Goal: Task Accomplishment & Management: Use online tool/utility

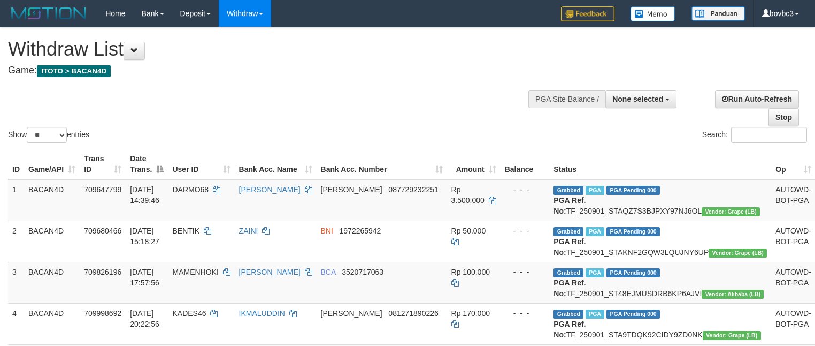
select select
select select "**"
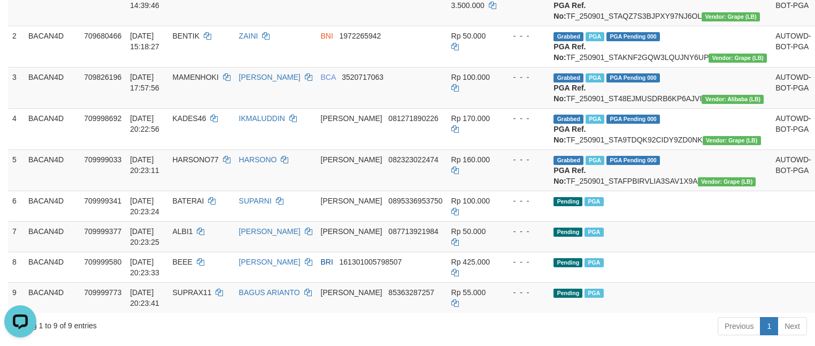
scroll to position [275, 0]
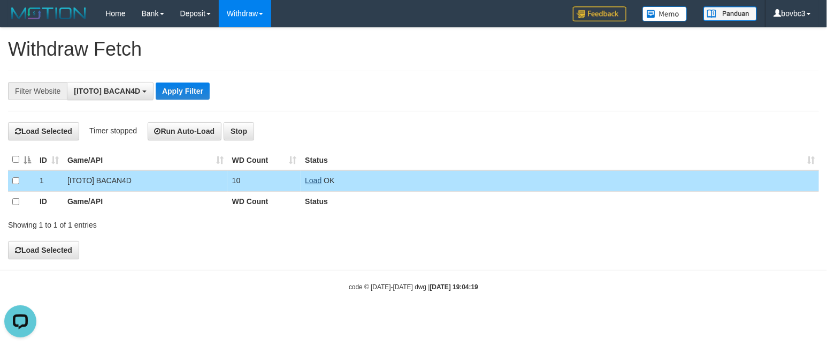
scroll to position [10, 0]
click at [309, 181] on link "Load" at bounding box center [313, 180] width 17 height 9
click at [305, 180] on link "Load" at bounding box center [313, 180] width 17 height 9
click at [312, 185] on link "Load" at bounding box center [313, 180] width 17 height 9
click at [313, 183] on link "Load" at bounding box center [313, 180] width 17 height 9
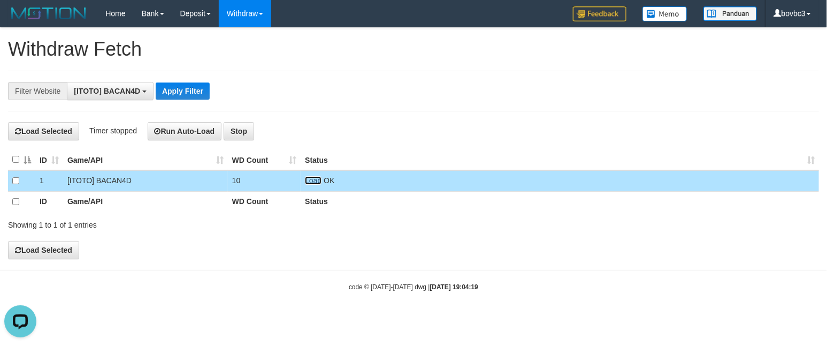
click at [318, 183] on link "Load" at bounding box center [313, 180] width 17 height 9
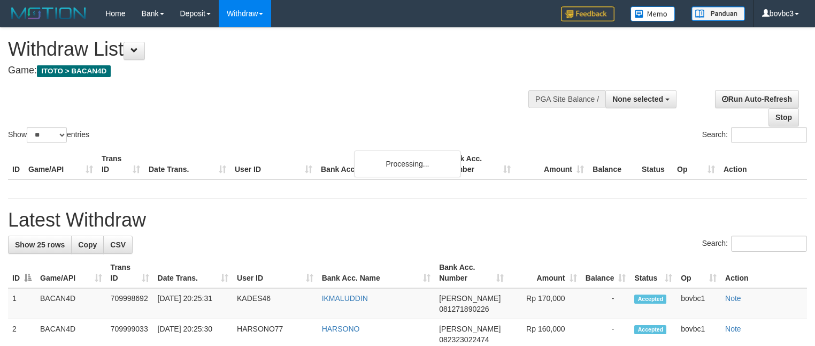
select select
select select "**"
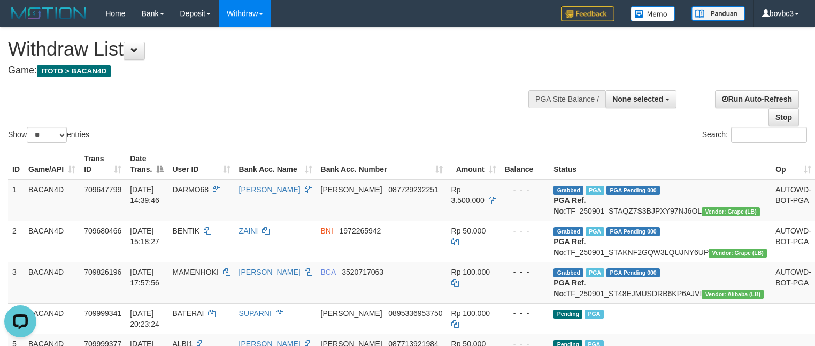
scroll to position [321, 0]
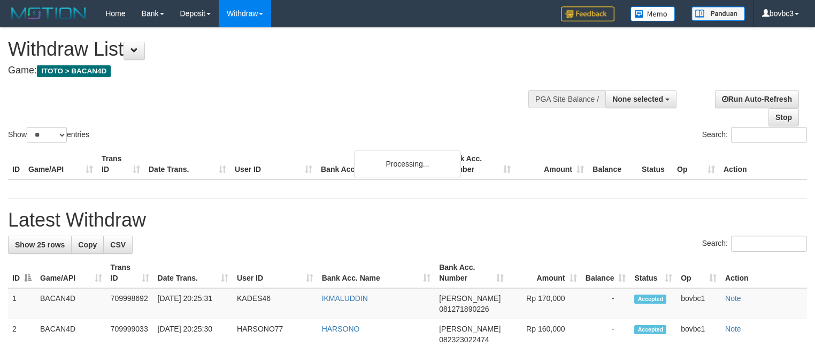
select select
select select "**"
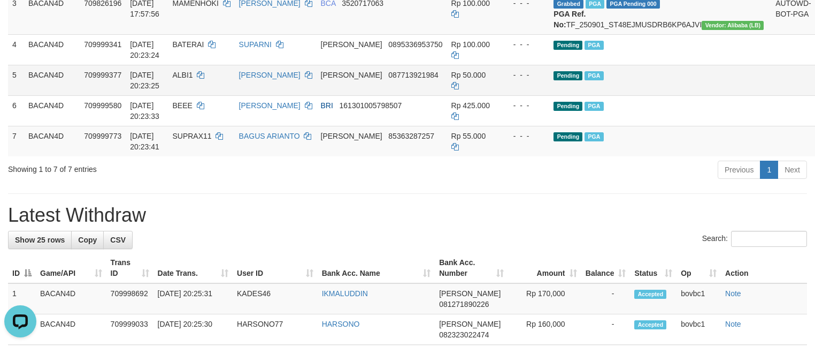
scroll to position [241, 0]
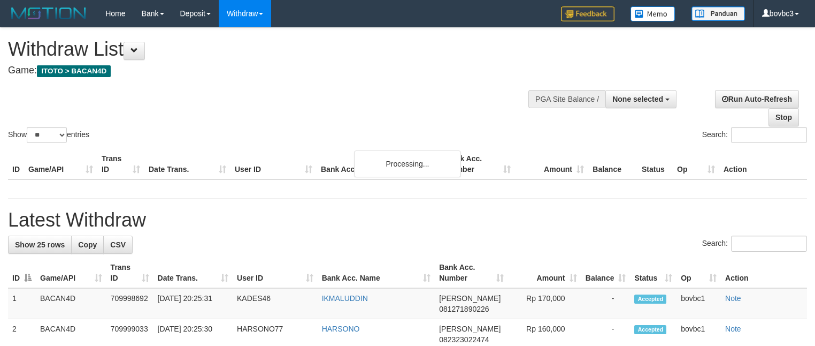
select select
select select "**"
select select
select select "**"
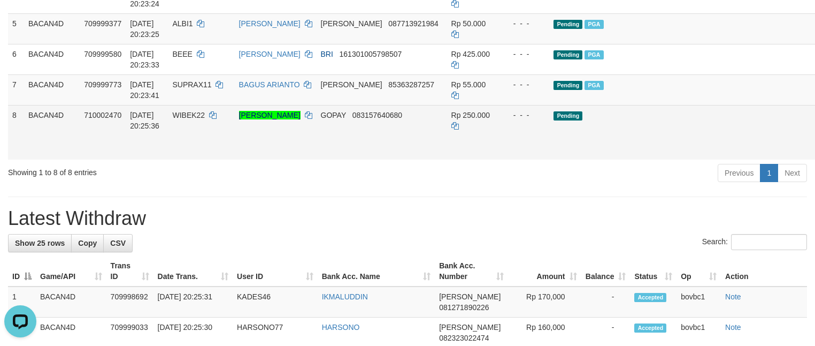
scroll to position [321, 0]
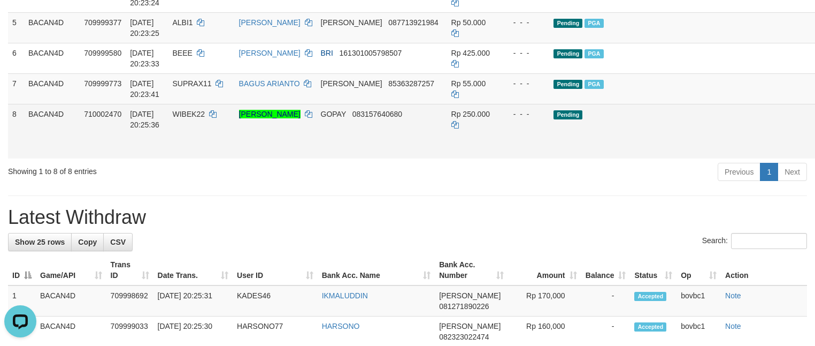
click at [815, 153] on link "Send PGA" at bounding box center [829, 143] width 18 height 19
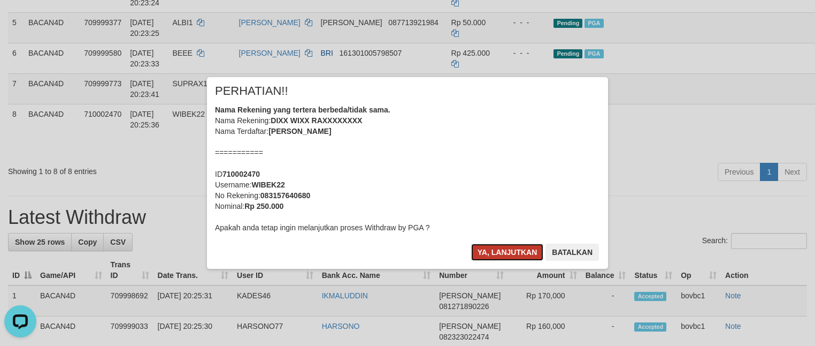
click at [510, 246] on button "Ya, lanjutkan" at bounding box center [507, 251] width 73 height 17
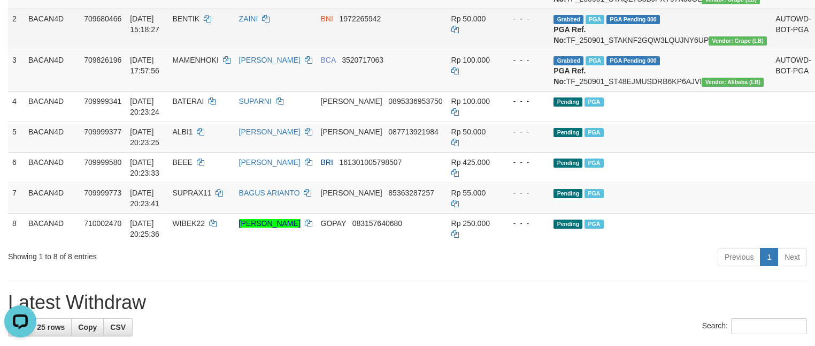
scroll to position [241, 0]
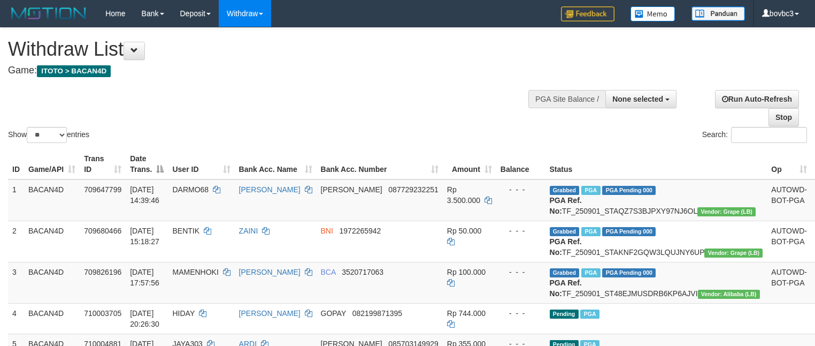
select select
select select "**"
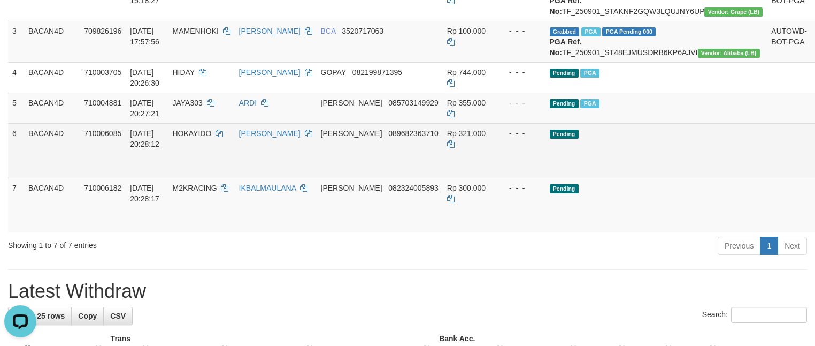
click at [815, 172] on link "Send PGA" at bounding box center [825, 162] width 18 height 19
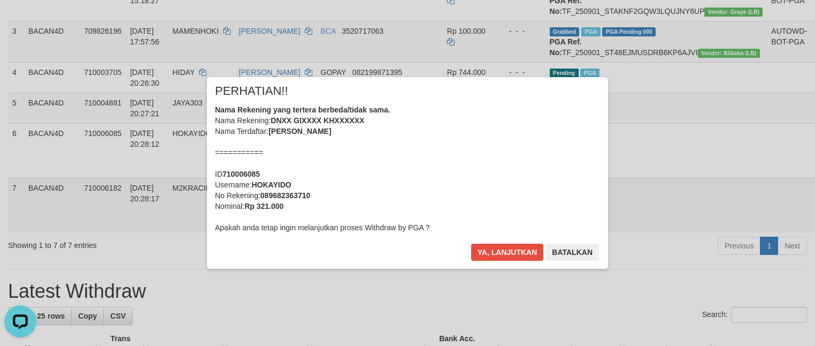
click at [757, 254] on div "× PERHATIAN!! Nama Rekening yang tertera berbeda/tidak sama. Nama Rekening: DNX…" at bounding box center [407, 173] width 815 height 234
click at [514, 252] on button "Ya, lanjutkan" at bounding box center [507, 251] width 73 height 17
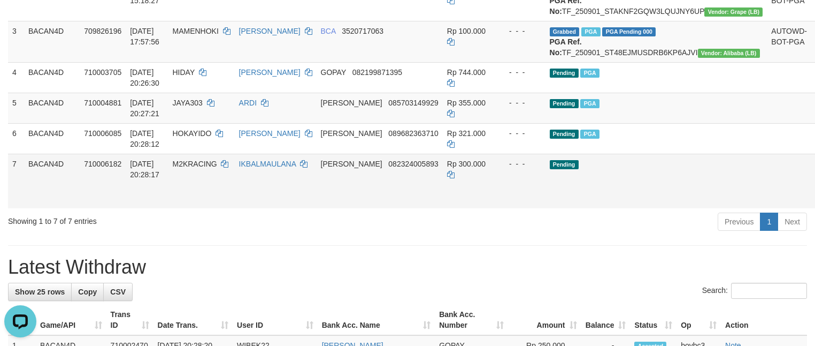
click at [815, 203] on link "Send PGA" at bounding box center [825, 192] width 18 height 19
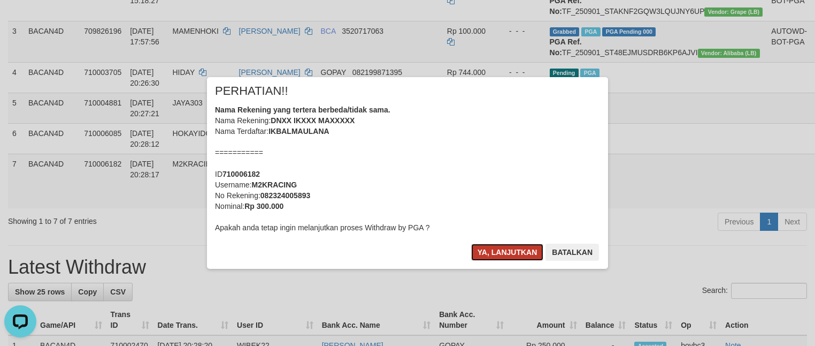
click at [519, 249] on button "Ya, lanjutkan" at bounding box center [507, 251] width 73 height 17
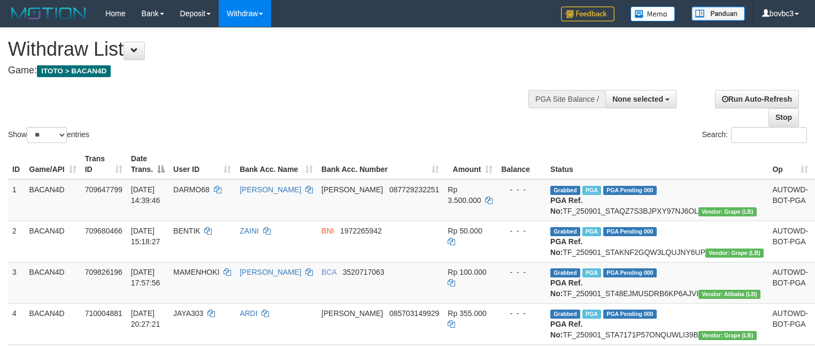
select select
select select "**"
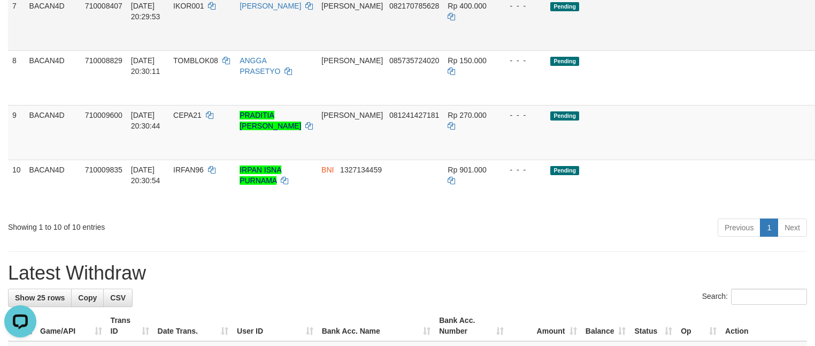
click at [815, 45] on link "Send PGA" at bounding box center [826, 35] width 18 height 19
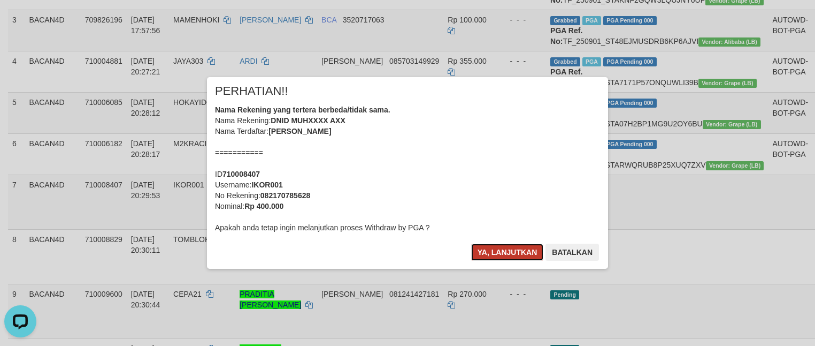
click at [499, 256] on button "Ya, lanjutkan" at bounding box center [507, 251] width 73 height 17
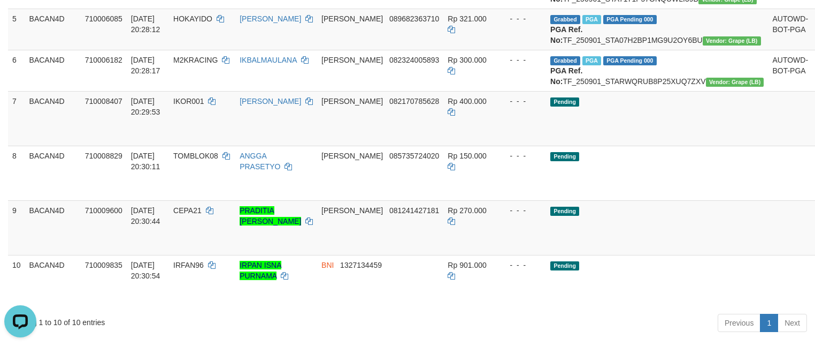
scroll to position [412, 0]
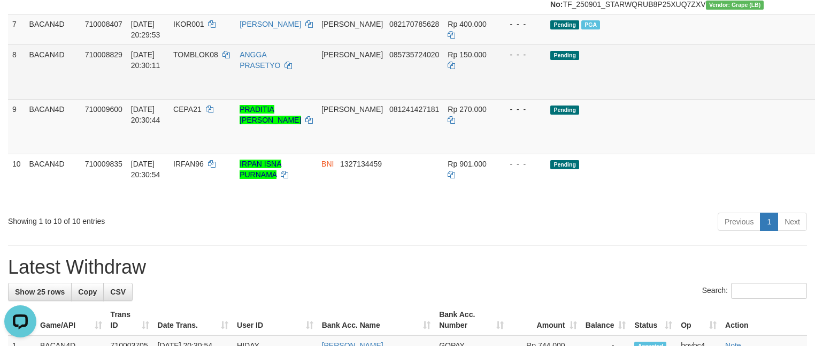
click at [815, 94] on link "Send PGA" at bounding box center [826, 83] width 18 height 19
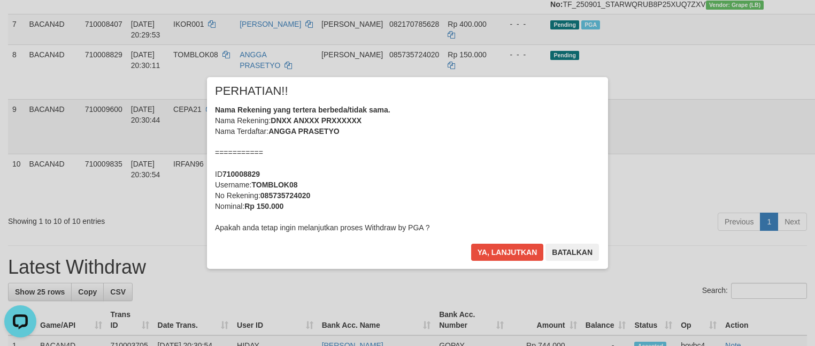
click at [753, 208] on div "× PERHATIAN!! Nama Rekening yang tertera berbeda/tidak sama. Nama Rekening: DNX…" at bounding box center [407, 173] width 815 height 234
click at [485, 246] on button "Ya, lanjutkan" at bounding box center [507, 251] width 73 height 17
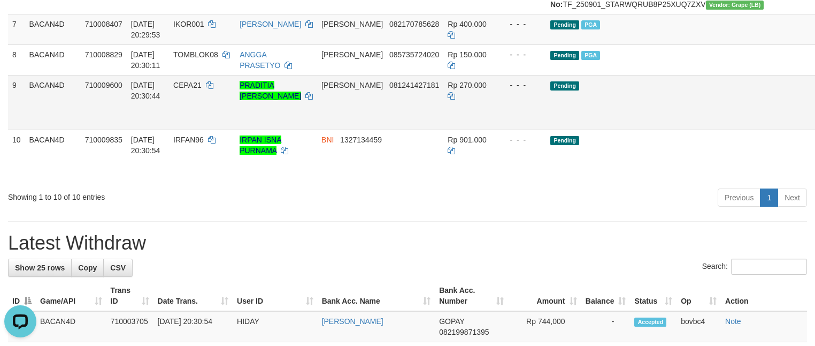
click at [815, 124] on link "Send PGA" at bounding box center [826, 114] width 18 height 19
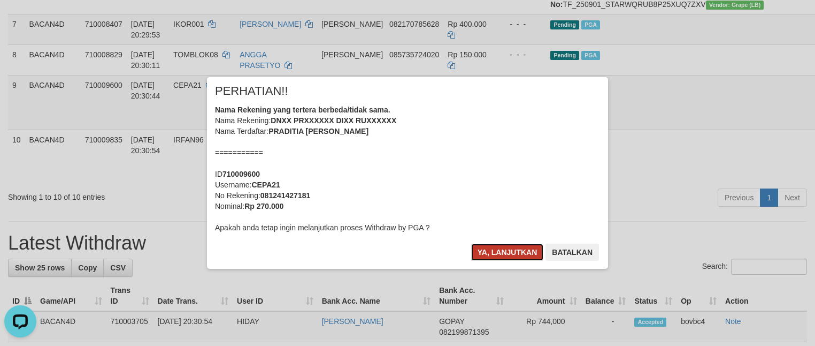
click at [481, 257] on button "Ya, lanjutkan" at bounding box center [507, 251] width 73 height 17
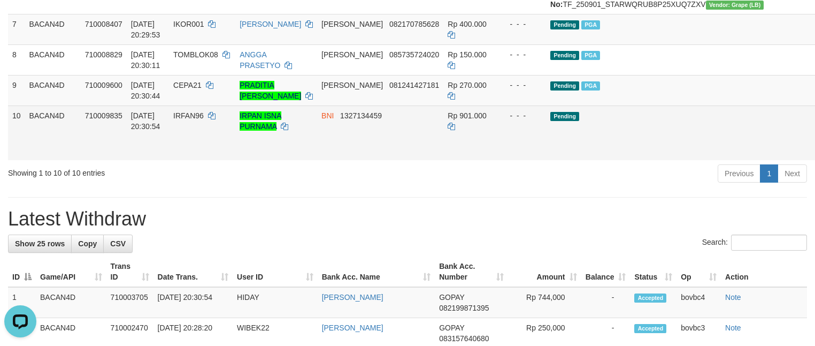
click at [815, 155] on link "Send PGA" at bounding box center [826, 144] width 18 height 19
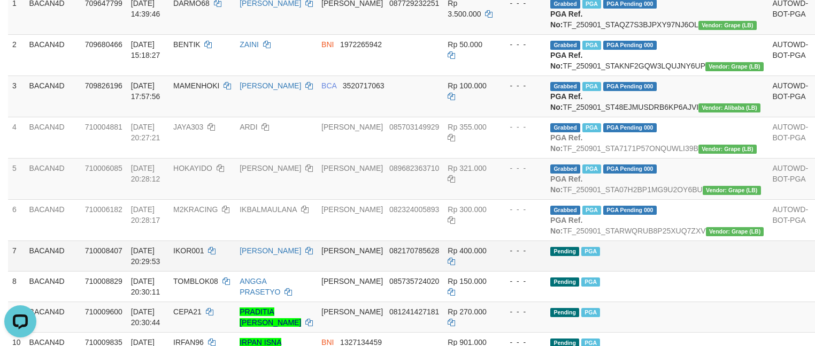
scroll to position [172, 0]
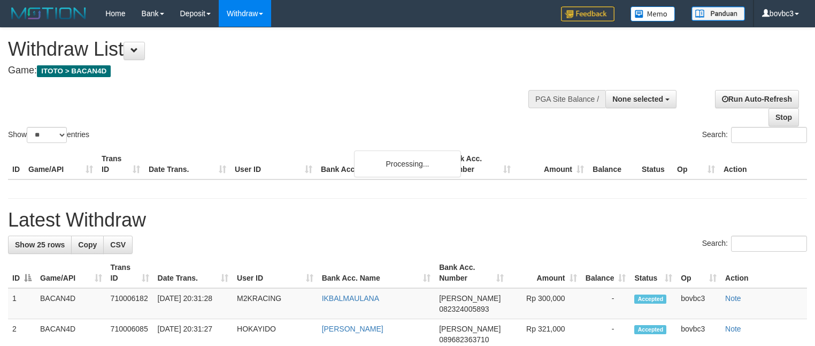
select select
select select "**"
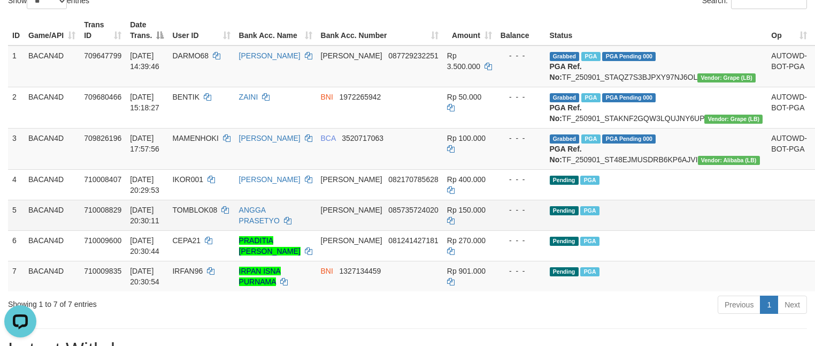
scroll to position [294, 0]
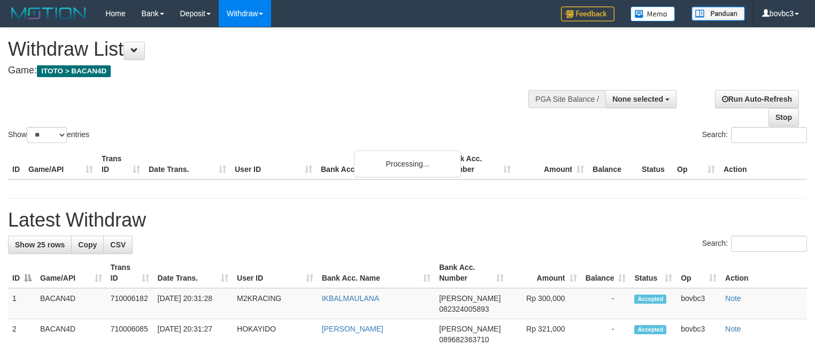
select select
select select "**"
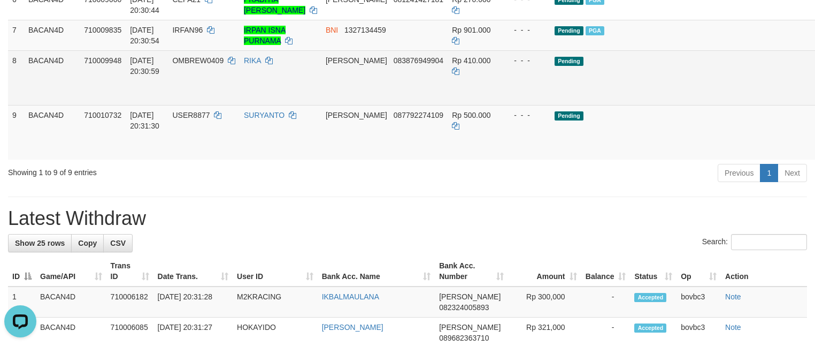
click at [815, 99] on link "Send PGA" at bounding box center [830, 89] width 18 height 19
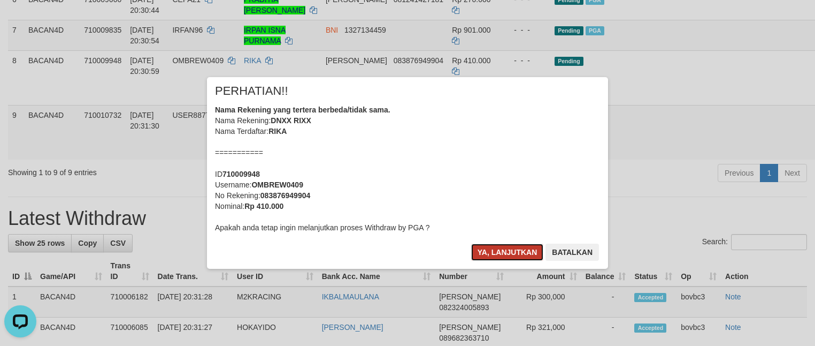
click at [499, 254] on button "Ya, lanjutkan" at bounding box center [507, 251] width 73 height 17
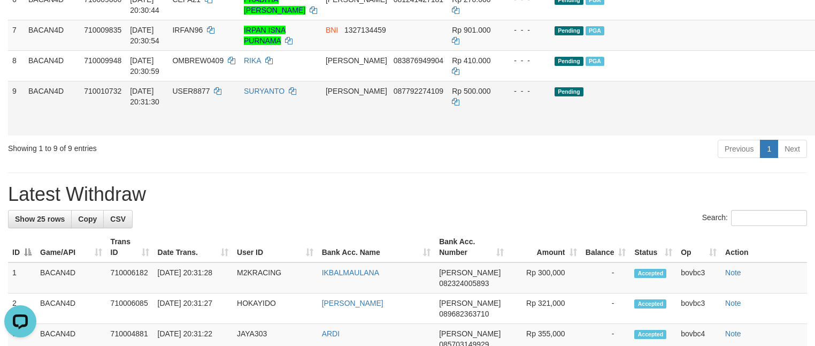
click at [815, 130] on link "Send PGA" at bounding box center [830, 120] width 18 height 19
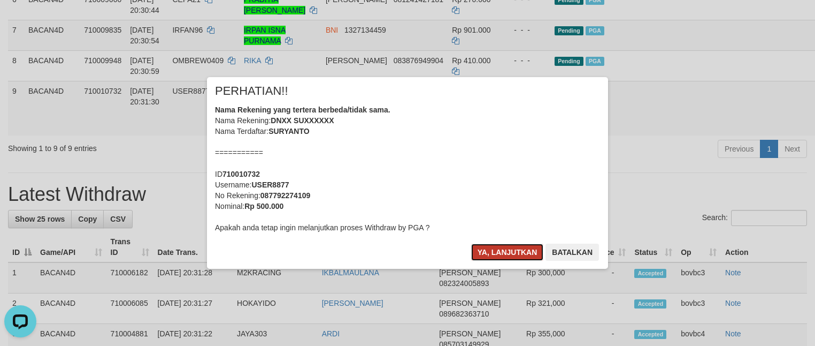
click at [499, 254] on button "Ya, lanjutkan" at bounding box center [507, 251] width 73 height 17
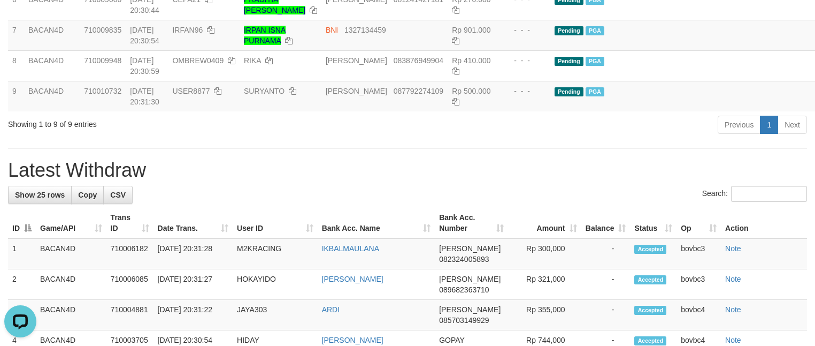
click at [377, 181] on h1 "Latest Withdraw" at bounding box center [407, 169] width 799 height 21
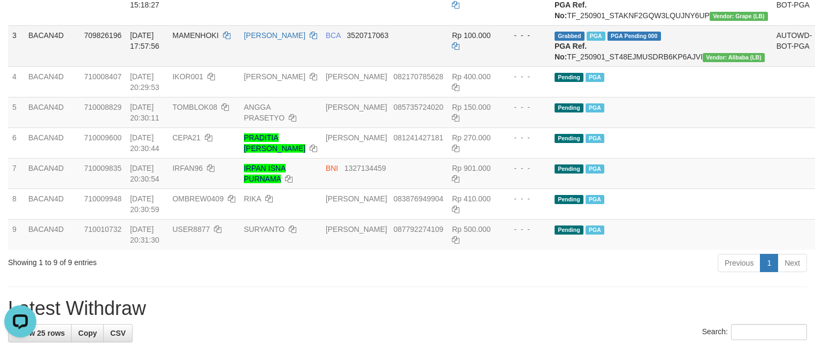
scroll to position [241, 0]
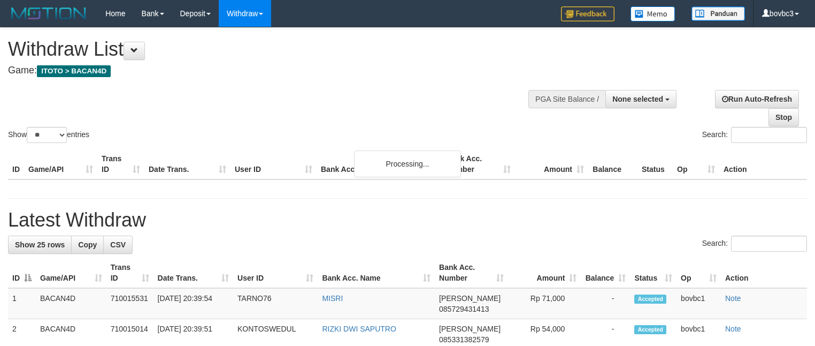
select select
select select "**"
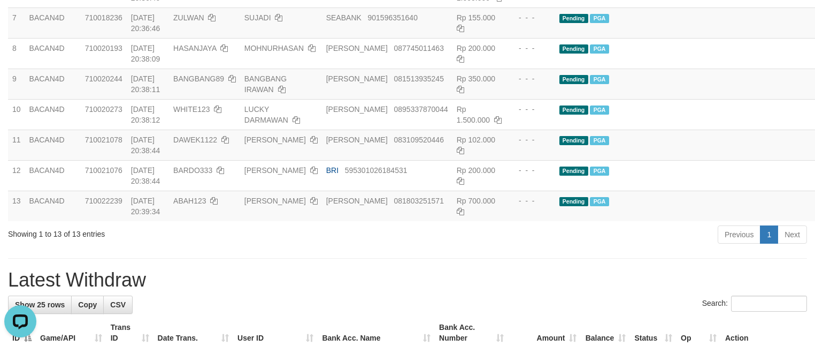
scroll to position [481, 0]
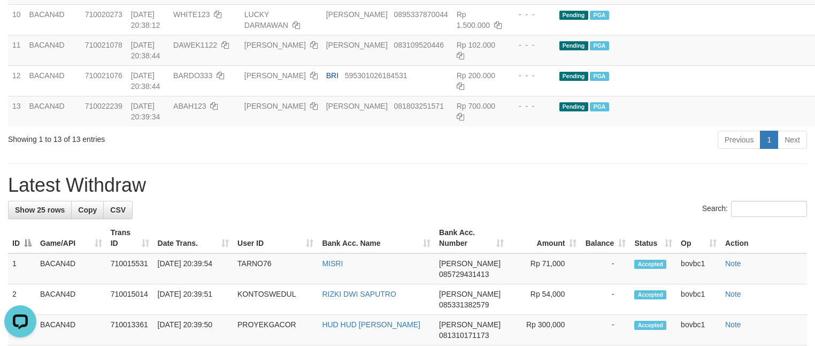
click at [406, 219] on div "Search:" at bounding box center [407, 210] width 799 height 19
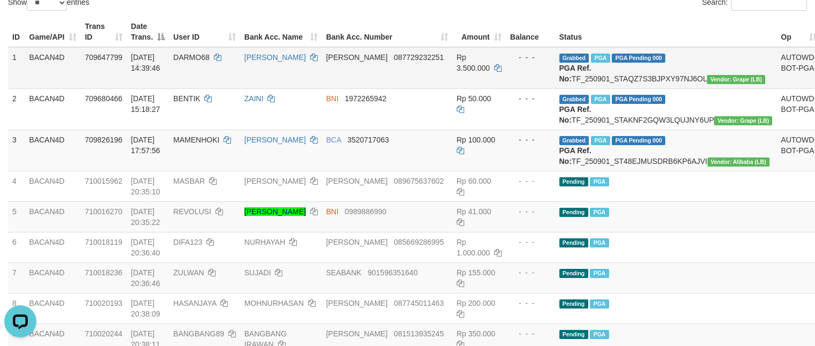
scroll to position [160, 0]
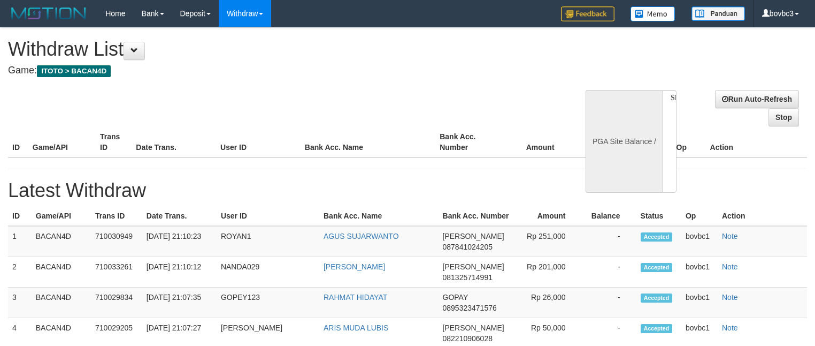
select select
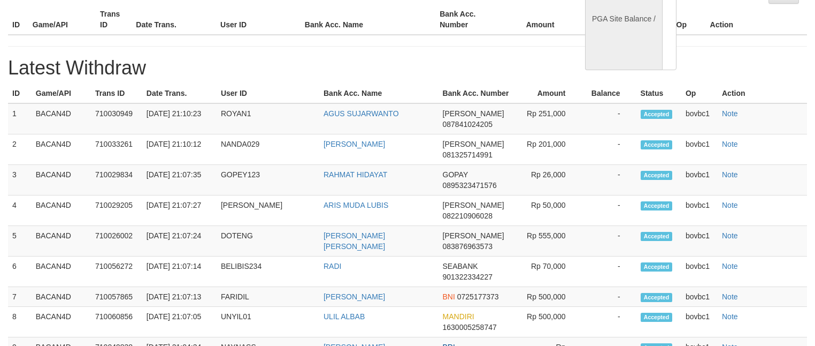
select select "**"
select select
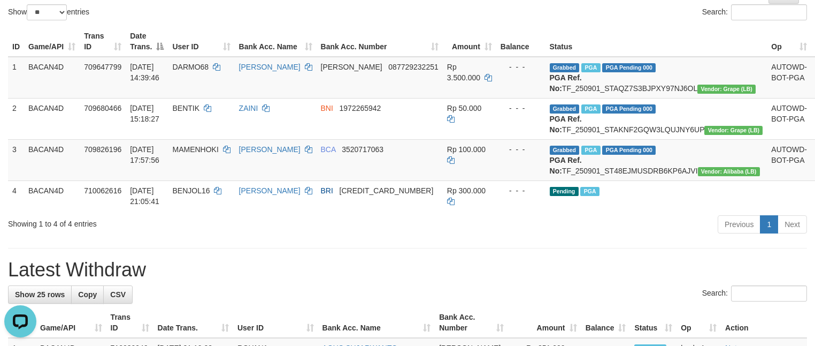
scroll to position [0, 0]
drag, startPoint x: 358, startPoint y: 305, endPoint x: 365, endPoint y: 298, distance: 9.8
click at [358, 280] on h1 "Latest Withdraw" at bounding box center [407, 269] width 799 height 21
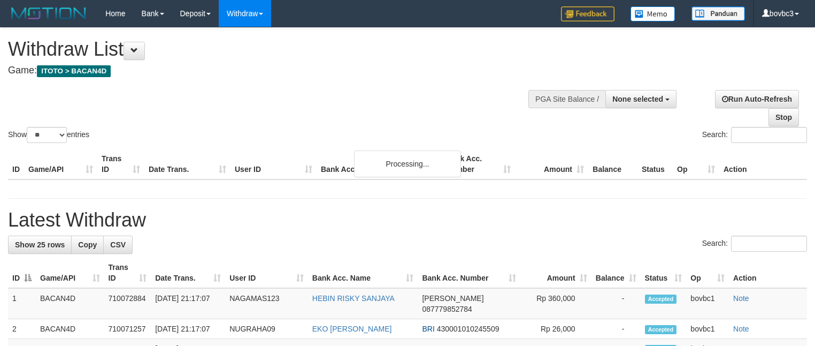
select select
select select "**"
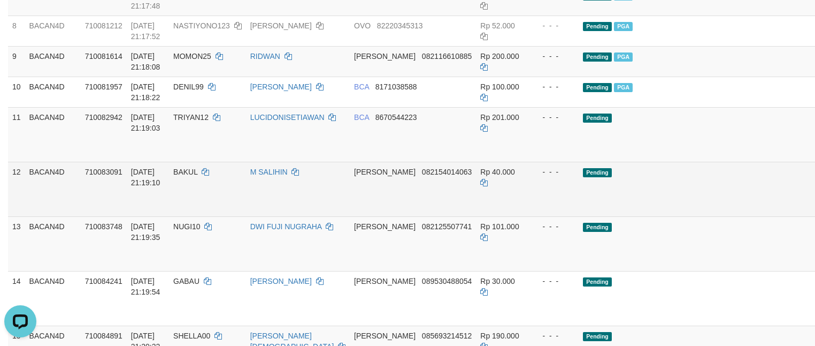
click at [476, 212] on td "Rp 40.000" at bounding box center [502, 189] width 53 height 55
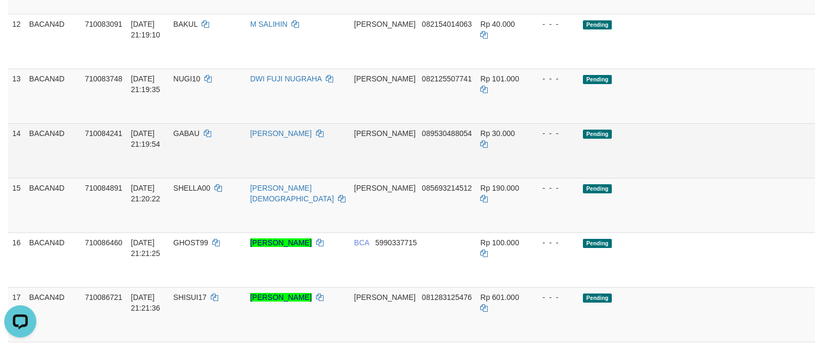
scroll to position [570, 0]
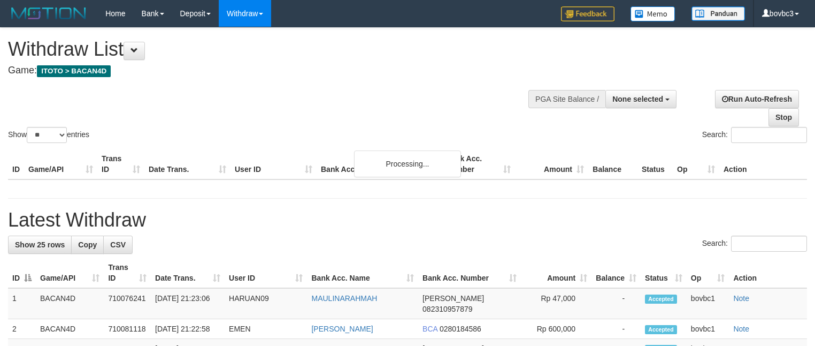
select select
select select "**"
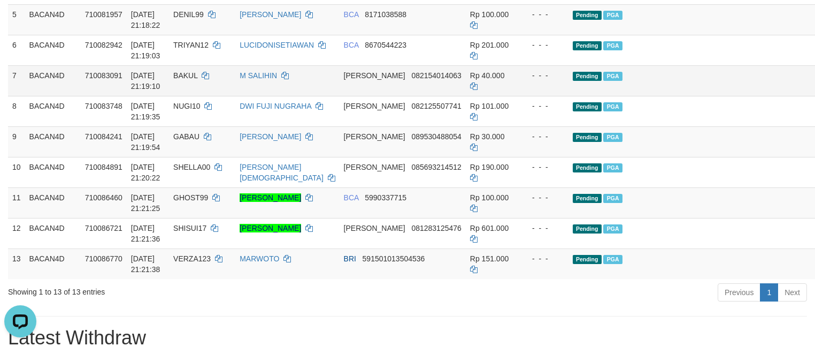
scroll to position [358, 0]
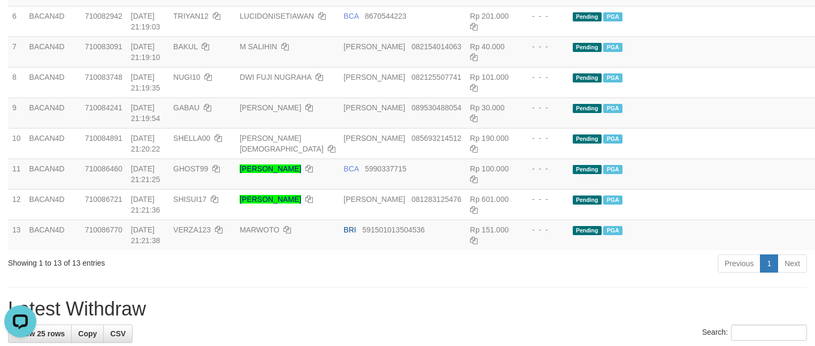
click at [380, 276] on div "Previous 1 Next" at bounding box center [578, 264] width 460 height 23
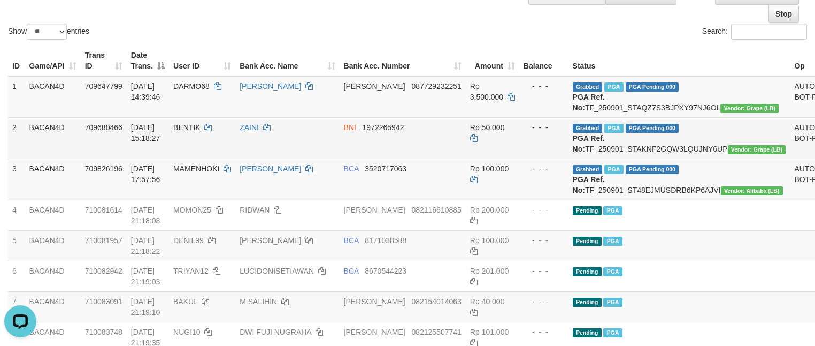
scroll to position [0, 0]
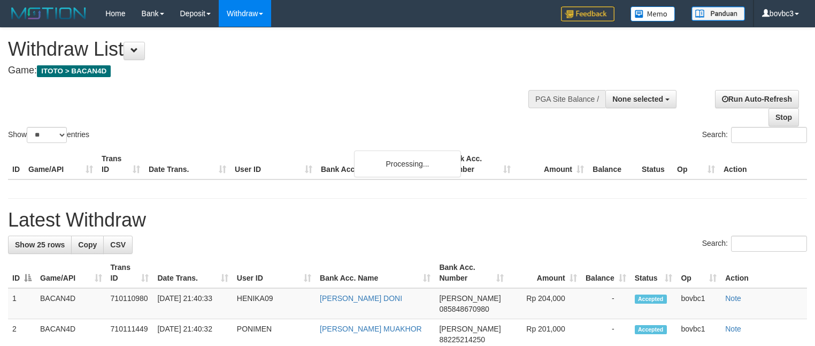
select select
select select "**"
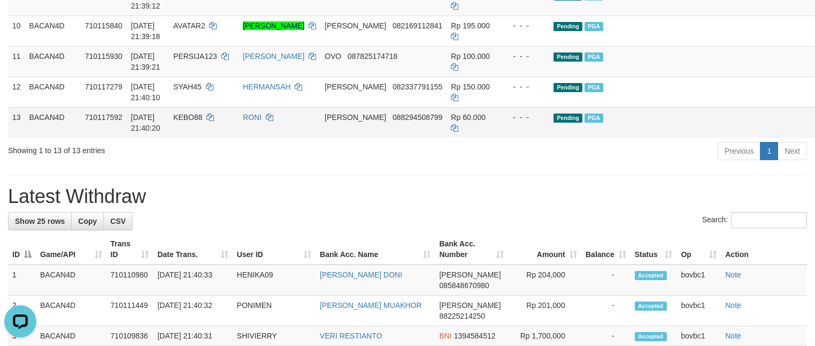
click at [202, 121] on span "KEBO88" at bounding box center [187, 117] width 29 height 9
drag, startPoint x: 205, startPoint y: 151, endPoint x: 219, endPoint y: 151, distance: 13.4
click at [202, 121] on span "KEBO88" at bounding box center [187, 117] width 29 height 9
copy span "KEBO88"
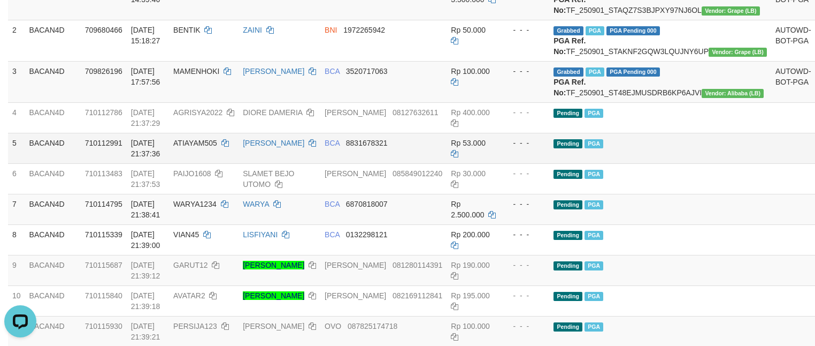
scroll to position [229, 0]
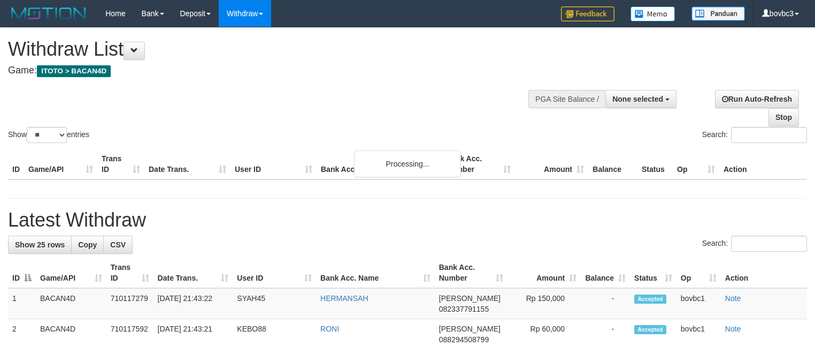
select select
select select "**"
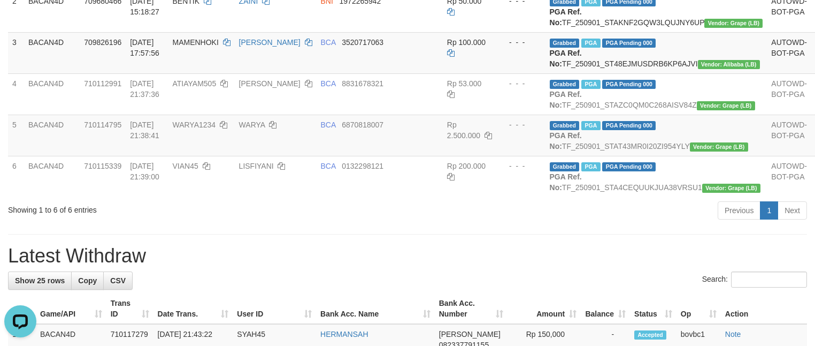
click at [457, 223] on div "Previous 1 Next" at bounding box center [578, 211] width 460 height 23
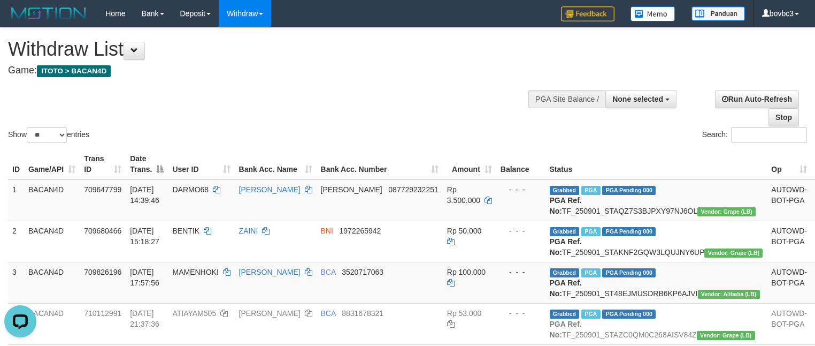
scroll to position [241, 0]
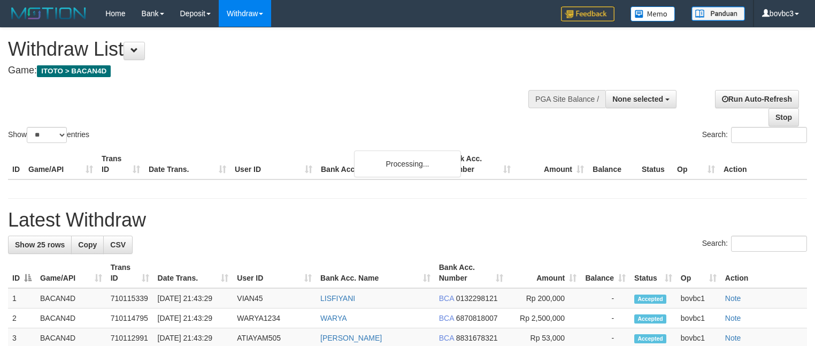
select select
select select "**"
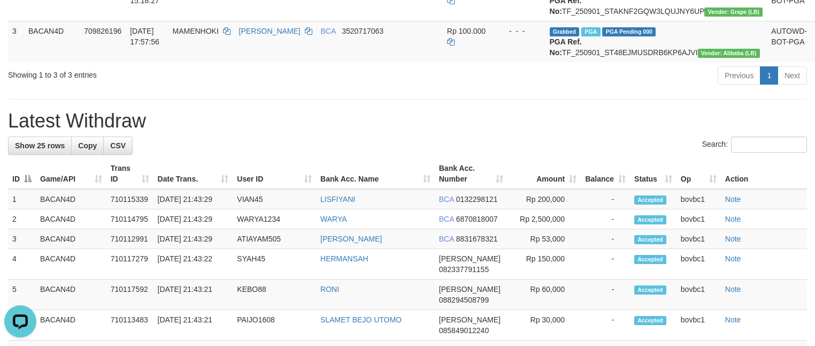
click at [424, 132] on h1 "Latest Withdraw" at bounding box center [407, 120] width 799 height 21
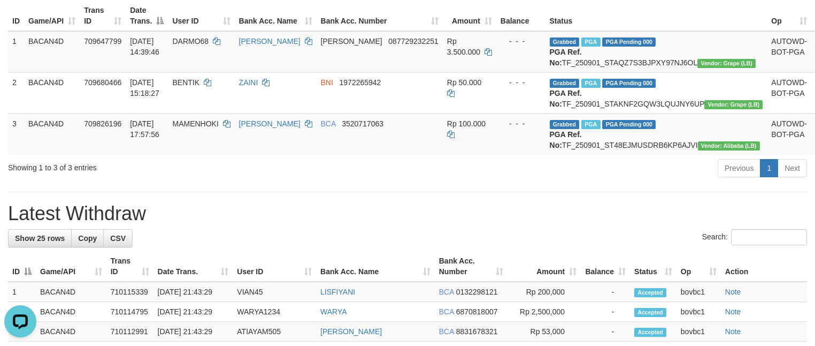
scroll to position [241, 0]
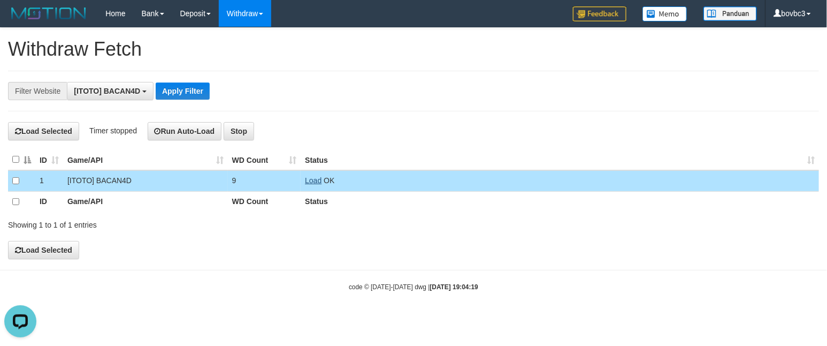
scroll to position [10, 0]
click at [310, 182] on link "Load" at bounding box center [313, 180] width 17 height 9
click at [326, 185] on span "OK" at bounding box center [329, 180] width 11 height 9
click at [312, 183] on link "Load" at bounding box center [313, 180] width 17 height 9
click at [308, 179] on link "Load" at bounding box center [313, 180] width 17 height 9
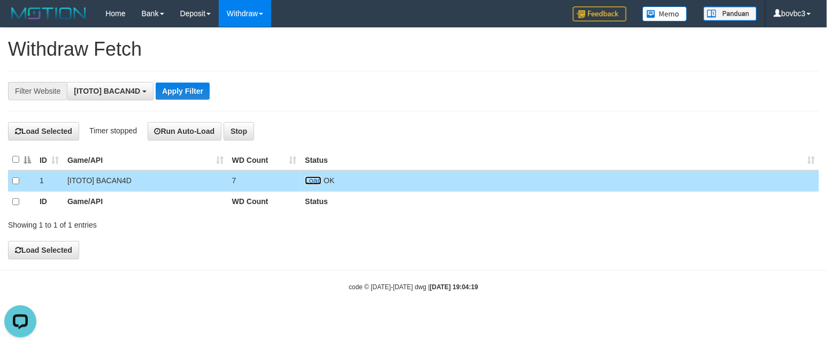
click at [315, 183] on link "Load" at bounding box center [313, 180] width 17 height 9
click at [310, 179] on link "Load" at bounding box center [313, 180] width 17 height 9
click at [321, 178] on link "Load" at bounding box center [313, 180] width 17 height 9
click at [307, 179] on link "Load" at bounding box center [313, 180] width 17 height 9
click at [310, 182] on link "Load" at bounding box center [313, 180] width 17 height 9
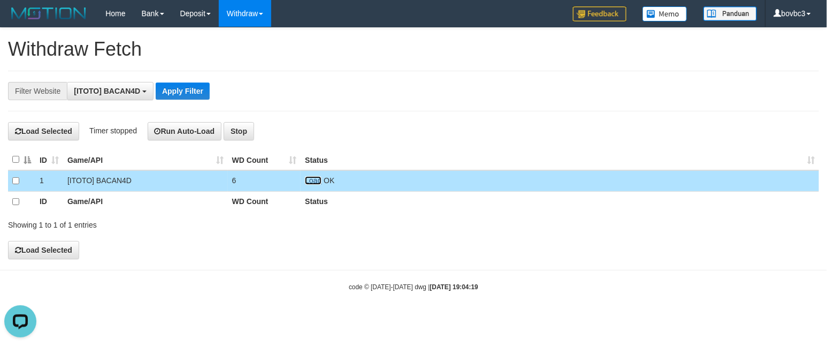
click at [308, 182] on link "Load" at bounding box center [313, 180] width 17 height 9
click at [316, 183] on link "Load" at bounding box center [313, 180] width 17 height 9
click at [309, 183] on link "Load" at bounding box center [313, 180] width 17 height 9
click at [318, 181] on link "Load" at bounding box center [313, 180] width 17 height 9
click at [313, 187] on td "Load OK" at bounding box center [560, 180] width 518 height 21
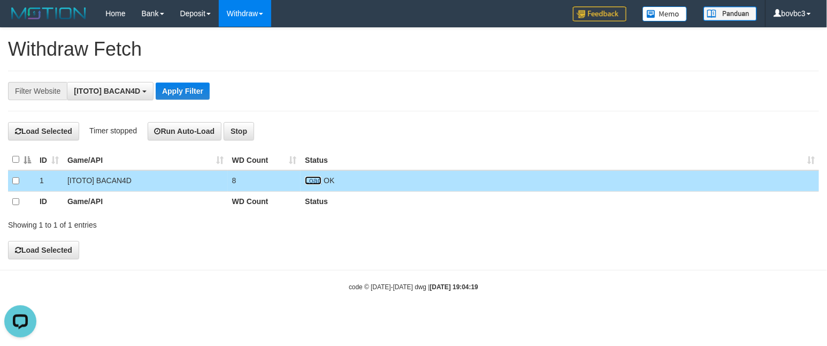
click at [313, 182] on link "Load" at bounding box center [313, 180] width 17 height 9
click at [315, 181] on link "Load" at bounding box center [313, 180] width 17 height 9
click at [307, 180] on link "Load" at bounding box center [313, 180] width 17 height 9
click at [318, 177] on td "Load OK" at bounding box center [560, 180] width 518 height 21
click at [319, 182] on link "Load" at bounding box center [313, 180] width 17 height 9
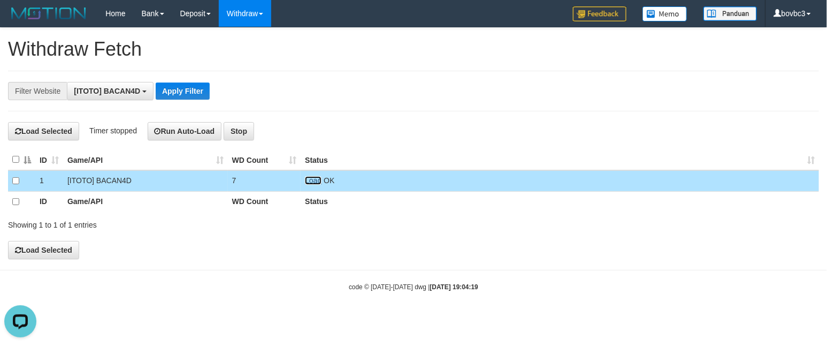
click at [310, 181] on link "Load" at bounding box center [313, 180] width 17 height 9
click at [304, 182] on td "Load OK" at bounding box center [560, 180] width 518 height 21
click at [311, 182] on link "Load" at bounding box center [313, 180] width 17 height 9
click at [307, 180] on link "Load" at bounding box center [313, 180] width 17 height 9
click at [315, 182] on link "Load" at bounding box center [313, 180] width 17 height 9
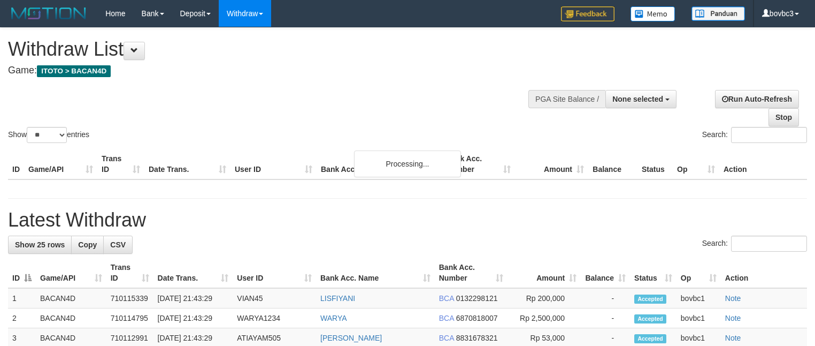
select select
select select "**"
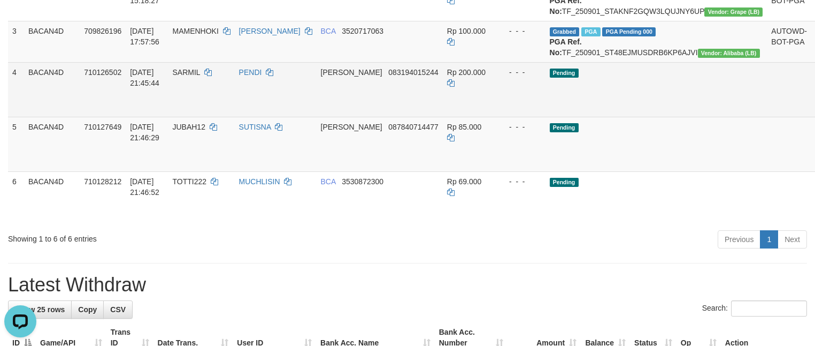
click at [815, 111] on link "Send PGA" at bounding box center [825, 101] width 18 height 19
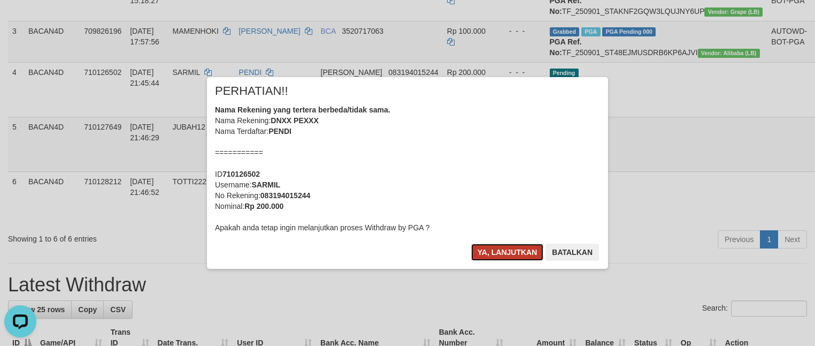
click at [514, 259] on button "Ya, lanjutkan" at bounding box center [507, 251] width 73 height 17
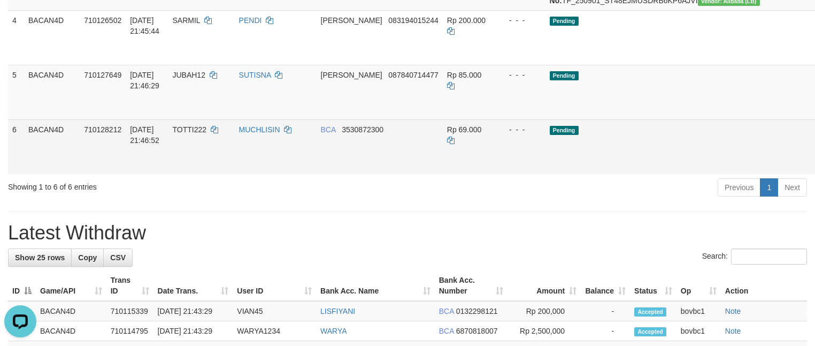
scroll to position [321, 0]
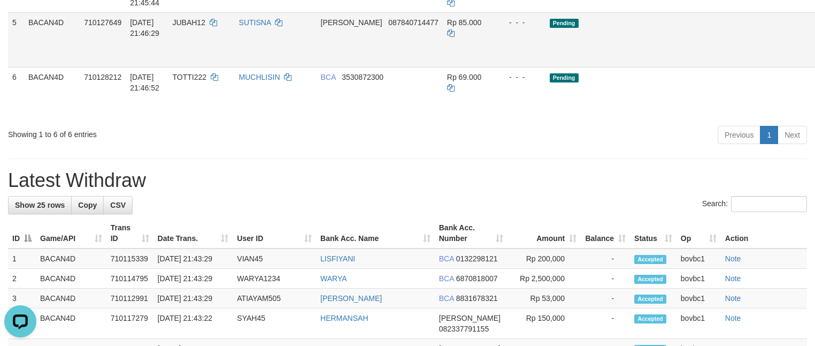
click at [815, 62] on link "Send PGA" at bounding box center [825, 51] width 18 height 19
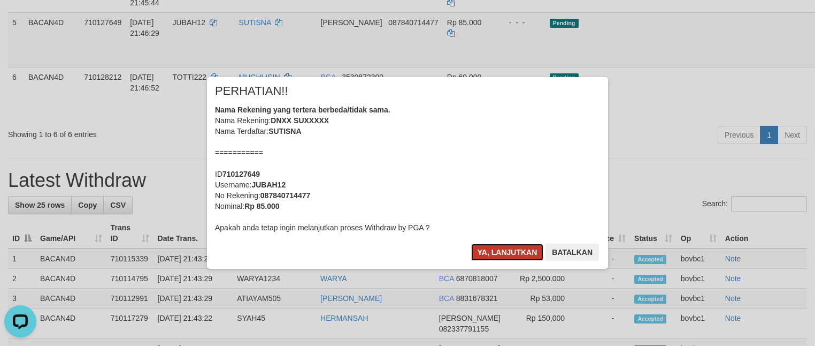
click at [490, 254] on button "Ya, lanjutkan" at bounding box center [507, 251] width 73 height 17
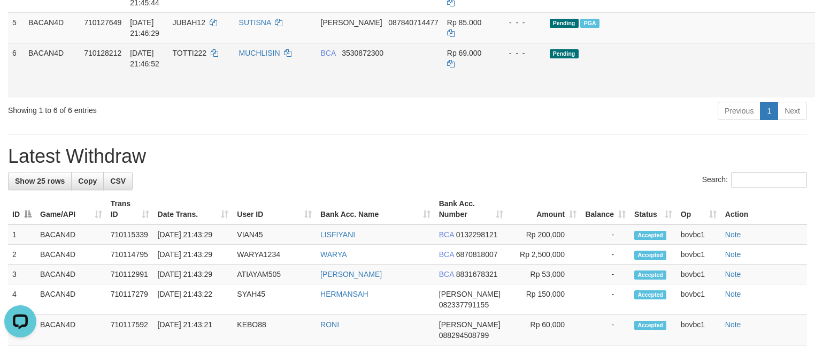
click at [815, 92] on link "Send PGA" at bounding box center [825, 82] width 18 height 19
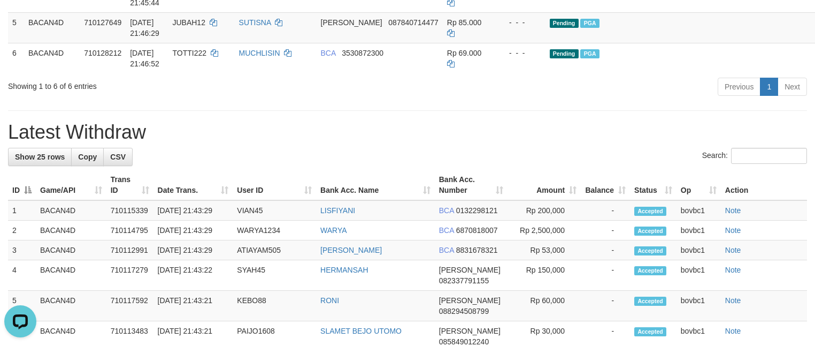
click at [530, 139] on div "**********" at bounding box center [407, 333] width 815 height 1252
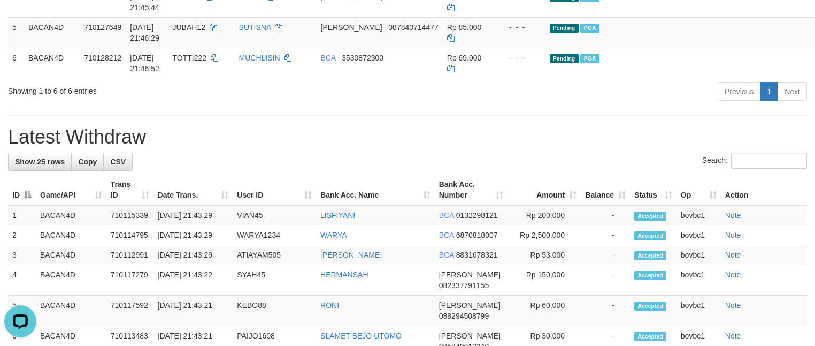
scroll to position [160, 0]
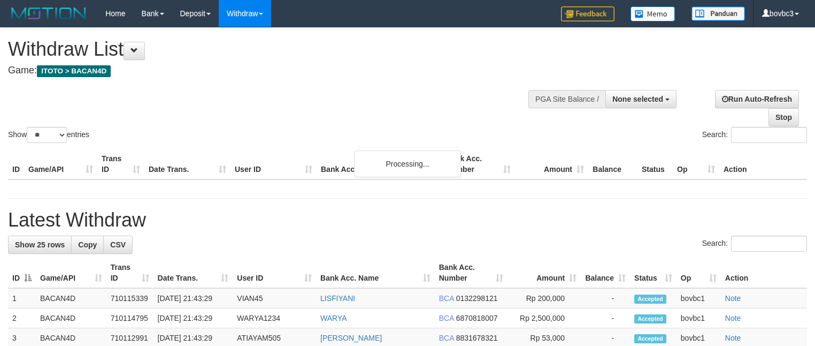
select select
select select "**"
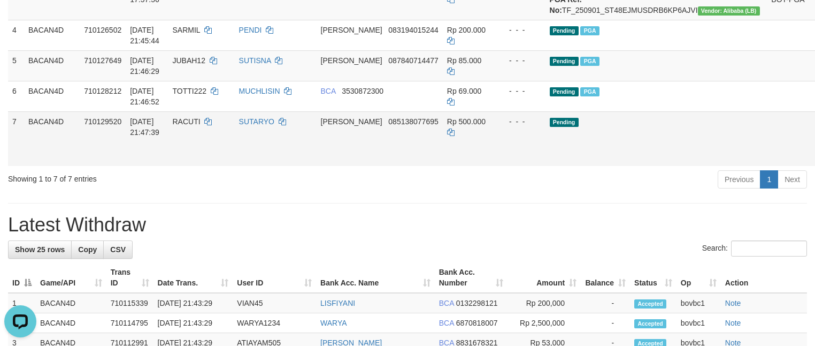
click at [815, 160] on link "Send PGA" at bounding box center [825, 150] width 18 height 19
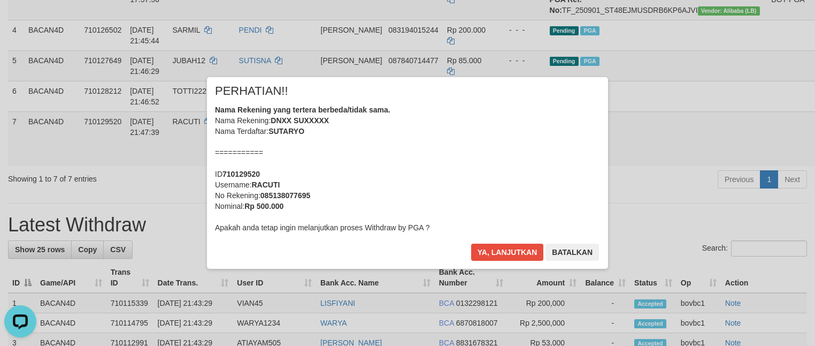
scroll to position [203, 0]
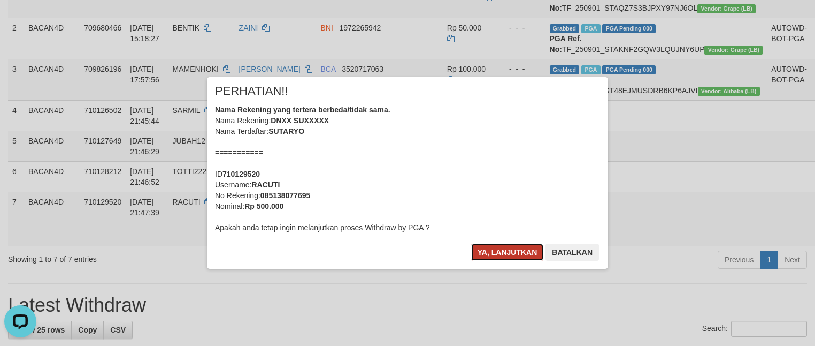
click at [532, 252] on button "Ya, lanjutkan" at bounding box center [507, 251] width 73 height 17
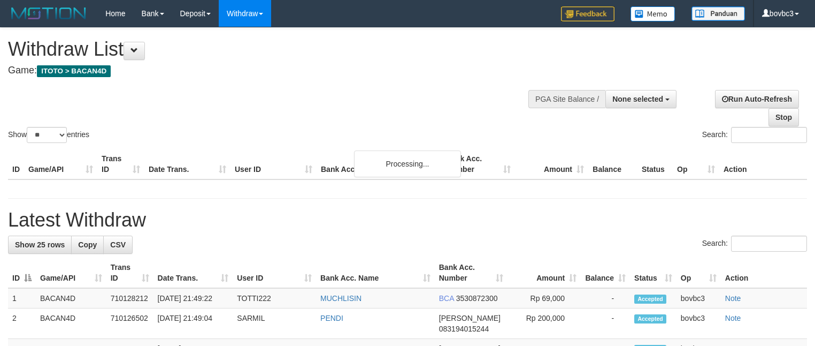
select select
select select "**"
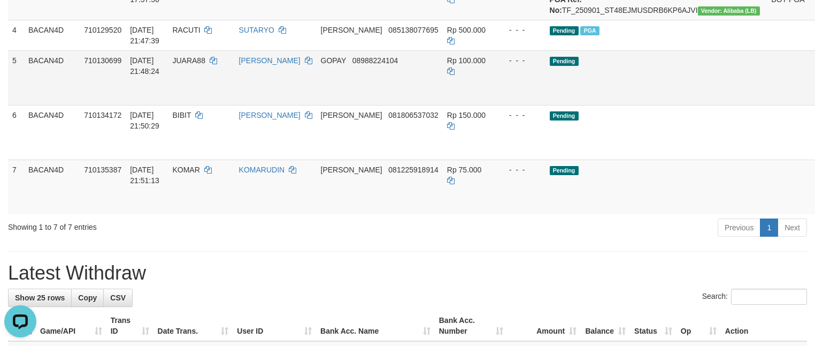
click at [815, 99] on link "Send PGA" at bounding box center [825, 89] width 18 height 19
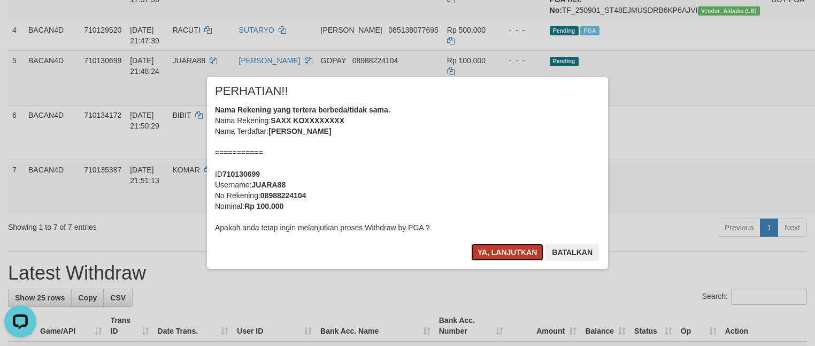
click at [496, 251] on button "Ya, lanjutkan" at bounding box center [507, 251] width 73 height 17
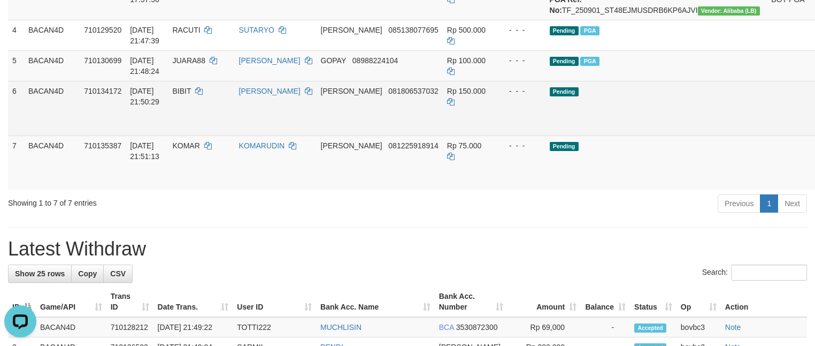
click at [815, 130] on link "Send PGA" at bounding box center [825, 120] width 18 height 19
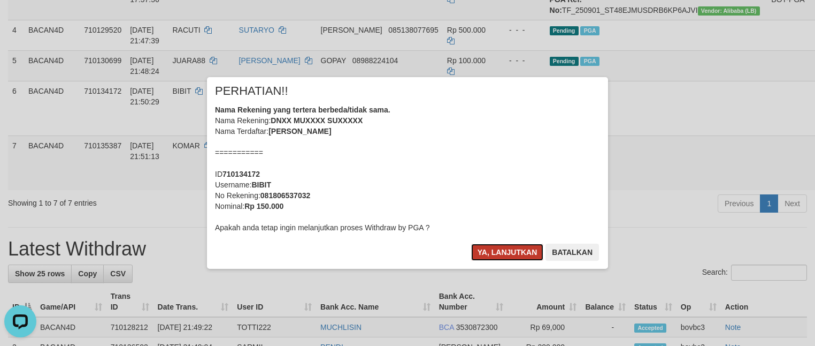
click at [522, 256] on button "Ya, lanjutkan" at bounding box center [507, 251] width 73 height 17
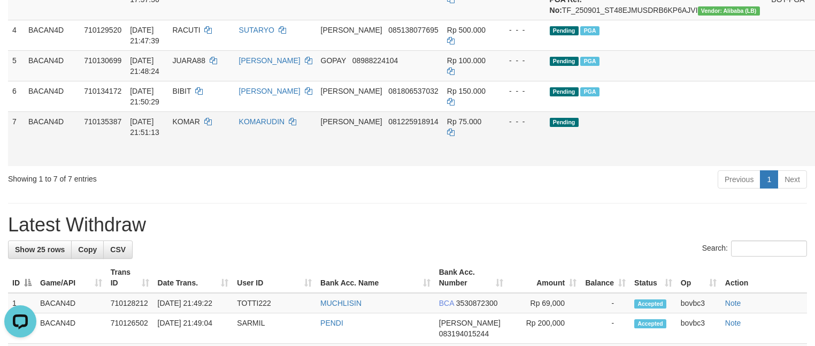
click at [815, 160] on link "Send PGA" at bounding box center [825, 150] width 18 height 19
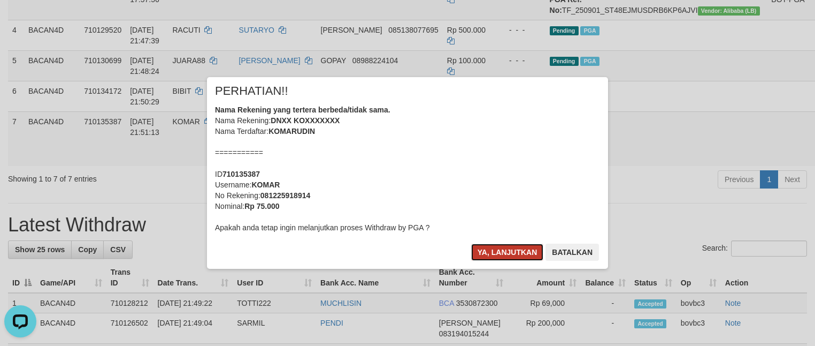
click at [517, 254] on button "Ya, lanjutkan" at bounding box center [507, 251] width 73 height 17
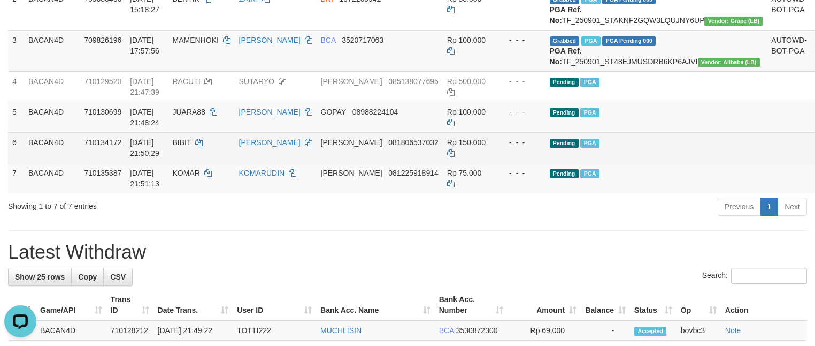
scroll to position [203, 0]
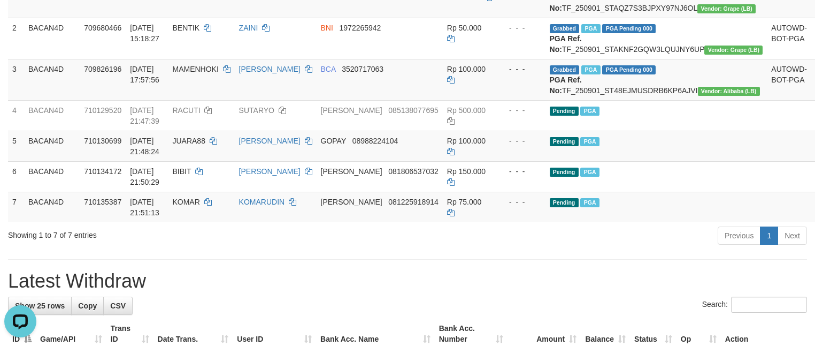
drag, startPoint x: 624, startPoint y: 270, endPoint x: 624, endPoint y: 263, distance: 7.0
click at [624, 248] on div "Previous 1 Next" at bounding box center [578, 236] width 460 height 23
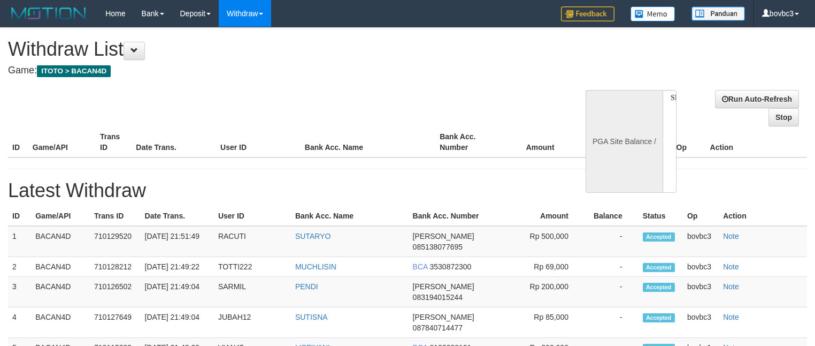
select select
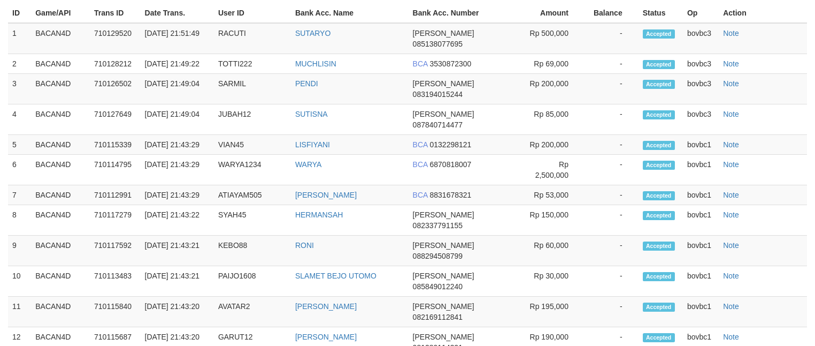
select select "**"
select select
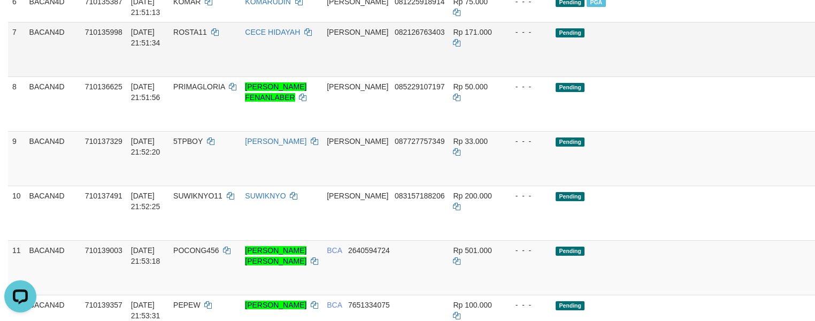
scroll to position [533, 0]
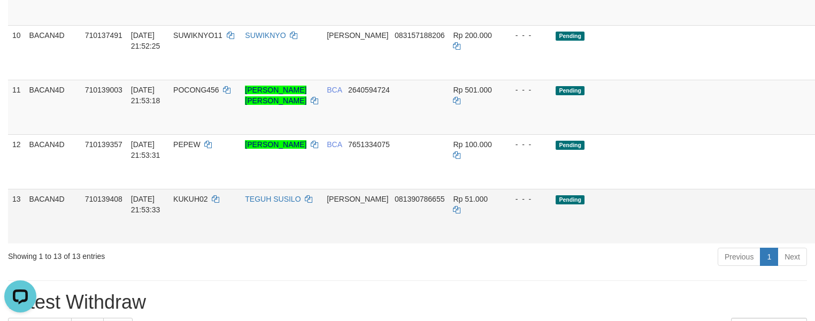
click at [815, 238] on link "Send PGA" at bounding box center [831, 228] width 18 height 19
click at [815, 219] on link "Send PGA" at bounding box center [831, 228] width 18 height 19
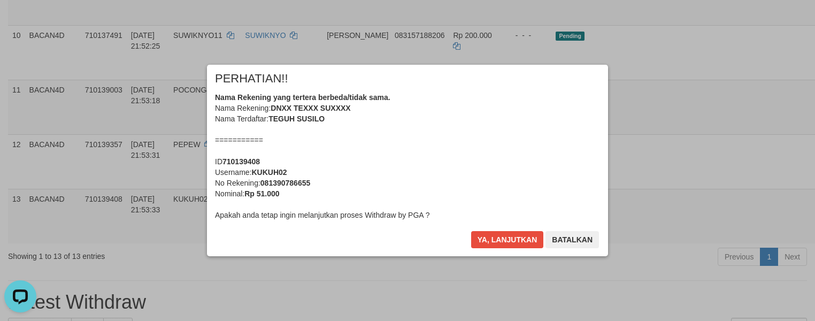
click at [510, 243] on div "× PERHATIAN!! Nama Rekening yang tertera berbeda/tidak sama. Nama Rekening: DNX…" at bounding box center [407, 161] width 417 height 192
click at [520, 239] on button "Ya, lanjutkan" at bounding box center [507, 239] width 73 height 17
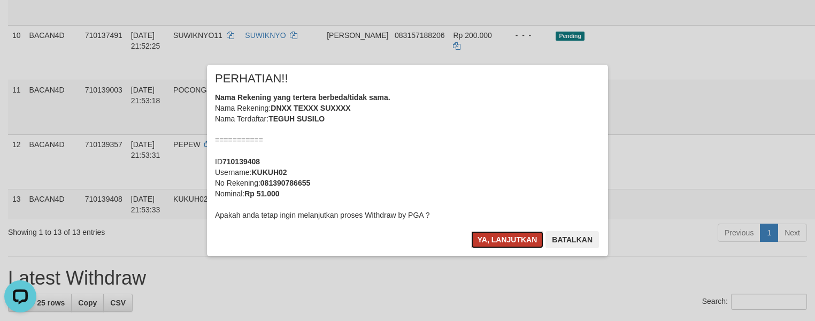
click at [519, 241] on button "Ya, lanjutkan" at bounding box center [507, 239] width 73 height 17
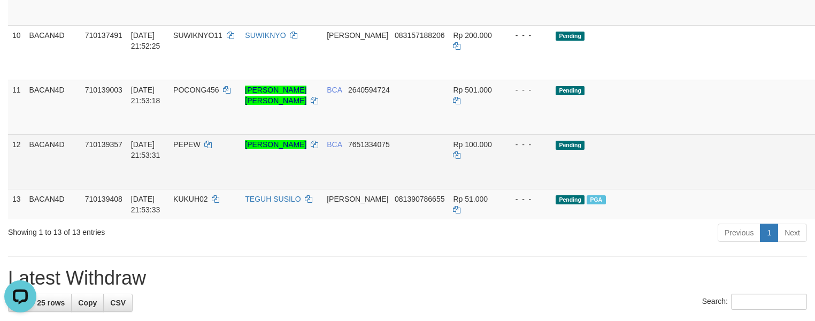
click at [815, 183] on link "Send PGA" at bounding box center [831, 173] width 18 height 19
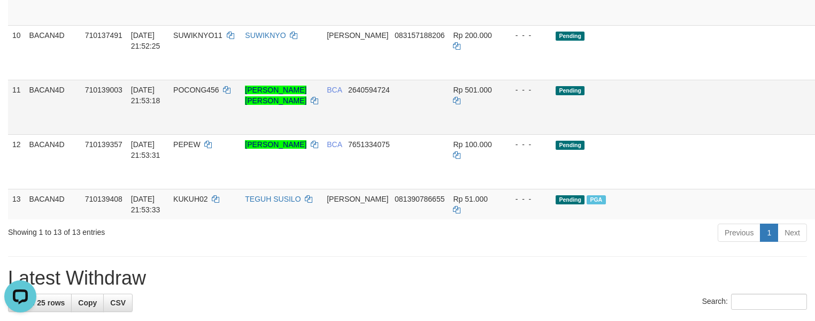
click at [815, 129] on link "Send PGA" at bounding box center [831, 119] width 18 height 19
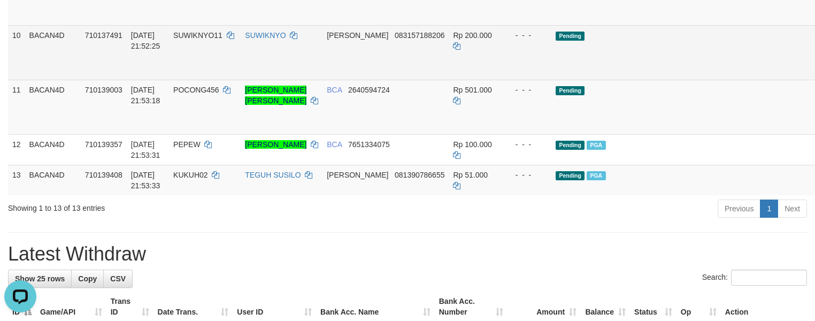
click at [815, 74] on link "Send PGA" at bounding box center [831, 64] width 18 height 19
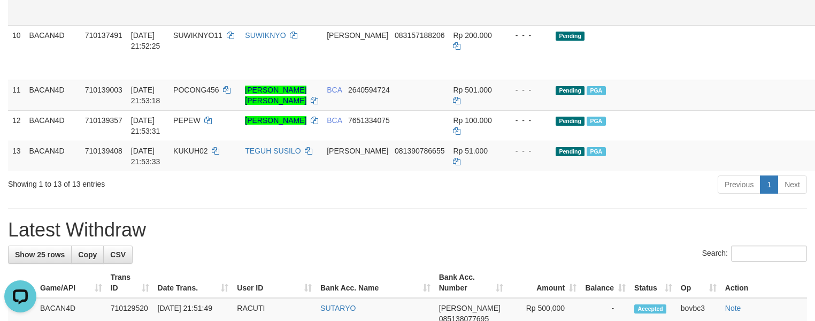
click at [815, 20] on link "Send PGA" at bounding box center [831, 10] width 18 height 19
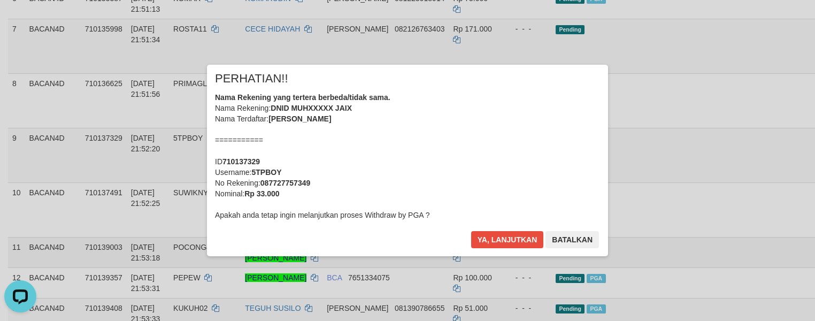
scroll to position [372, 0]
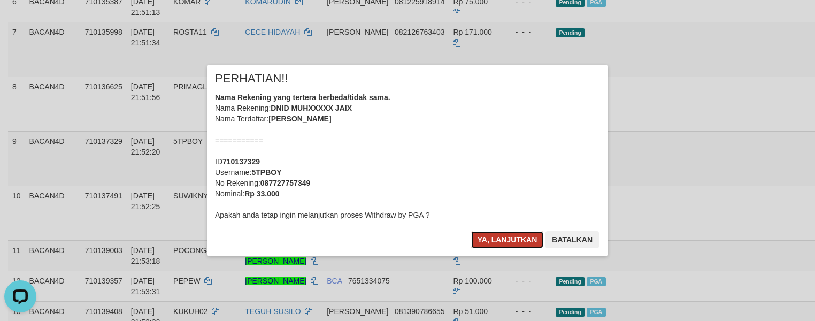
click at [496, 244] on button "Ya, lanjutkan" at bounding box center [507, 239] width 73 height 17
click at [512, 257] on div "× PERHATIAN!! Nama Rekening yang tertera berbeda/tidak sama. Nama Rekening: DNX…" at bounding box center [407, 160] width 815 height 234
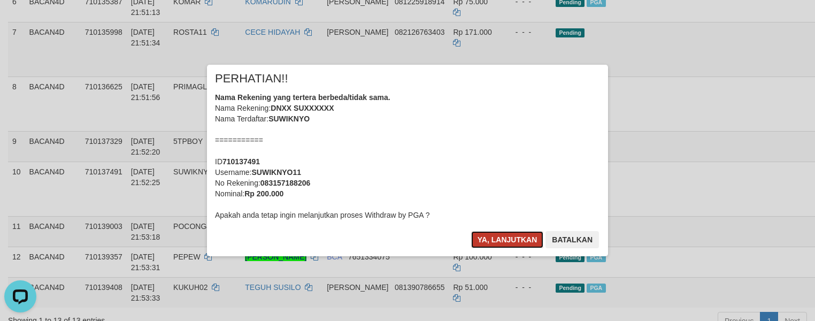
click at [514, 247] on button "Ya, lanjutkan" at bounding box center [507, 239] width 73 height 17
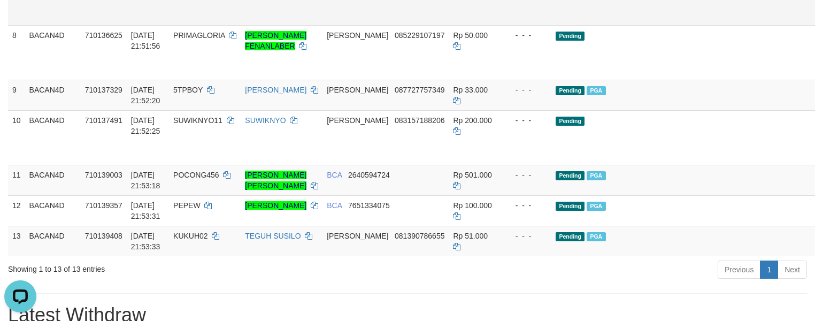
scroll to position [425, 0]
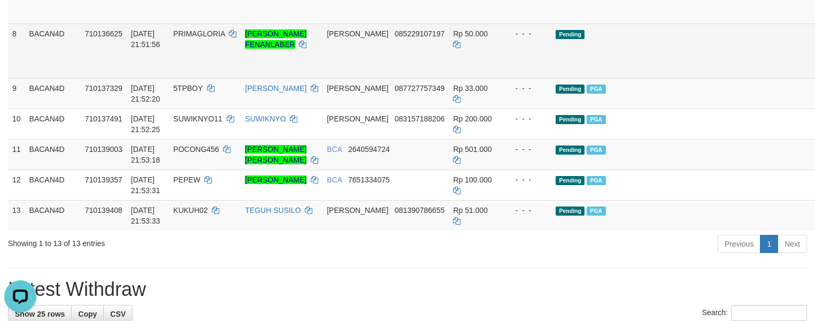
click at [815, 73] on link "Send PGA" at bounding box center [831, 62] width 18 height 19
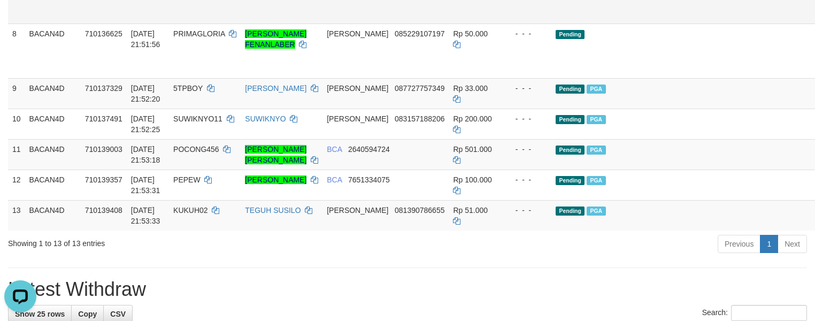
click at [815, 18] on link "Send PGA" at bounding box center [831, 8] width 18 height 19
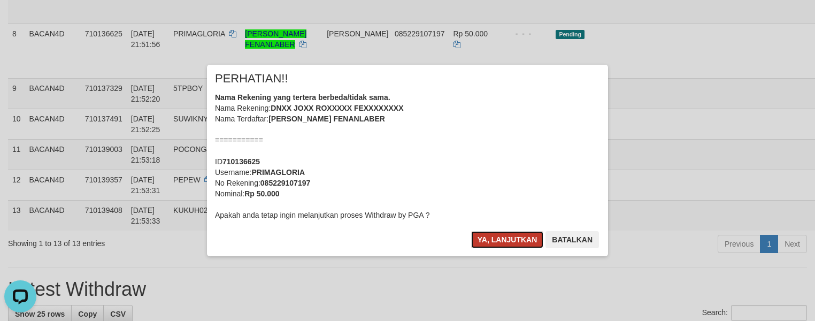
click at [511, 242] on button "Ya, lanjutkan" at bounding box center [507, 239] width 73 height 17
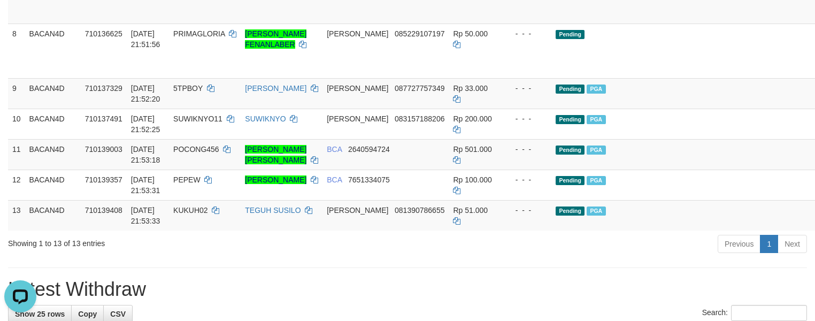
scroll to position [345, 0]
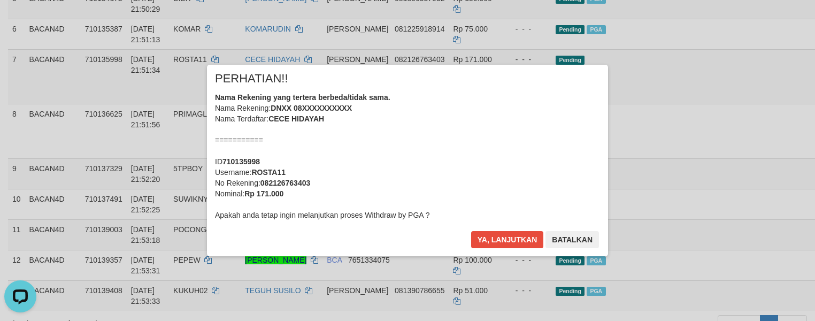
click at [520, 225] on div "× PERHATIAN!! Nama Rekening yang tertera berbeda/tidak sama. Nama Rekening: DNX…" at bounding box center [407, 161] width 401 height 192
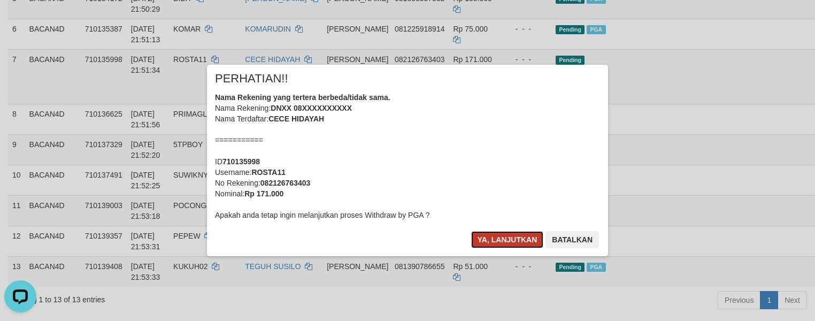
click at [514, 243] on button "Ya, lanjutkan" at bounding box center [507, 239] width 73 height 17
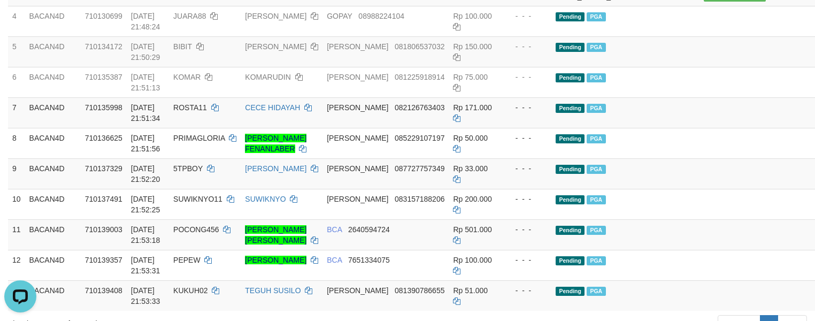
scroll to position [265, 0]
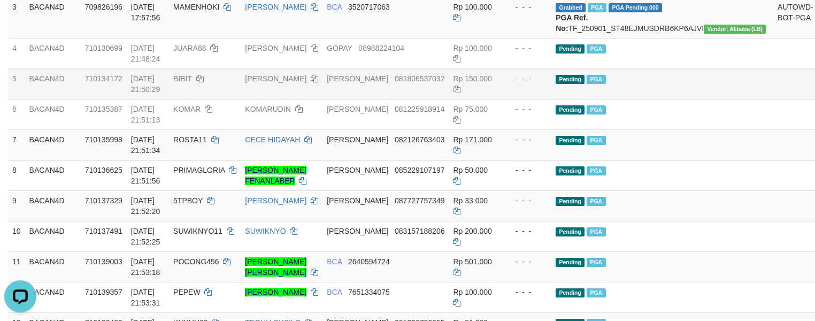
click at [639, 99] on td "Pending PGA" at bounding box center [663, 83] width 222 height 30
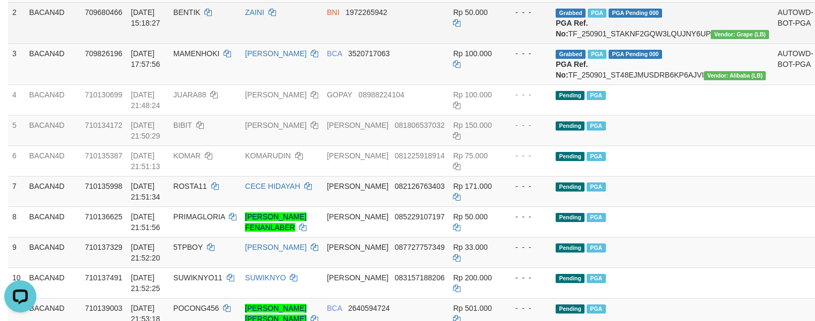
scroll to position [241, 0]
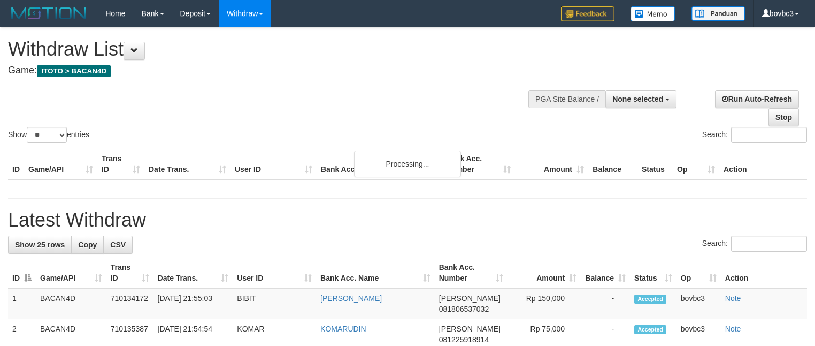
select select
select select "**"
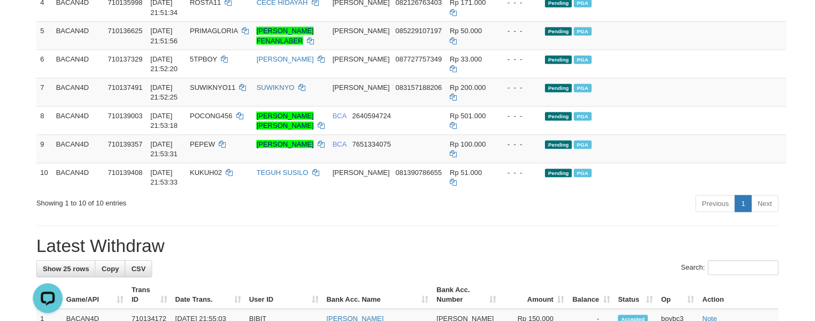
scroll to position [230, 0]
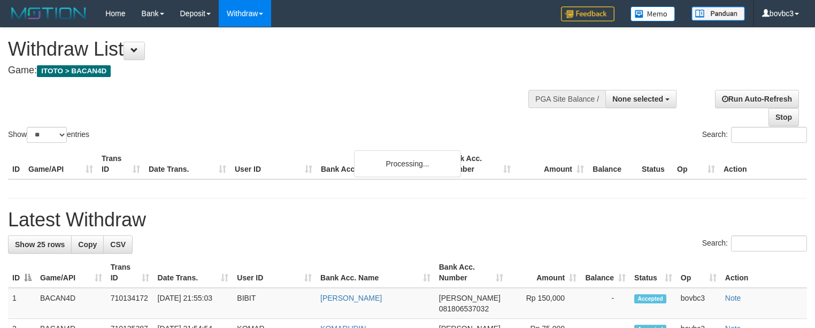
select select
select select "**"
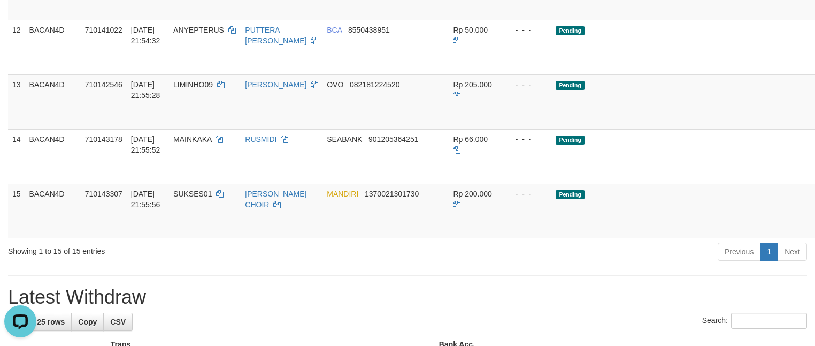
scroll to position [471, 0]
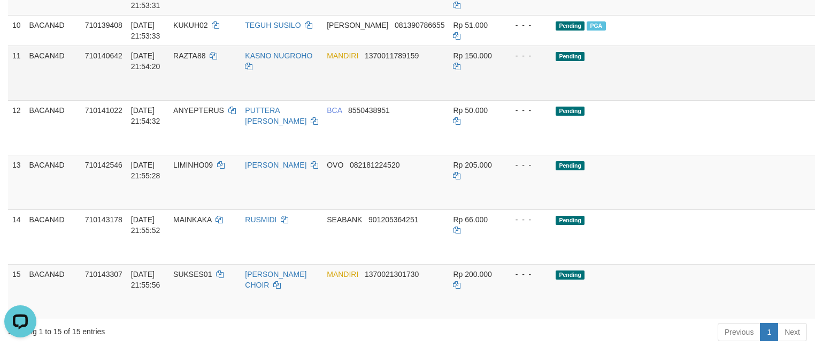
click at [815, 95] on link "Send PGA" at bounding box center [831, 84] width 18 height 19
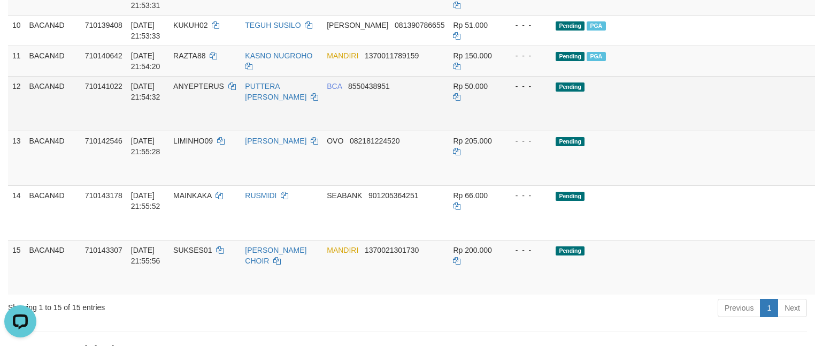
click at [815, 156] on link "Allow Grab" at bounding box center [831, 145] width 18 height 19
click at [815, 125] on link "Send PGA" at bounding box center [831, 115] width 18 height 19
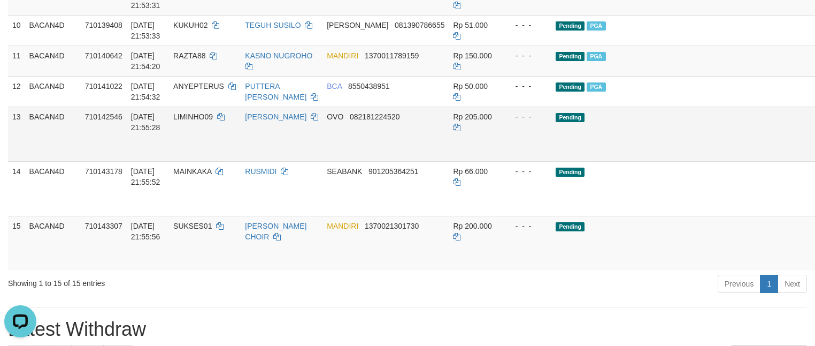
click at [815, 156] on link "Send PGA" at bounding box center [831, 145] width 18 height 19
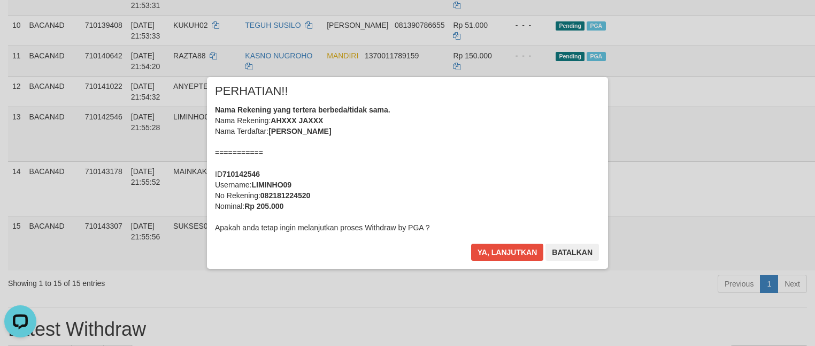
click at [488, 242] on div "× PERHATIAN!! Nama Rekening yang tertera berbeda/tidak sama. Nama Rekening: AHX…" at bounding box center [407, 173] width 401 height 192
click at [491, 252] on button "Ya, lanjutkan" at bounding box center [507, 251] width 73 height 17
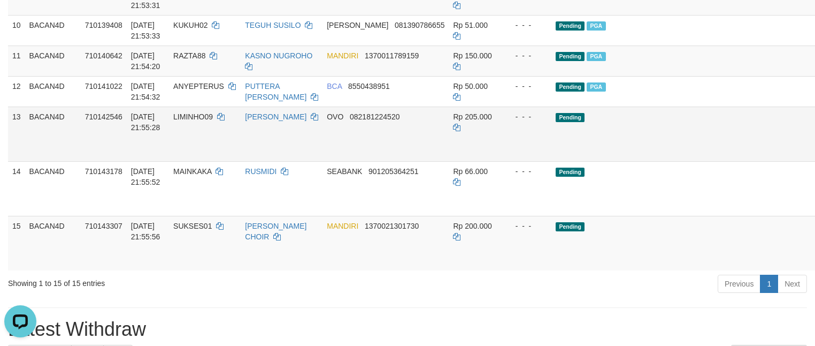
scroll to position [551, 0]
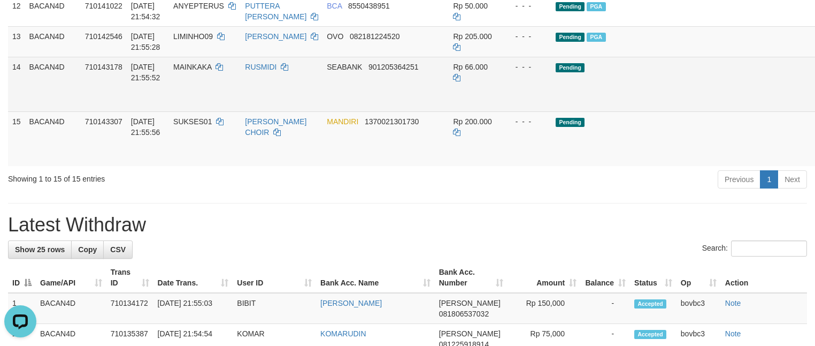
click at [815, 106] on link "Send PGA" at bounding box center [831, 96] width 18 height 19
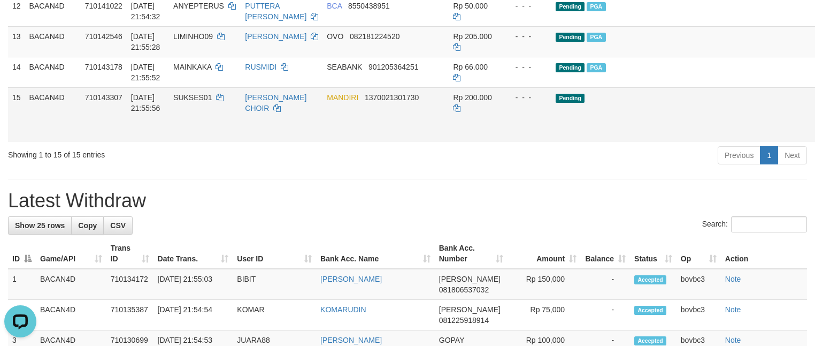
click at [815, 136] on link "Send PGA" at bounding box center [831, 126] width 18 height 19
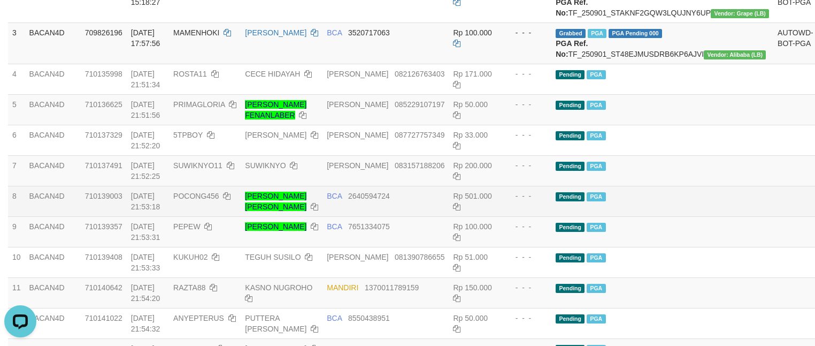
scroll to position [230, 0]
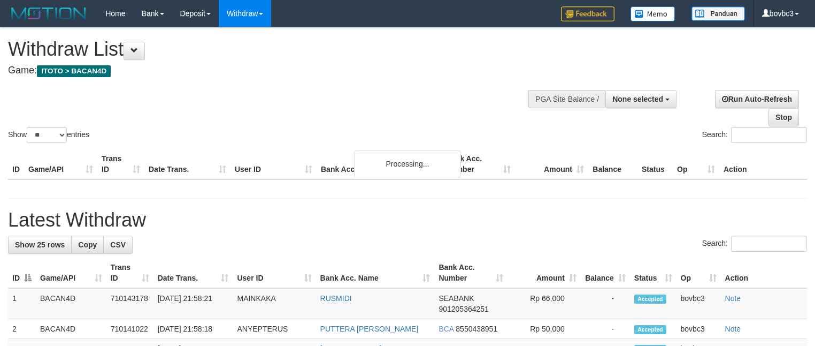
select select
select select "**"
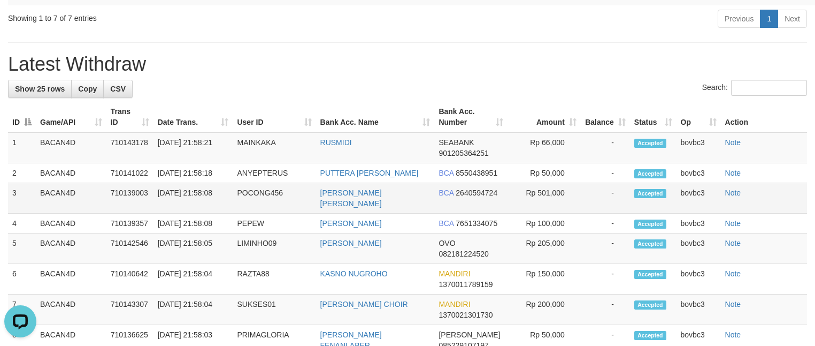
scroll to position [339, 0]
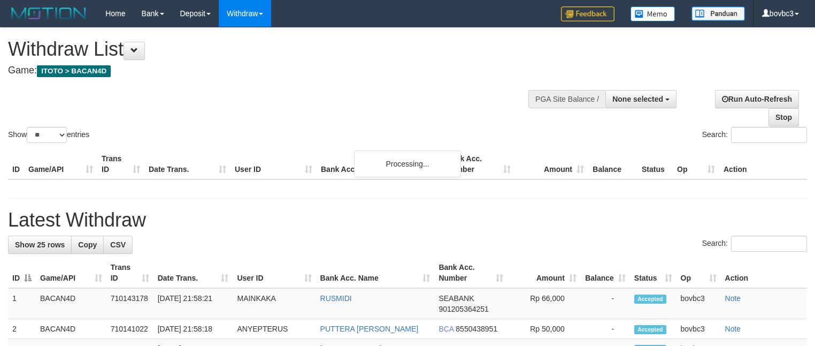
select select
select select "**"
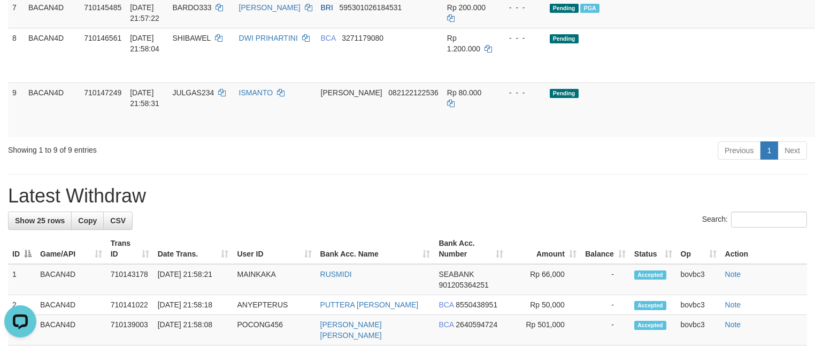
scroll to position [368, 0]
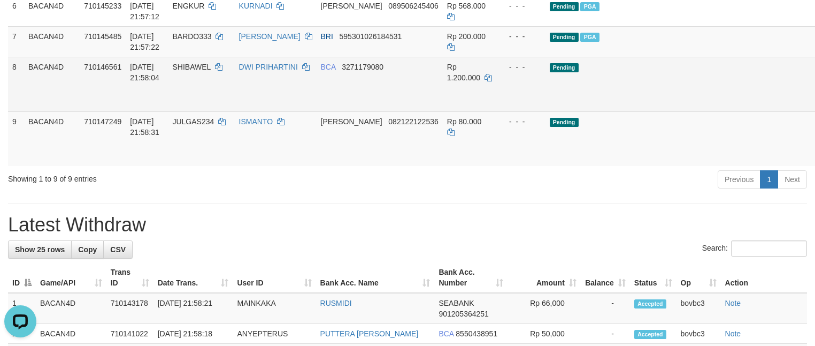
click at [815, 106] on link "Send PGA" at bounding box center [825, 96] width 18 height 19
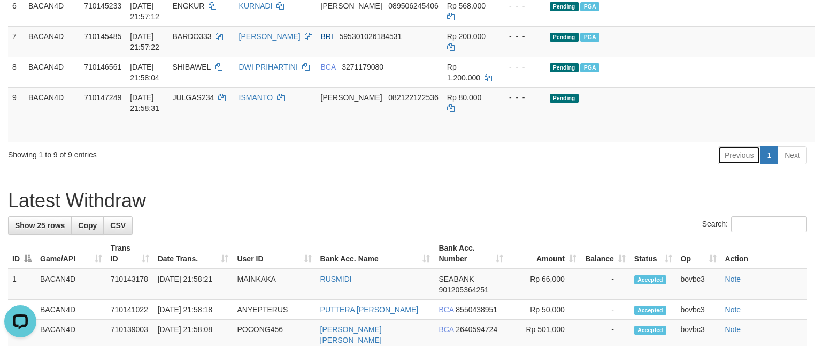
click at [758, 164] on link "Previous" at bounding box center [739, 155] width 43 height 18
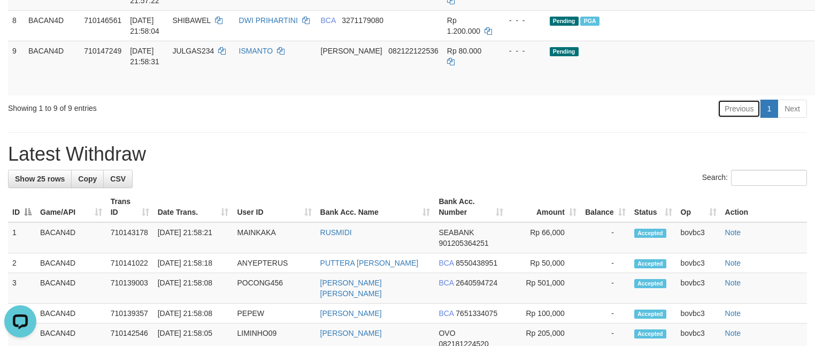
scroll to position [350, 0]
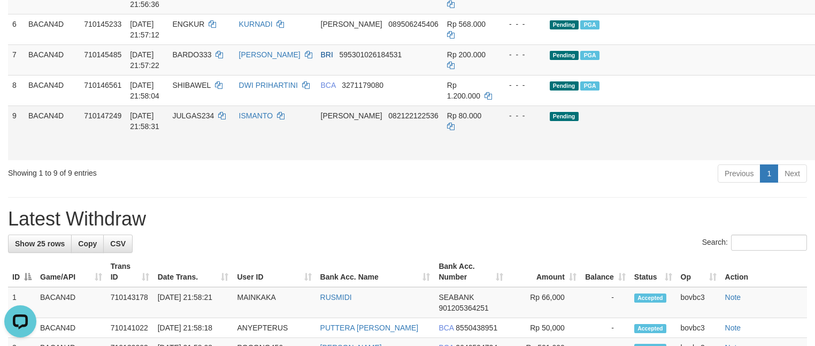
click at [815, 155] on link "Send PGA" at bounding box center [825, 144] width 18 height 19
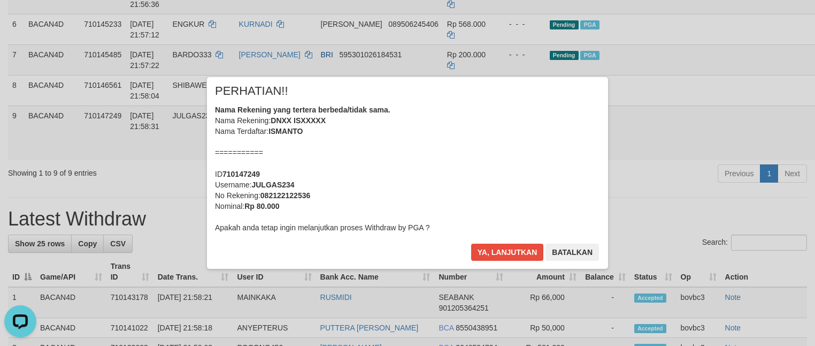
click at [504, 239] on div "× PERHATIAN!! Nama Rekening yang tertera berbeda/tidak sama. Nama Rekening: DNX…" at bounding box center [407, 173] width 401 height 192
click at [504, 244] on button "Ya, lanjutkan" at bounding box center [507, 251] width 73 height 17
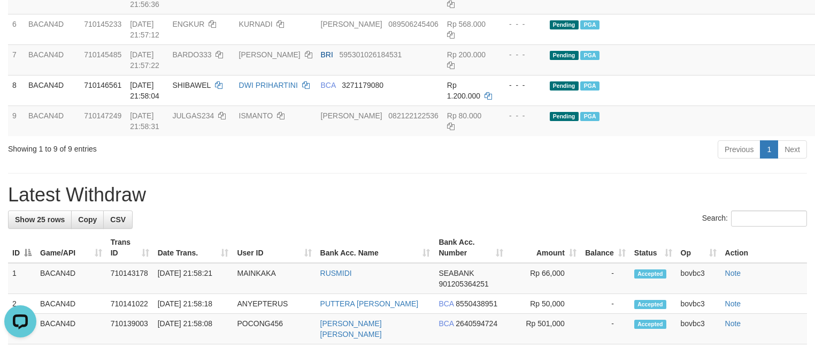
drag, startPoint x: 331, startPoint y: 227, endPoint x: 289, endPoint y: 193, distance: 53.6
click at [331, 205] on h1 "Latest Withdraw" at bounding box center [407, 194] width 799 height 21
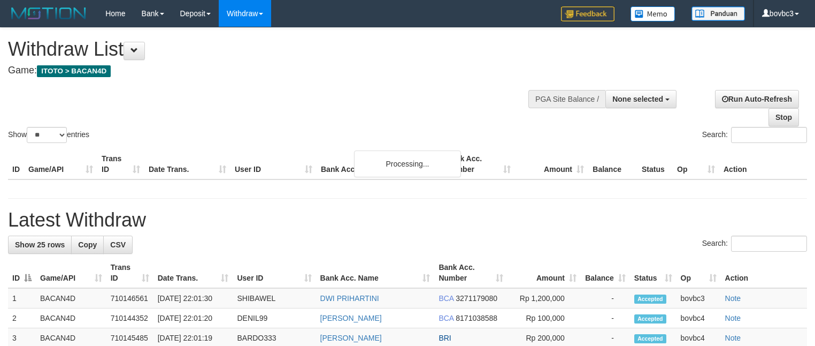
select select
select select "**"
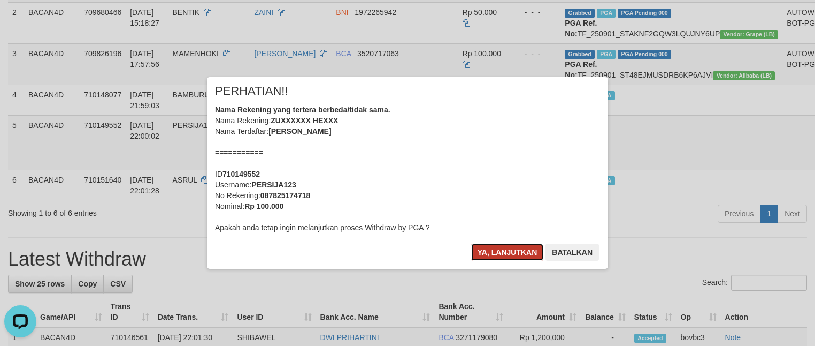
click at [515, 246] on button "Ya, lanjutkan" at bounding box center [507, 251] width 73 height 17
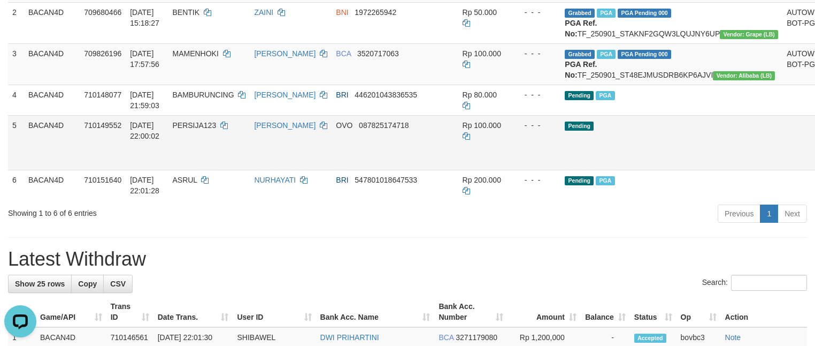
click at [748, 192] on tbody "1 BACAN4D 709647799 01/09/2025 14:39:46 DARMO68 ABDUL WAHID DANA 087729232251 R…" at bounding box center [444, 80] width 872 height 239
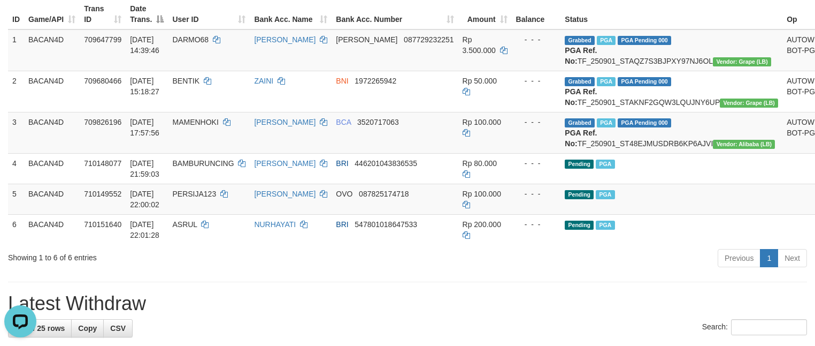
scroll to position [119, 0]
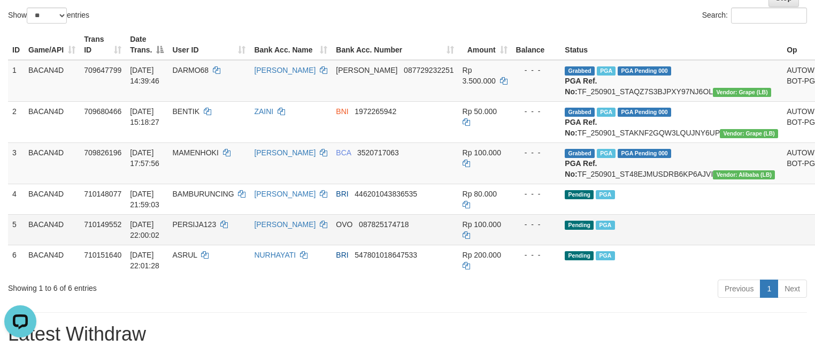
click at [379, 244] on td "OVO 087825174718" at bounding box center [395, 229] width 126 height 30
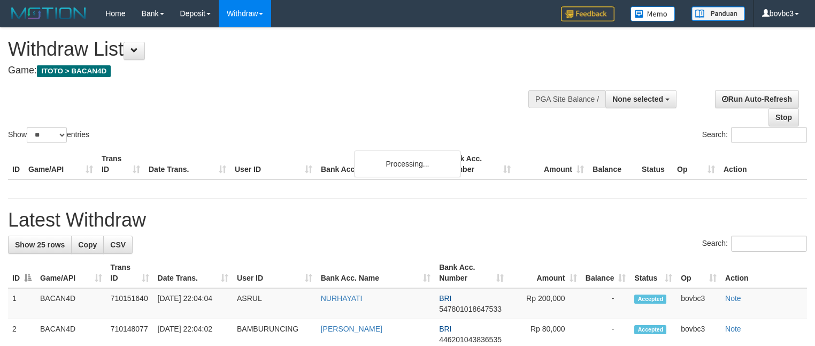
select select
select select "**"
select select
select select "**"
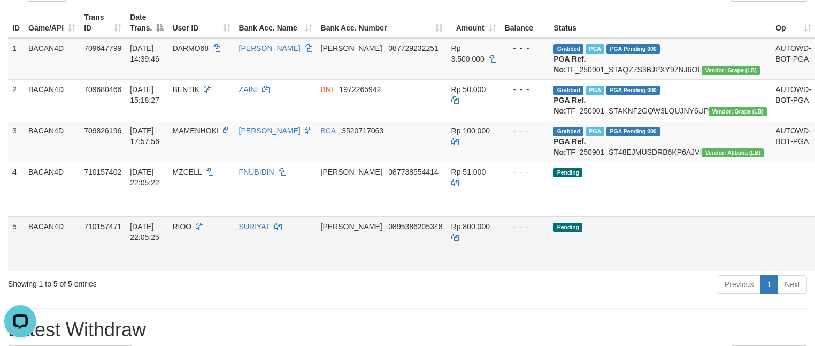
scroll to position [221, 0]
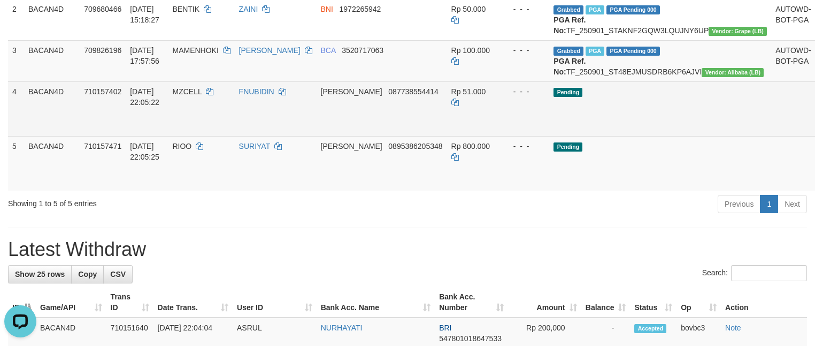
click at [815, 131] on link "Send PGA" at bounding box center [829, 120] width 18 height 19
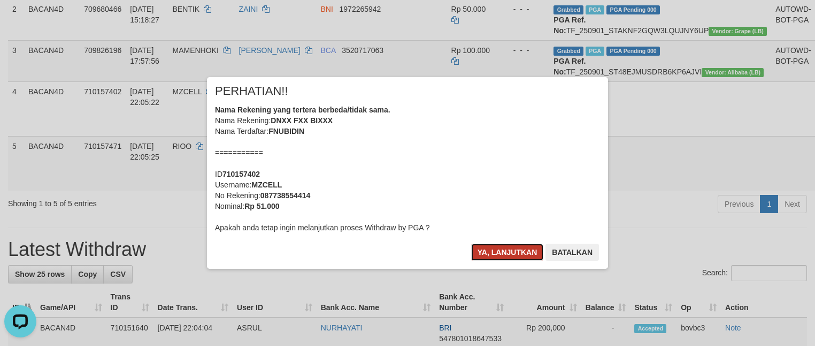
click at [514, 250] on button "Ya, lanjutkan" at bounding box center [507, 251] width 73 height 17
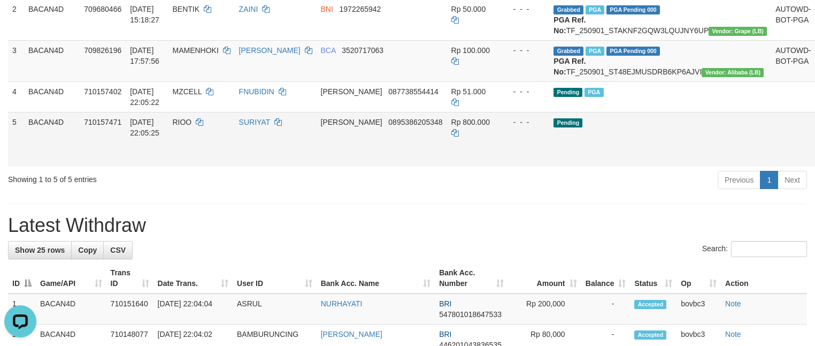
click at [815, 161] on link "Send PGA" at bounding box center [829, 151] width 18 height 19
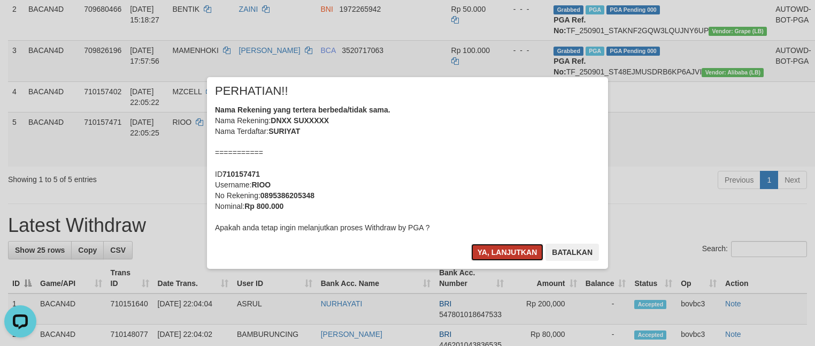
click at [501, 252] on button "Ya, lanjutkan" at bounding box center [507, 251] width 73 height 17
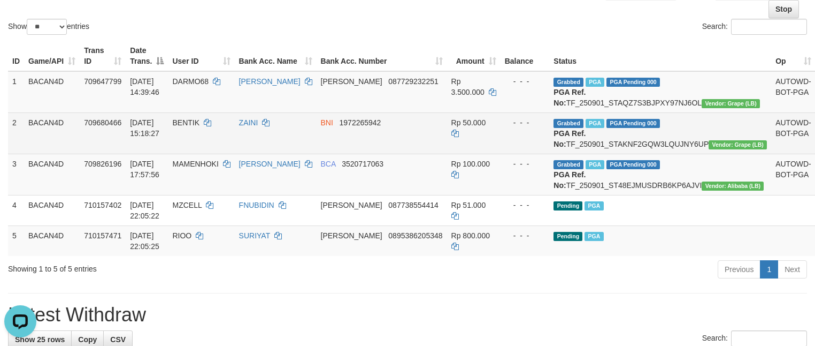
scroll to position [80, 0]
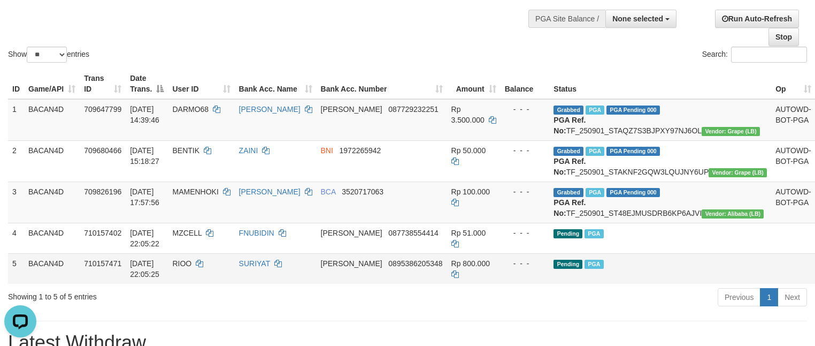
click at [568, 284] on td "Pending PGA" at bounding box center [660, 268] width 222 height 30
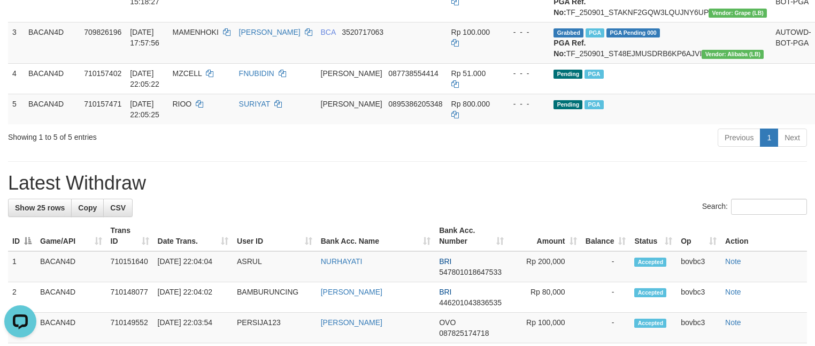
scroll to position [241, 0]
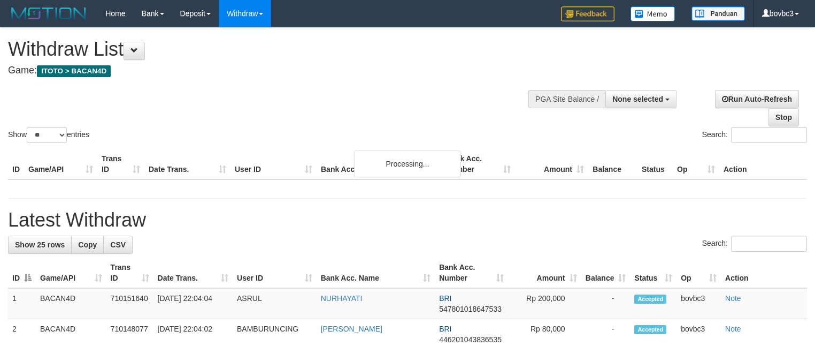
select select
select select "**"
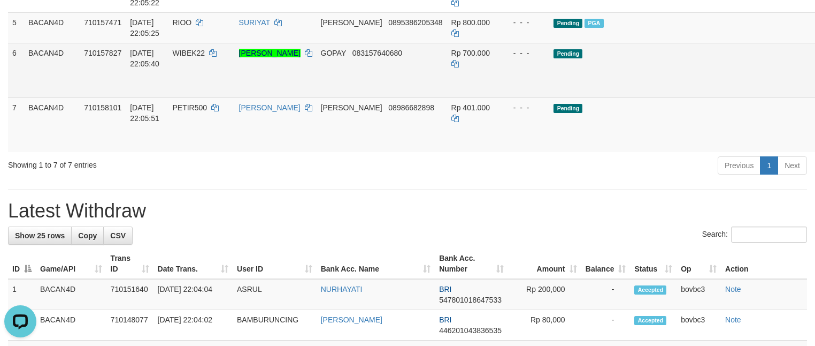
click at [815, 92] on link "Send PGA" at bounding box center [829, 82] width 18 height 19
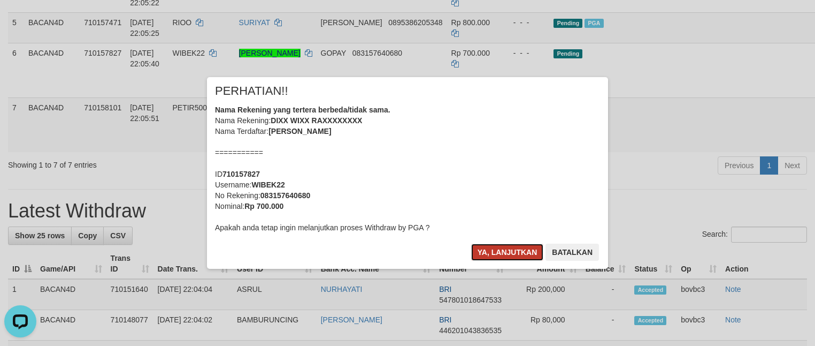
click at [514, 249] on button "Ya, lanjutkan" at bounding box center [507, 251] width 73 height 17
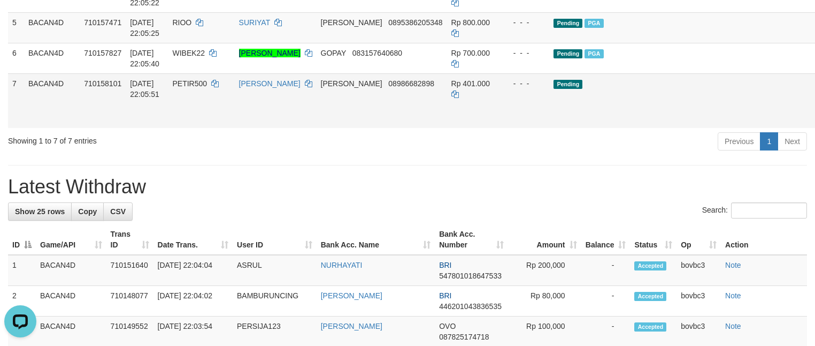
click at [815, 122] on link "Send PGA" at bounding box center [829, 112] width 18 height 19
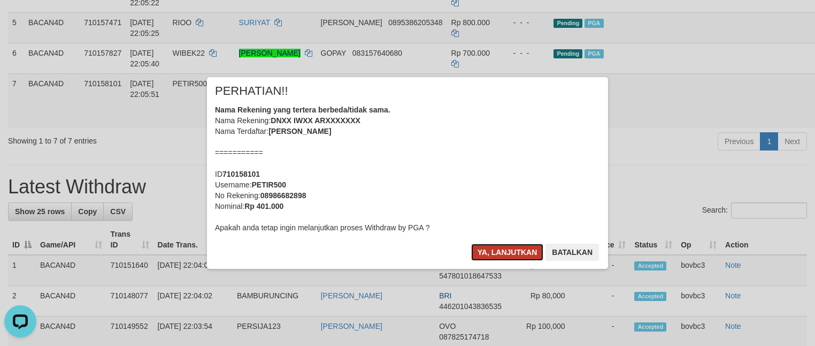
click at [499, 252] on button "Ya, lanjutkan" at bounding box center [507, 251] width 73 height 17
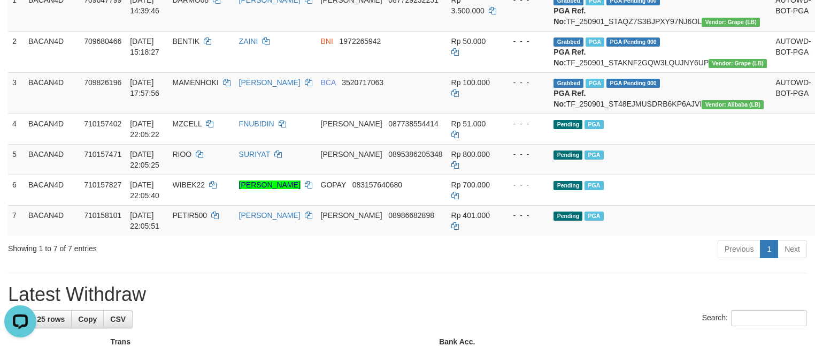
scroll to position [160, 0]
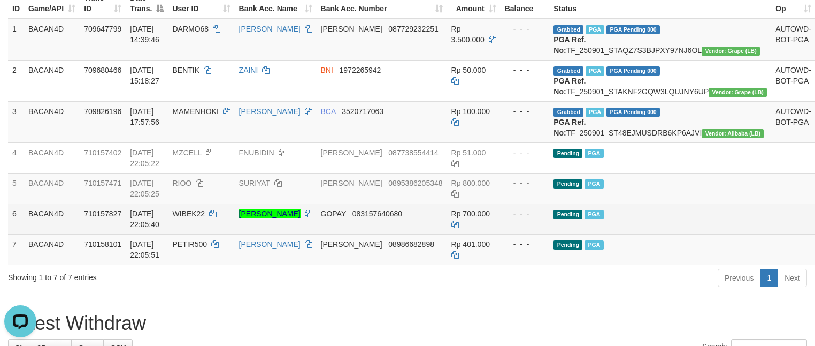
click at [676, 234] on td "Pending PGA" at bounding box center [660, 218] width 222 height 30
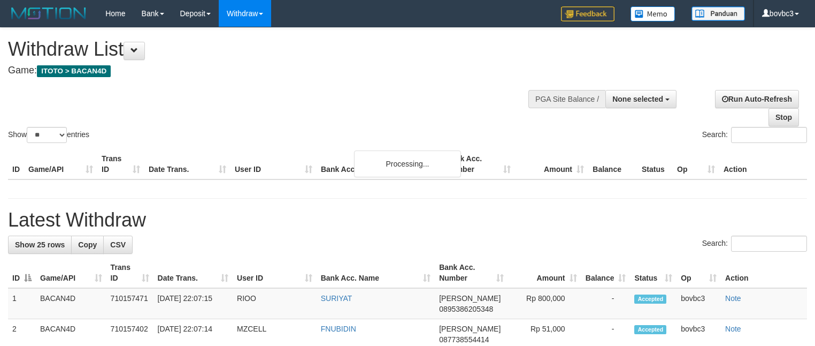
select select
select select "**"
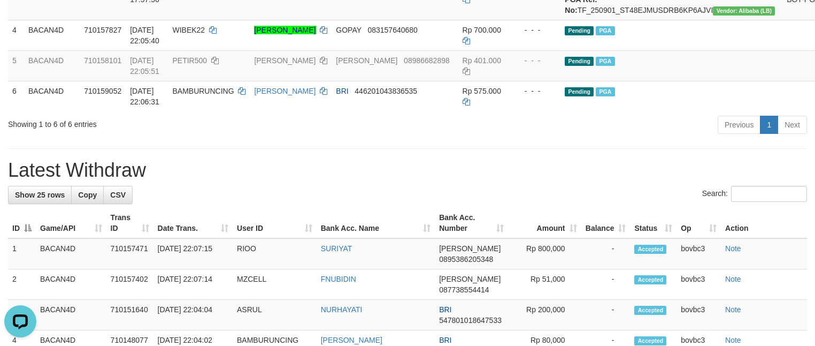
click at [579, 204] on div "Search:" at bounding box center [407, 195] width 799 height 19
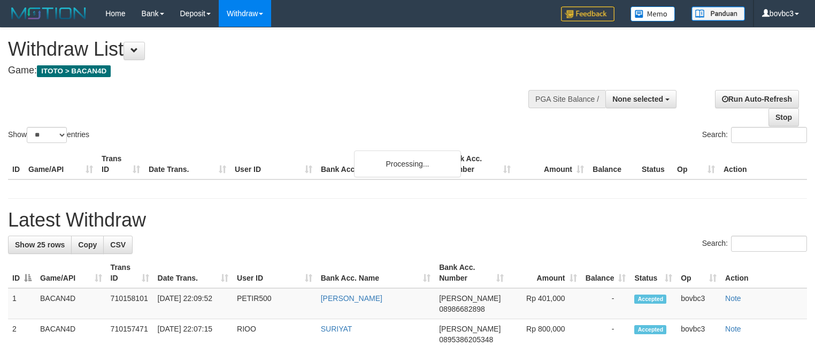
select select
select select "**"
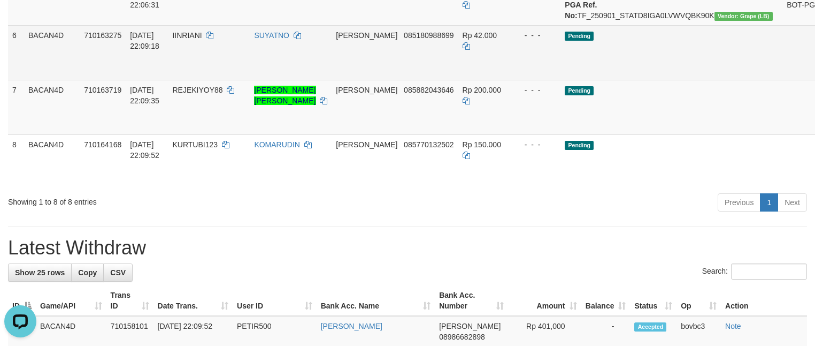
scroll to position [363, 0]
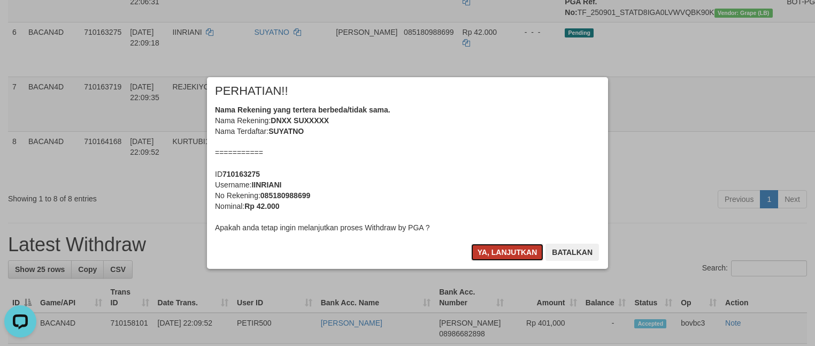
click at [528, 257] on button "Ya, lanjutkan" at bounding box center [507, 251] width 73 height 17
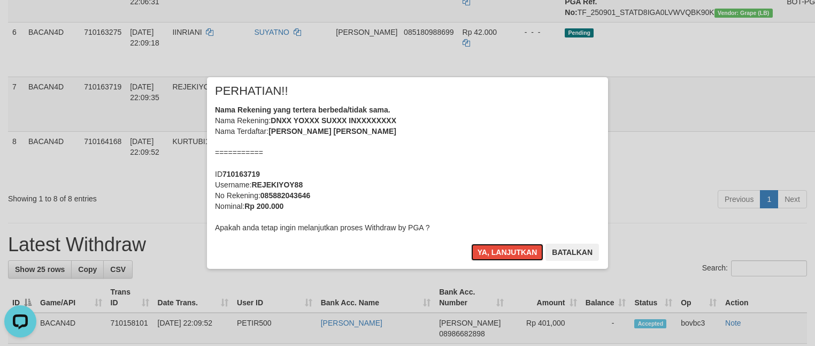
click at [528, 257] on button "Ya, lanjutkan" at bounding box center [507, 251] width 73 height 17
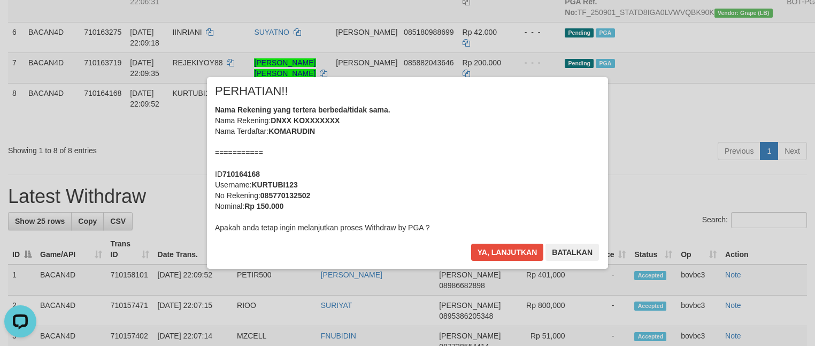
click at [506, 269] on div "× PERHATIAN!! Nama Rekening yang tertera berbeda/tidak sama. Nama Rekening: DNX…" at bounding box center [407, 173] width 417 height 192
click at [506, 257] on button "Ya, lanjutkan" at bounding box center [507, 251] width 73 height 17
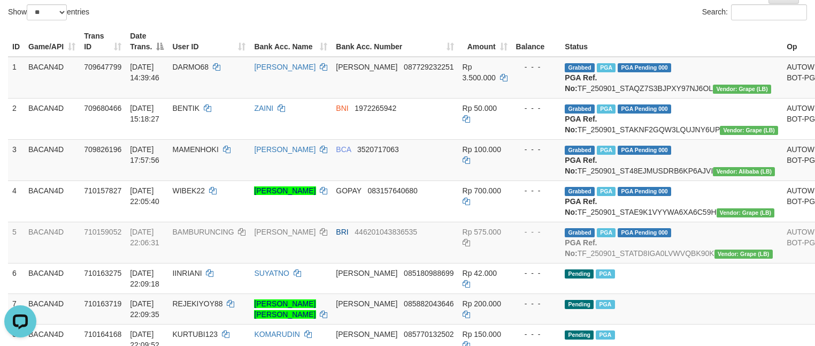
scroll to position [203, 0]
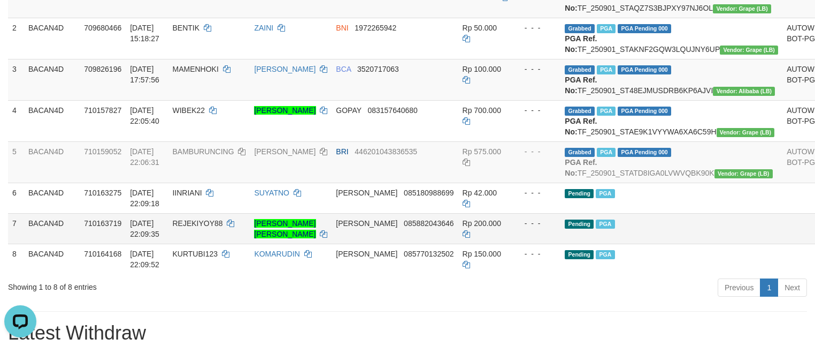
click at [610, 243] on td "Pending PGA" at bounding box center [672, 228] width 222 height 30
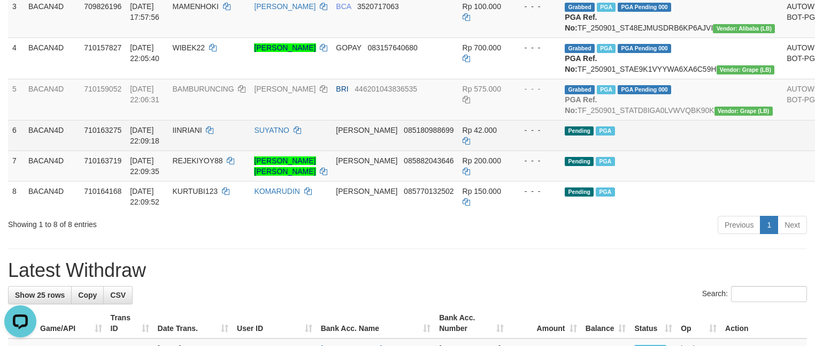
scroll to position [363, 0]
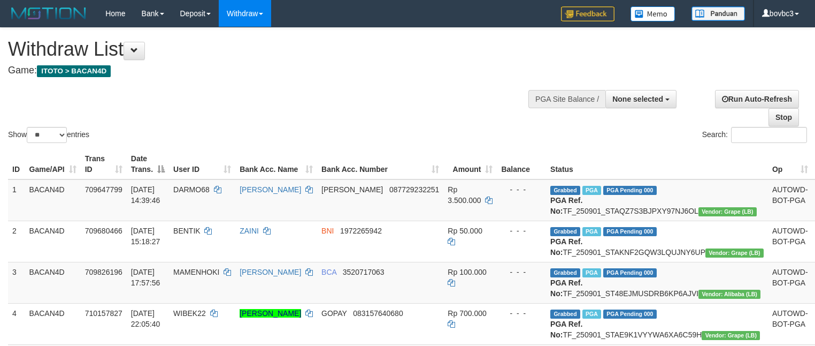
select select
select select "**"
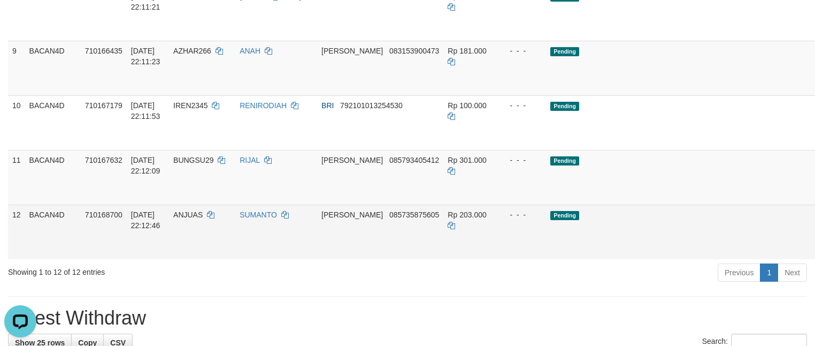
click at [815, 254] on link "Send PGA" at bounding box center [826, 243] width 18 height 19
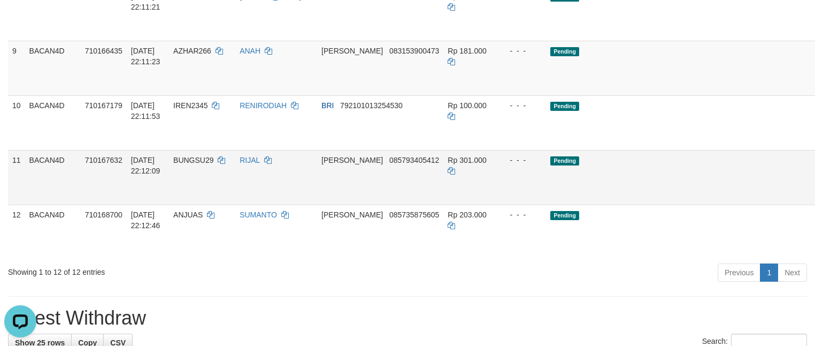
click at [815, 199] on link "Send PGA" at bounding box center [826, 189] width 18 height 19
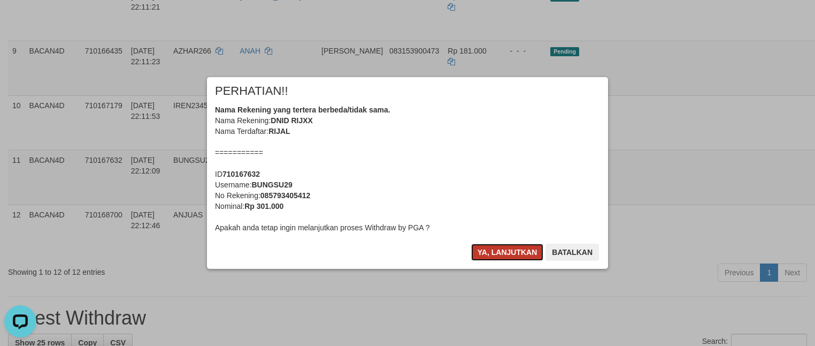
click at [522, 256] on button "Ya, lanjutkan" at bounding box center [507, 251] width 73 height 17
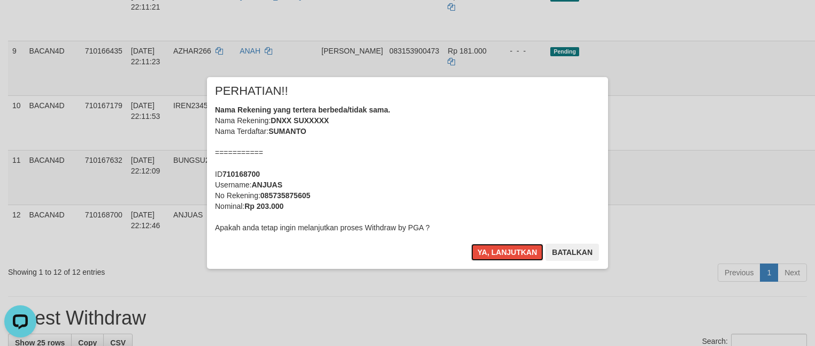
click at [522, 256] on button "Ya, lanjutkan" at bounding box center [507, 251] width 73 height 17
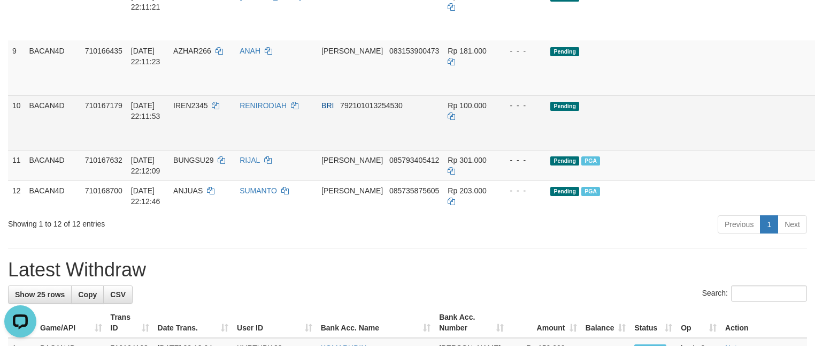
click at [815, 144] on link "Send PGA" at bounding box center [826, 134] width 18 height 19
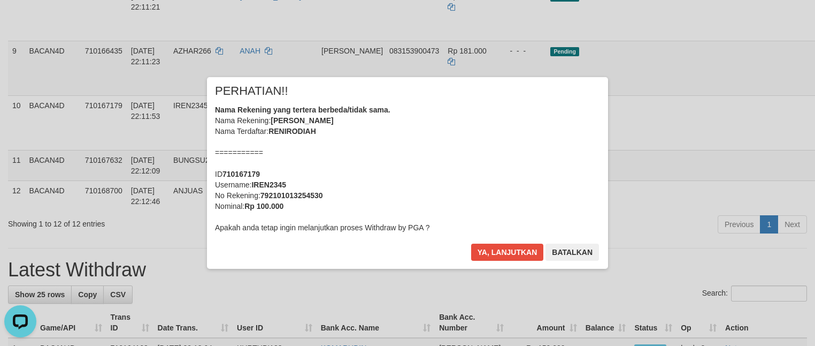
click at [755, 122] on div "× PERHATIAN!! Nama Rekening yang tertera berbeda/tidak sama. Nama Rekening: REN…" at bounding box center [407, 173] width 815 height 234
click at [497, 247] on button "Ya, lanjutkan" at bounding box center [507, 251] width 73 height 17
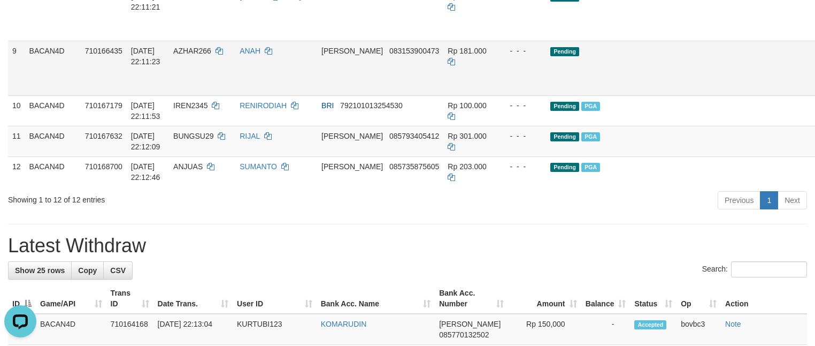
click at [815, 90] on link "Send PGA" at bounding box center [826, 80] width 18 height 19
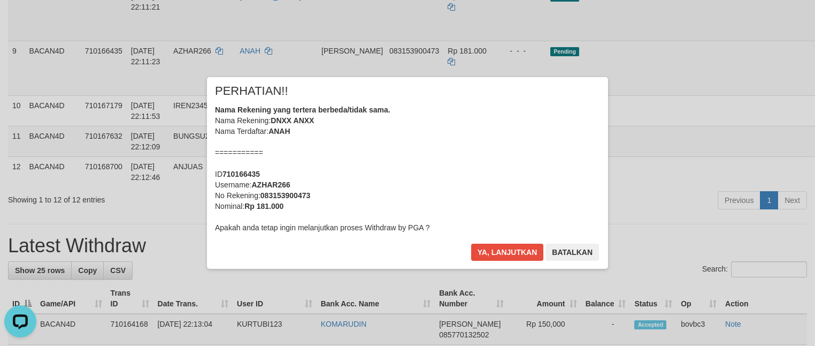
click at [756, 67] on div "× PERHATIAN!! Nama Rekening yang tertera berbeda/tidak sama. Nama Rekening: DNX…" at bounding box center [407, 173] width 815 height 234
click at [493, 252] on button "Ya, lanjutkan" at bounding box center [507, 251] width 73 height 17
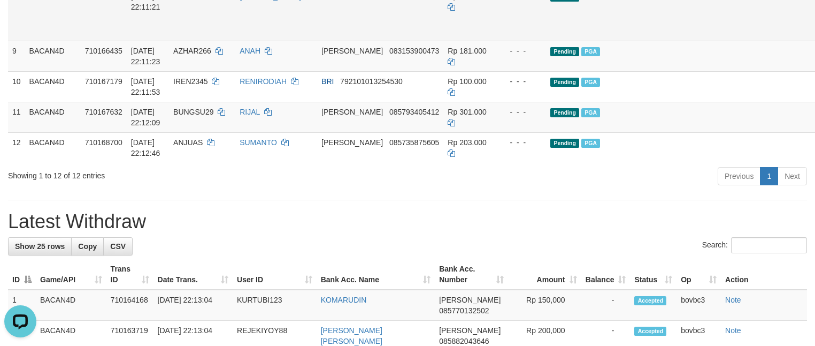
click at [815, 35] on link "Send PGA" at bounding box center [826, 25] width 18 height 19
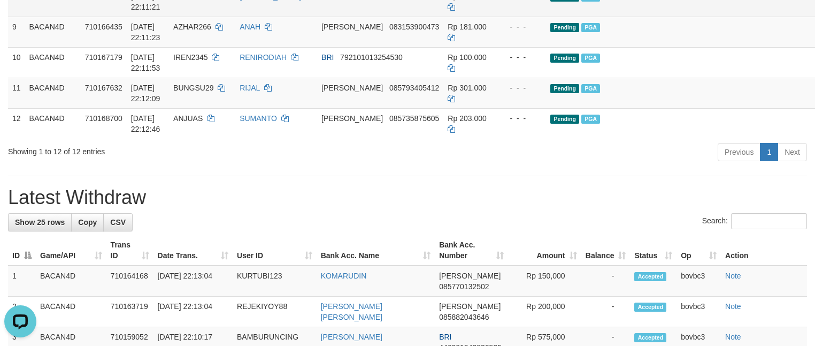
scroll to position [393, 0]
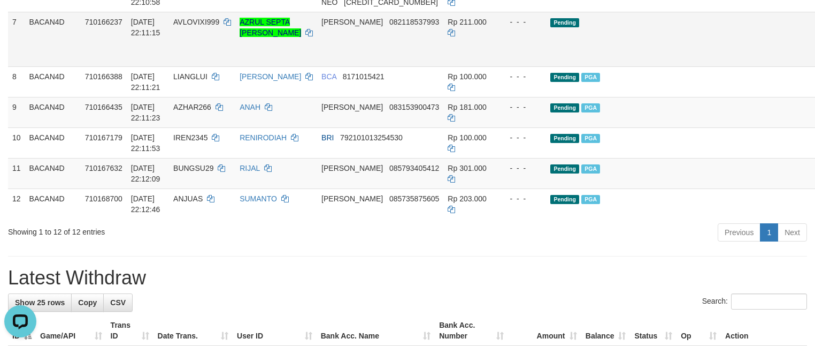
click at [815, 61] on link "Send PGA" at bounding box center [826, 51] width 18 height 19
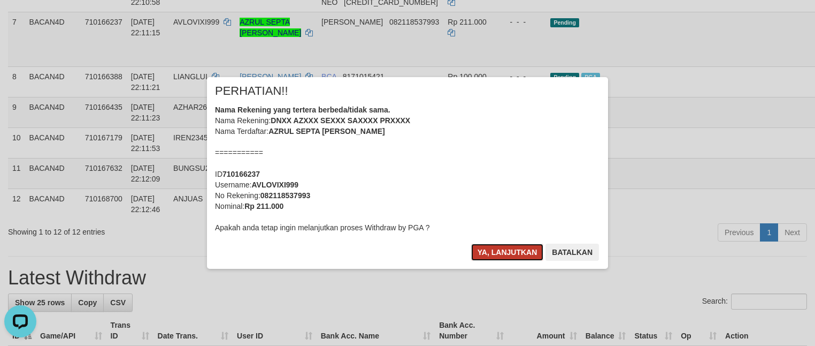
click at [498, 252] on button "Ya, lanjutkan" at bounding box center [507, 251] width 73 height 17
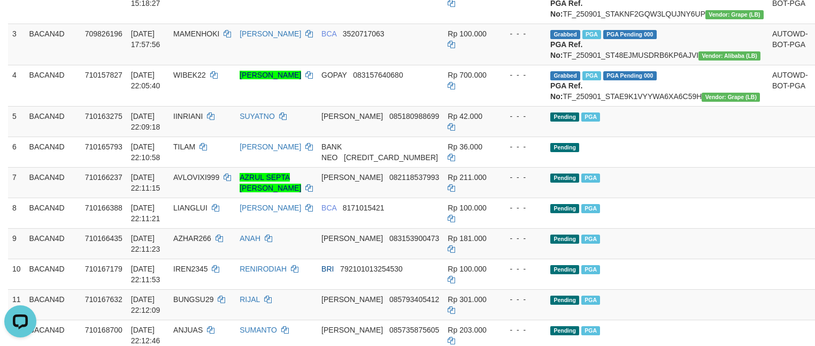
scroll to position [233, 0]
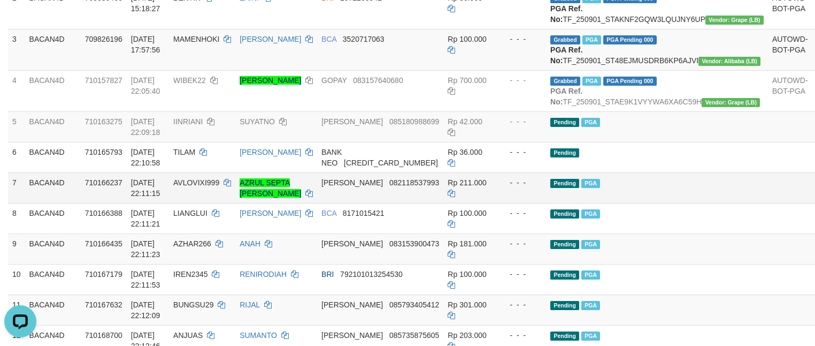
click at [624, 203] on td "Pending PGA" at bounding box center [657, 187] width 222 height 30
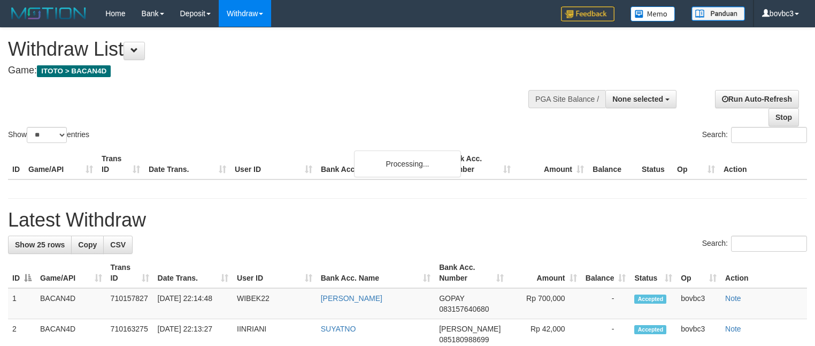
select select
select select "**"
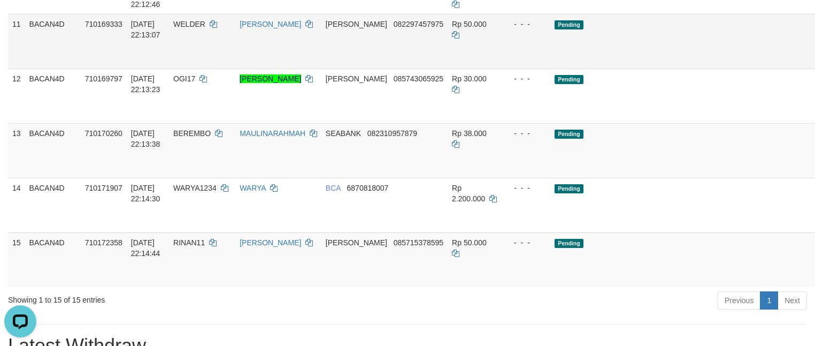
click at [815, 63] on link "Send PGA" at bounding box center [830, 53] width 18 height 19
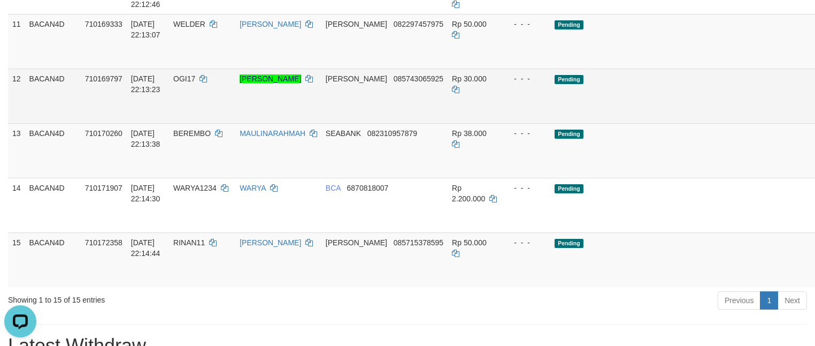
click at [815, 118] on link "Send PGA" at bounding box center [830, 107] width 18 height 19
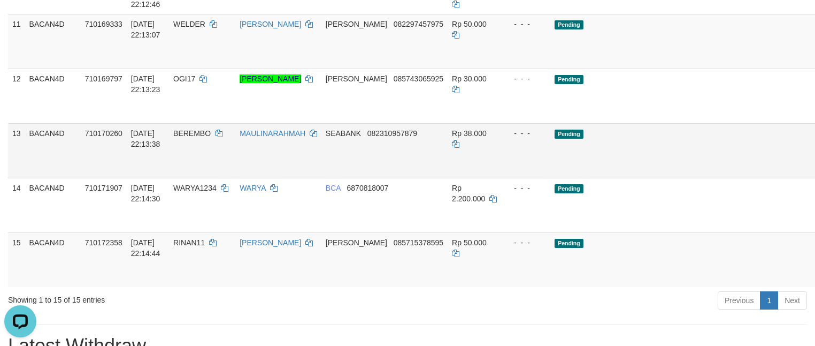
click at [815, 172] on link "Send PGA" at bounding box center [830, 162] width 18 height 19
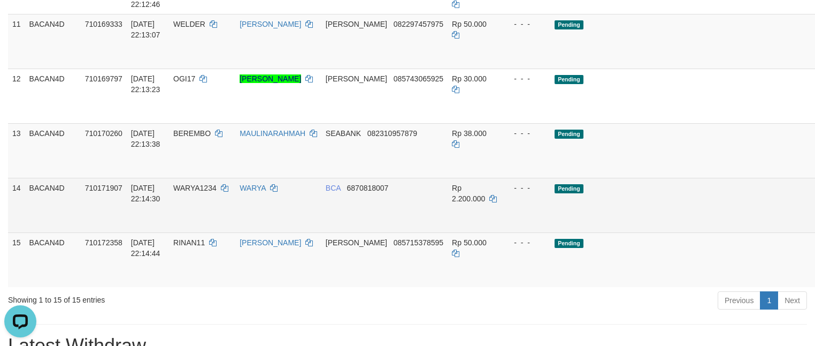
click at [815, 227] on link "Send PGA" at bounding box center [830, 217] width 18 height 19
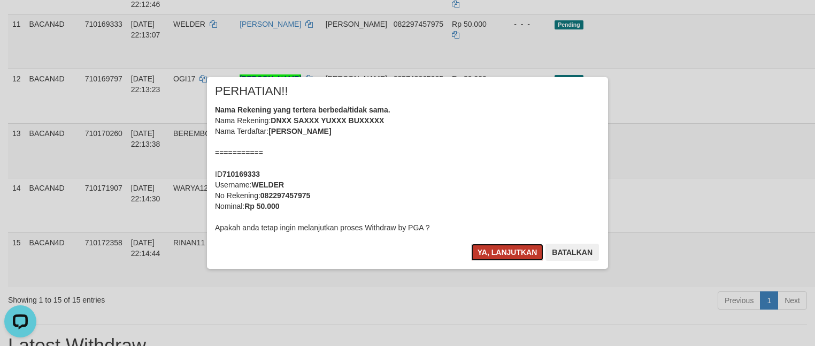
click at [506, 252] on button "Ya, lanjutkan" at bounding box center [507, 251] width 73 height 17
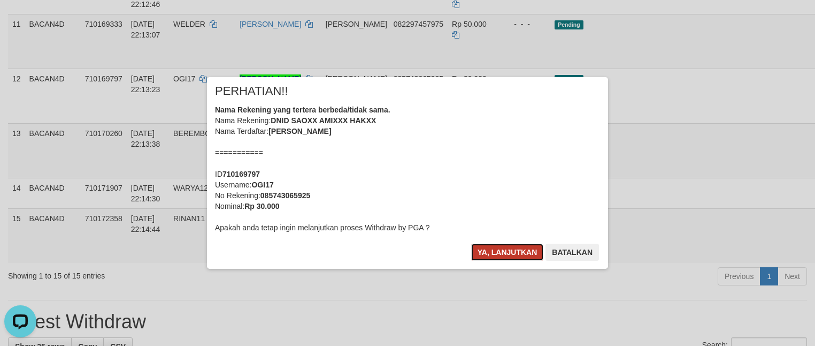
click at [507, 248] on button "Ya, lanjutkan" at bounding box center [507, 251] width 73 height 17
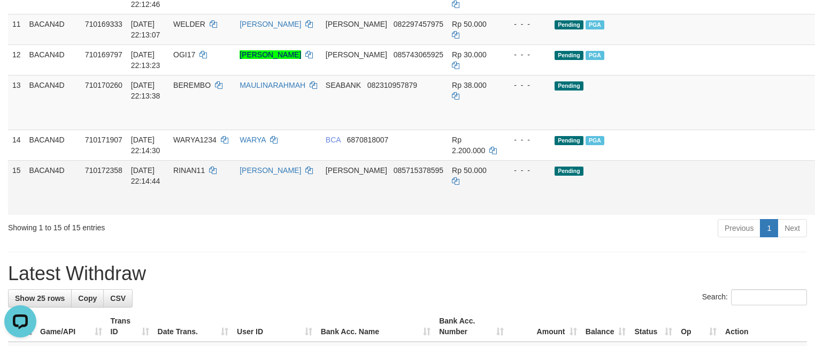
click at [815, 209] on link "Send PGA" at bounding box center [830, 199] width 18 height 19
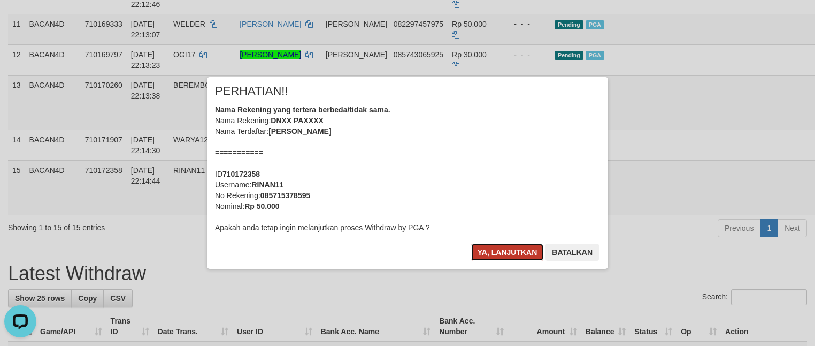
click at [533, 247] on button "Ya, lanjutkan" at bounding box center [507, 251] width 73 height 17
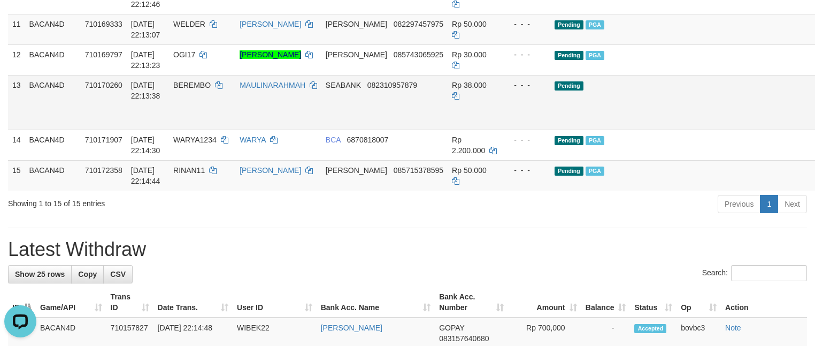
click at [815, 124] on link "Send PGA" at bounding box center [830, 114] width 18 height 19
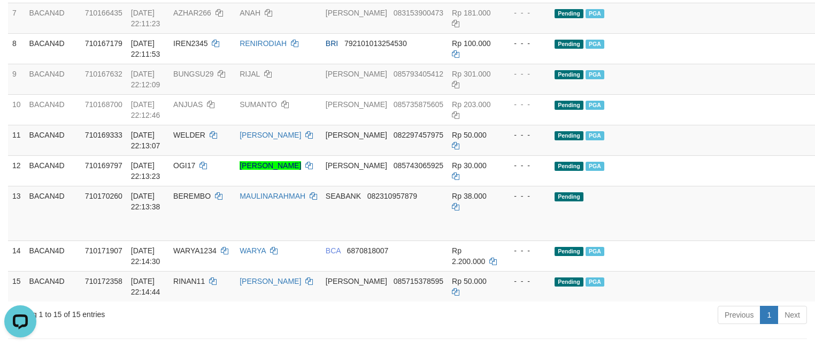
scroll to position [422, 0]
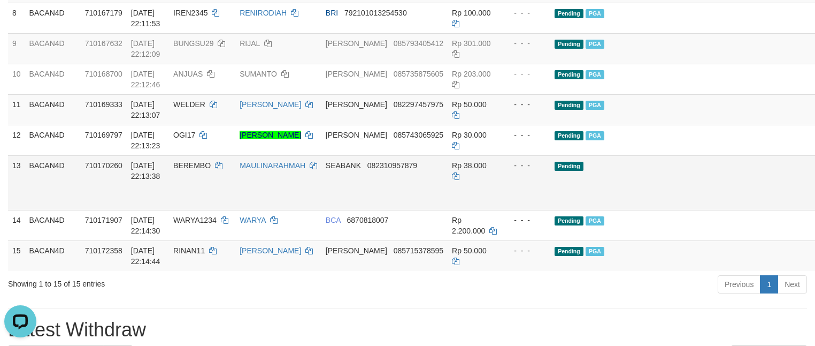
click at [202, 170] on span "BEREMBO" at bounding box center [191, 165] width 37 height 9
copy td "BEREMBO"
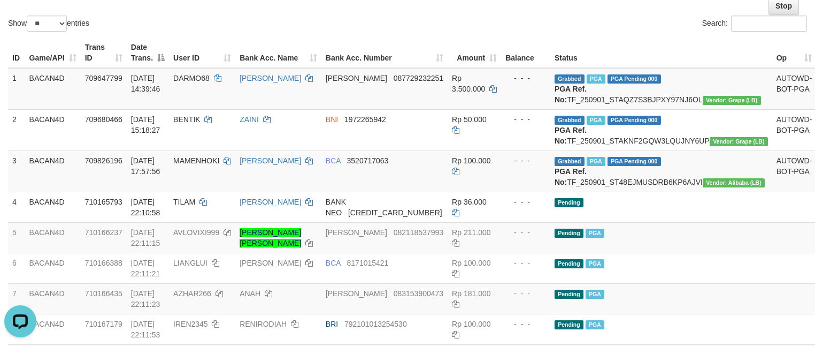
scroll to position [101, 0]
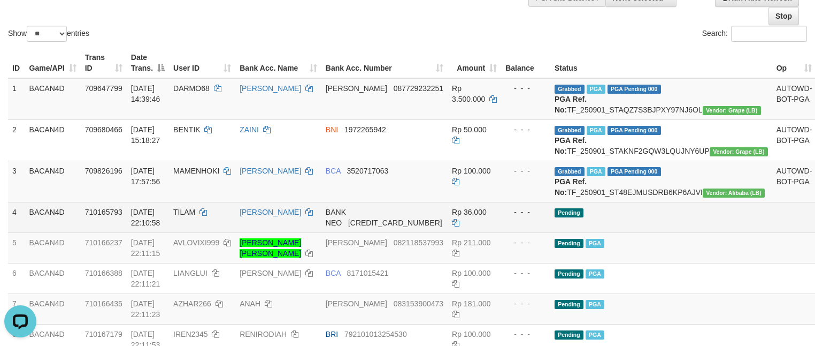
click at [193, 216] on span "TILAM" at bounding box center [184, 212] width 22 height 9
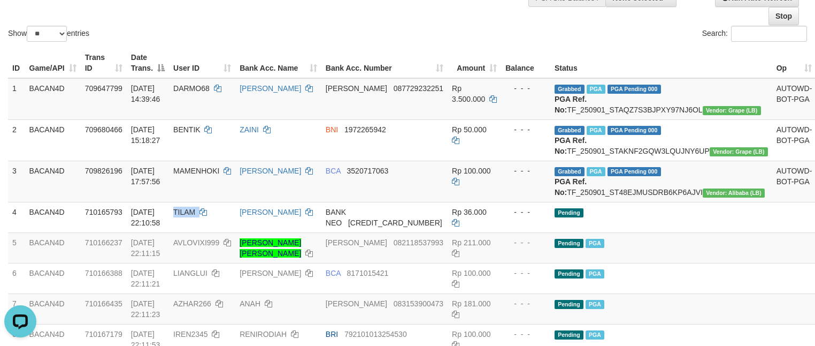
copy td "TILAM"
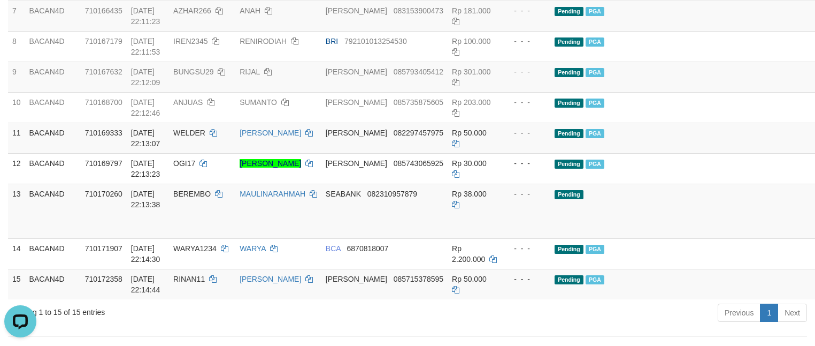
scroll to position [422, 0]
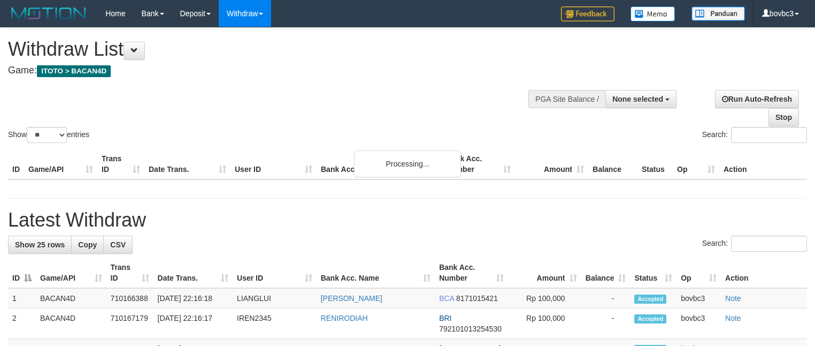
select select
select select "**"
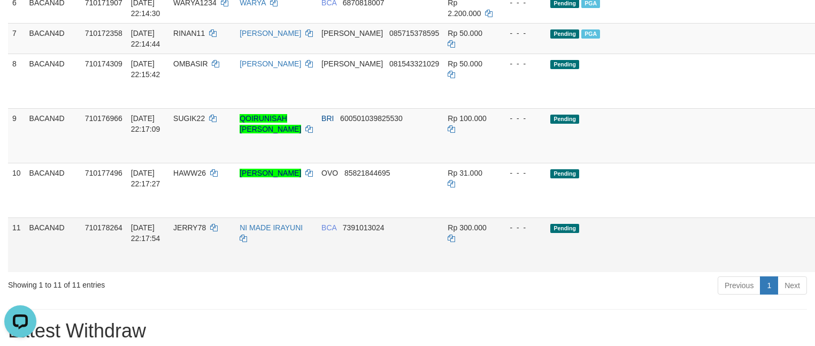
click at [815, 266] on link "Send PGA" at bounding box center [826, 256] width 18 height 19
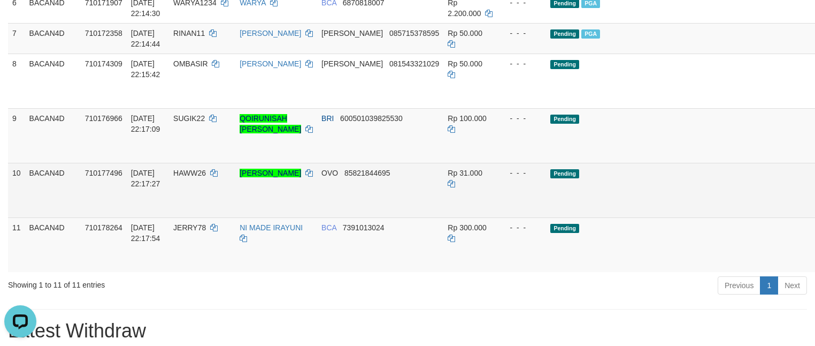
click at [815, 212] on link "Send PGA" at bounding box center [826, 202] width 18 height 19
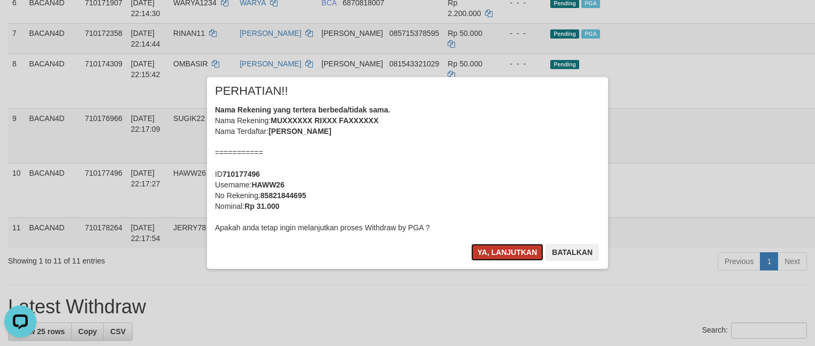
click at [485, 247] on button "Ya, lanjutkan" at bounding box center [507, 251] width 73 height 17
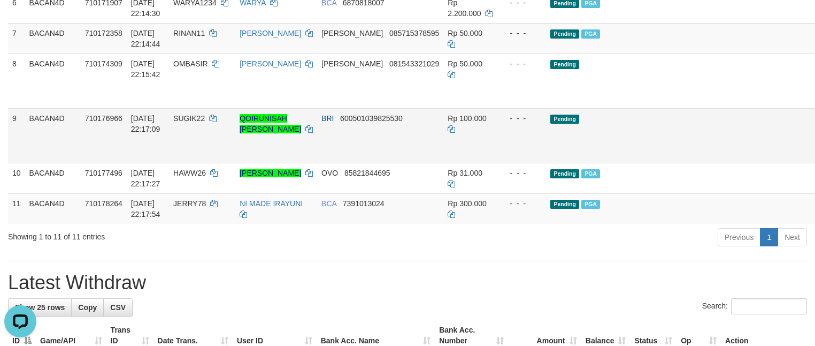
click at [815, 157] on link "Send PGA" at bounding box center [826, 147] width 18 height 19
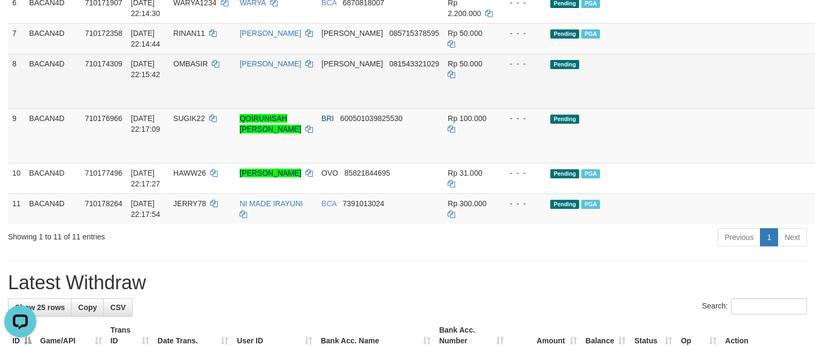
click at [815, 103] on link "Send PGA" at bounding box center [826, 92] width 18 height 19
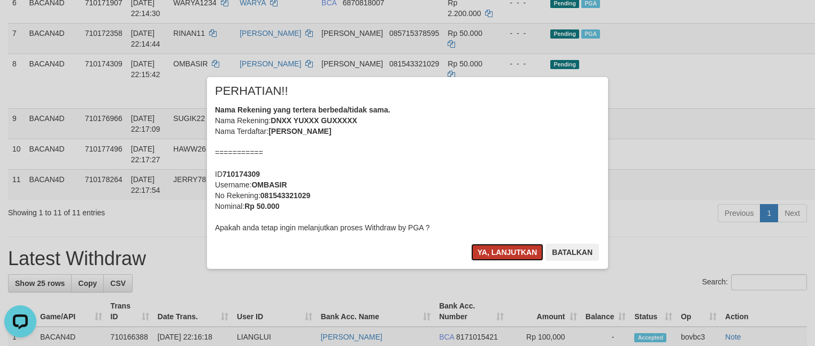
click at [493, 246] on button "Ya, lanjutkan" at bounding box center [507, 251] width 73 height 17
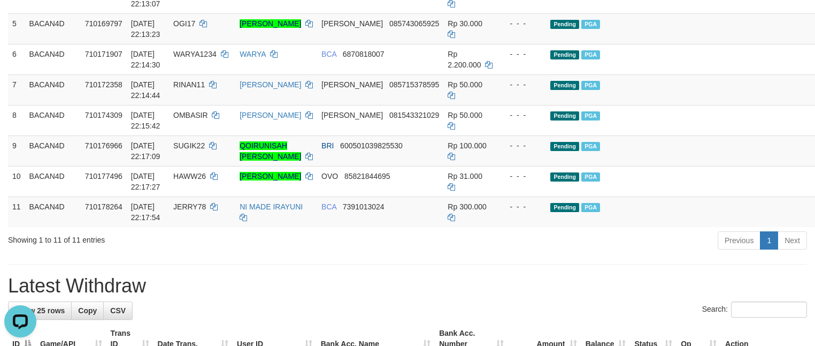
scroll to position [291, 0]
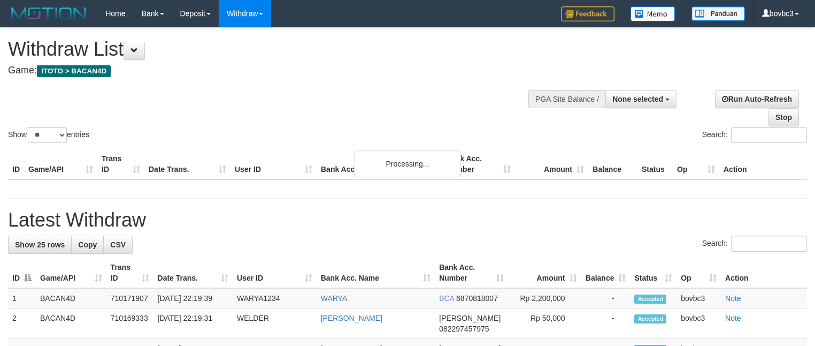
select select
select select "**"
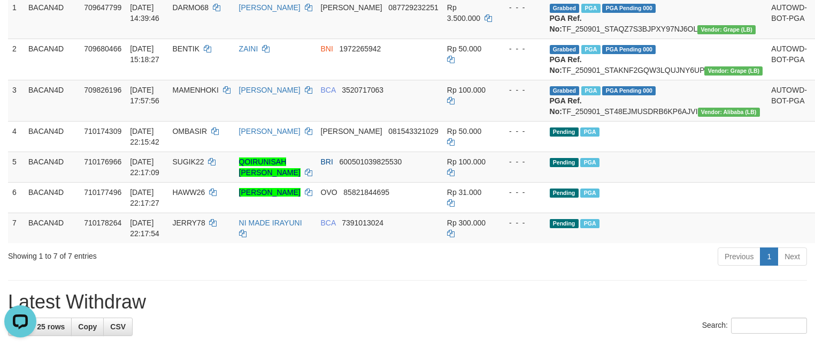
scroll to position [211, 0]
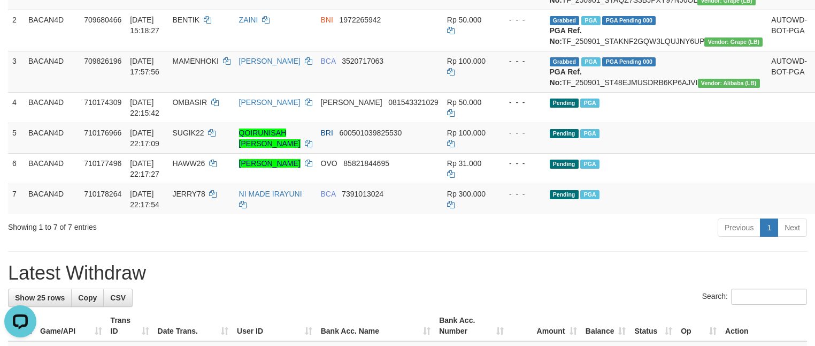
click at [666, 240] on div "Previous 1 Next" at bounding box center [578, 228] width 460 height 23
click at [690, 153] on td "Pending PGA" at bounding box center [657, 137] width 222 height 30
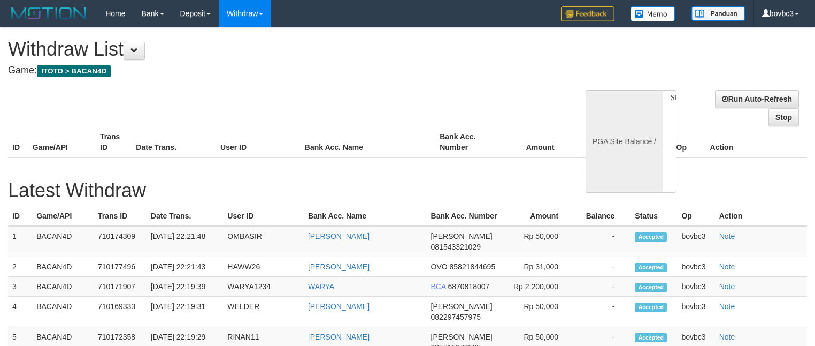
select select
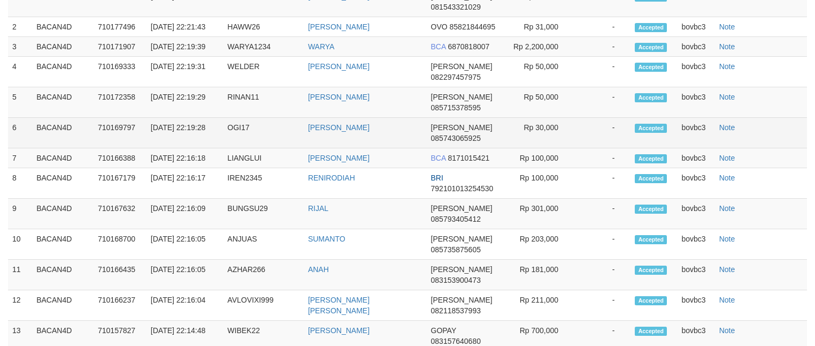
select select "**"
select select
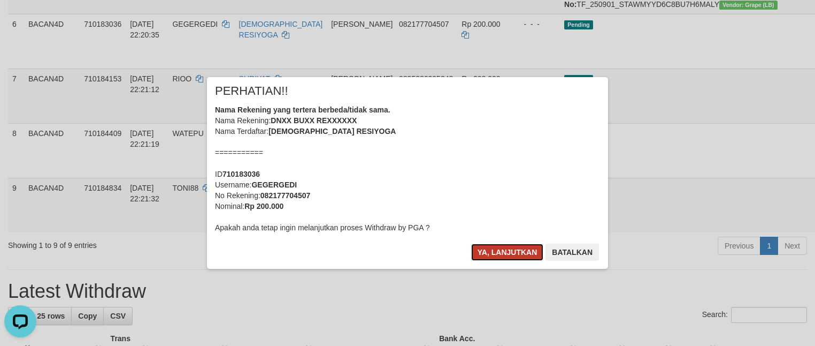
click at [514, 259] on button "Ya, lanjutkan" at bounding box center [507, 251] width 73 height 17
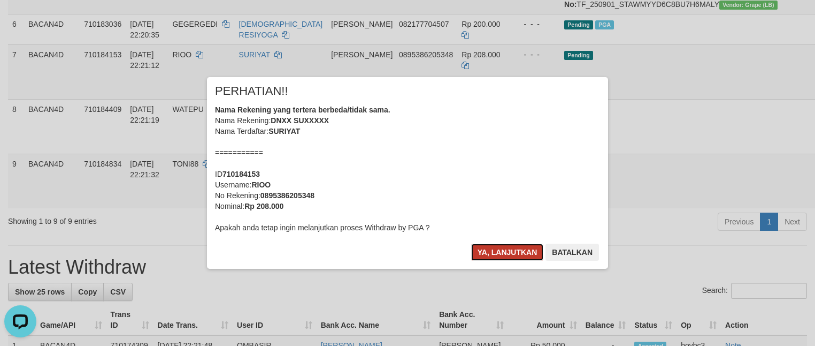
click at [501, 248] on button "Ya, lanjutkan" at bounding box center [507, 251] width 73 height 17
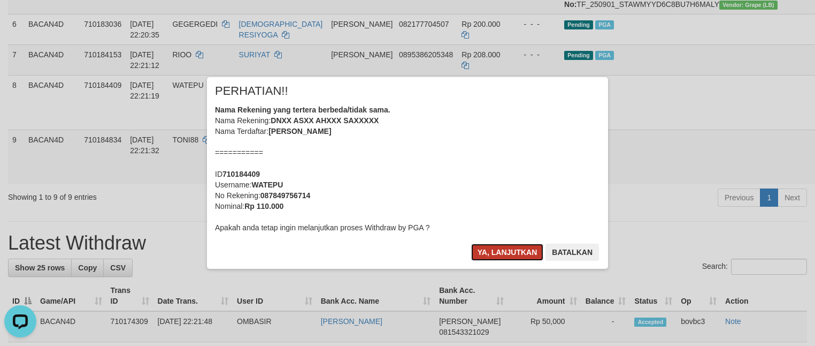
click at [517, 249] on button "Ya, lanjutkan" at bounding box center [507, 251] width 73 height 17
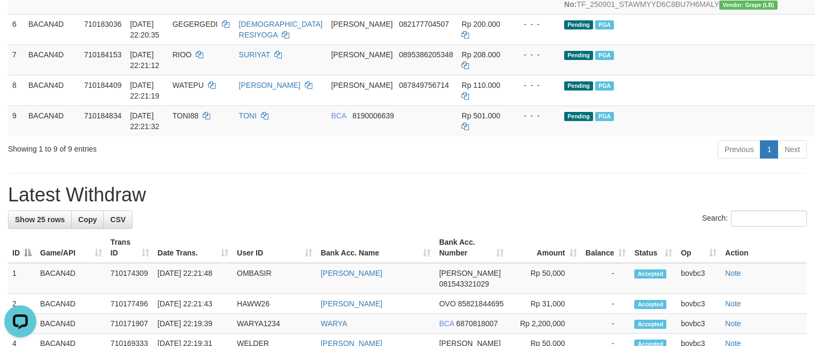
click at [416, 205] on h1 "Latest Withdraw" at bounding box center [407, 194] width 799 height 21
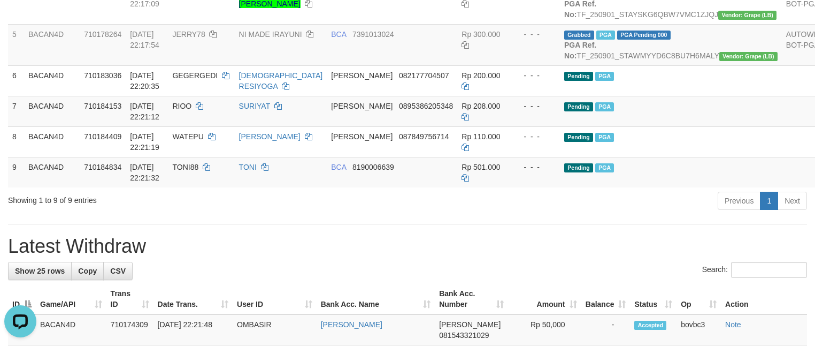
scroll to position [291, 0]
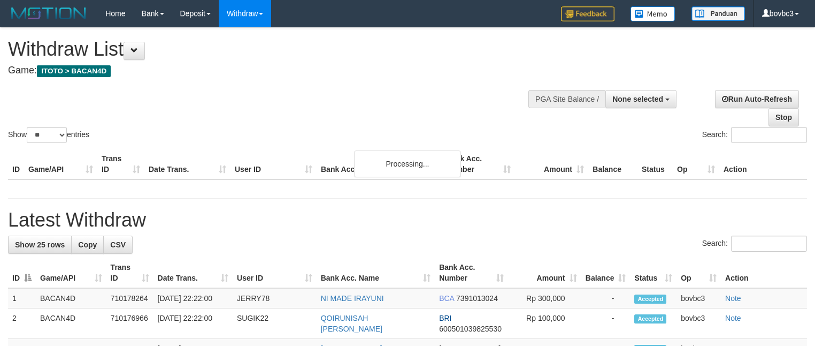
select select
select select "**"
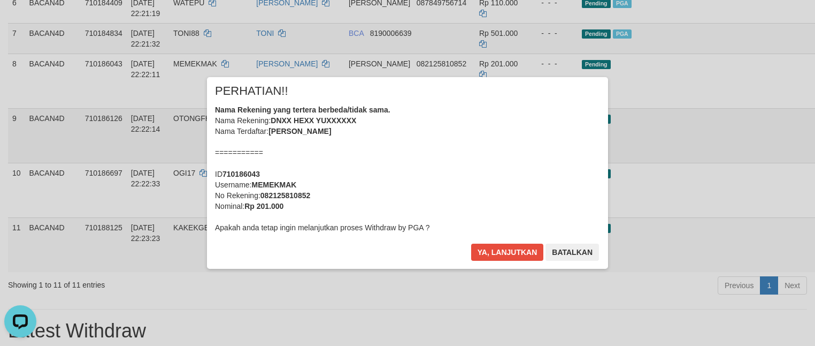
click at [748, 185] on div "× PERHATIAN!! Nama Rekening yang tertera berbeda/tidak sama. Nama Rekening: DNX…" at bounding box center [407, 173] width 815 height 234
click at [508, 254] on button "Ya, lanjutkan" at bounding box center [507, 251] width 73 height 17
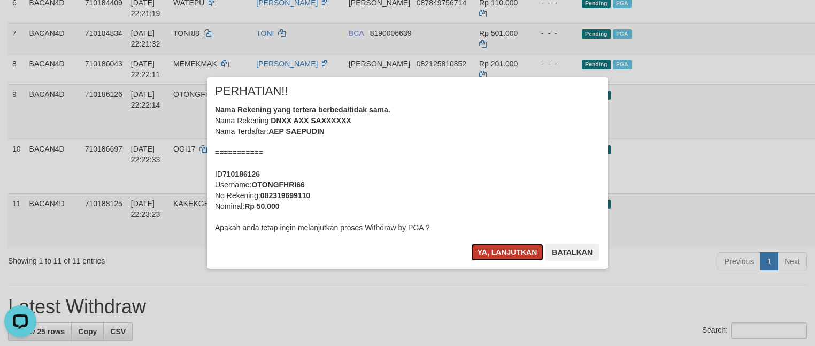
click at [514, 254] on button "Ya, lanjutkan" at bounding box center [507, 251] width 73 height 17
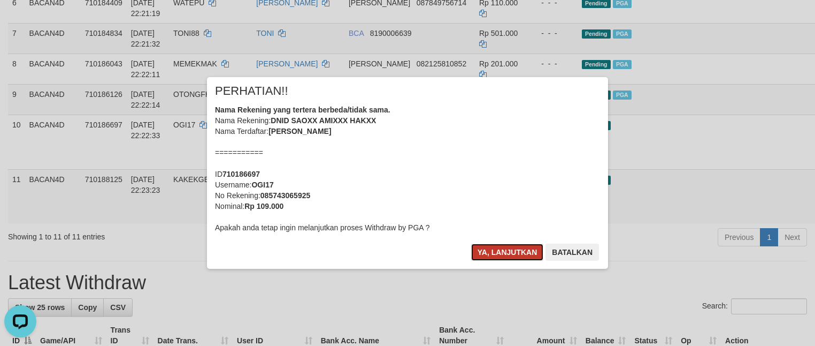
click at [480, 254] on button "Ya, lanjutkan" at bounding box center [507, 251] width 73 height 17
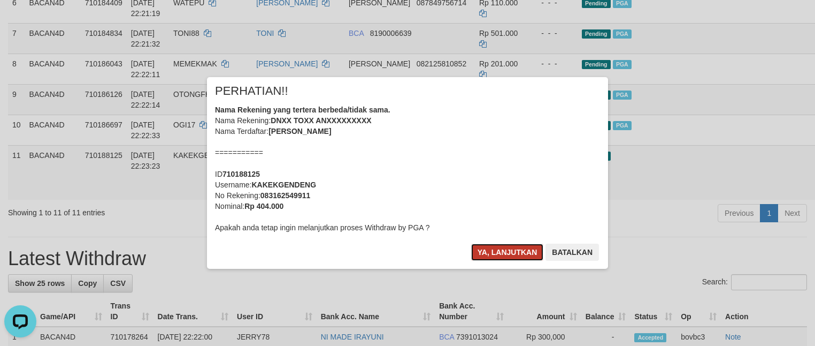
click at [509, 255] on button "Ya, lanjutkan" at bounding box center [507, 251] width 73 height 17
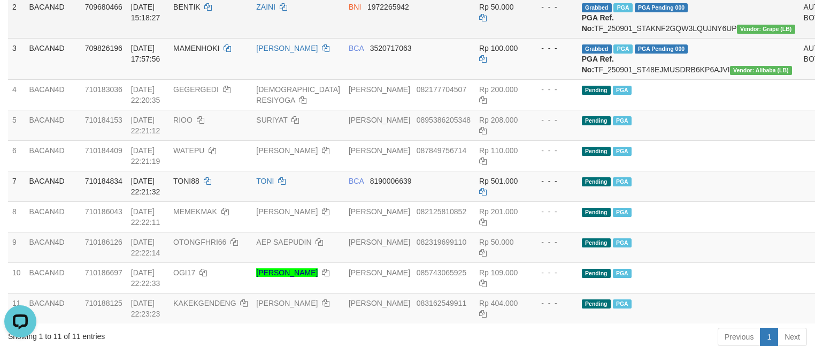
scroll to position [211, 0]
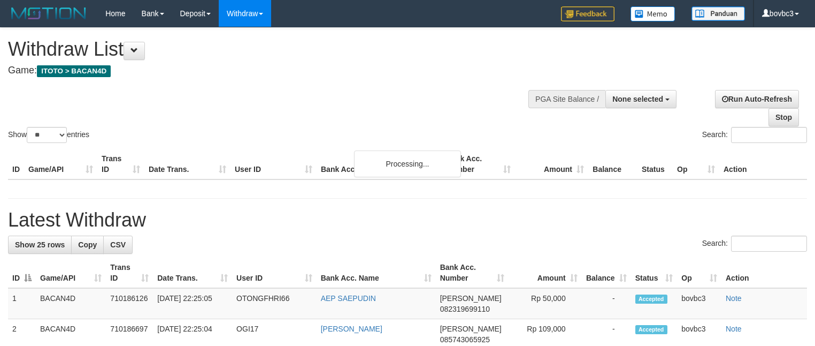
select select
select select "**"
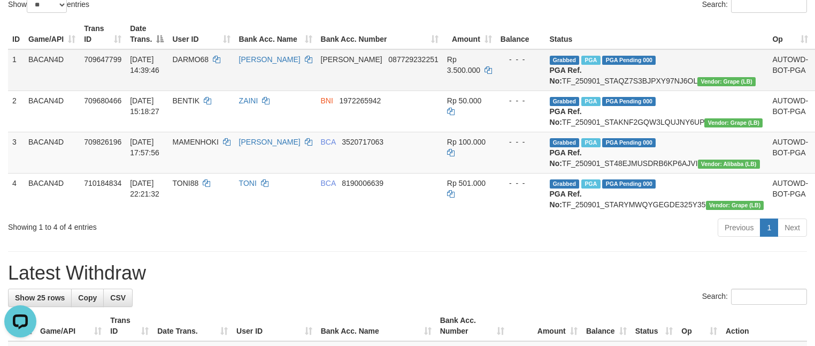
scroll to position [131, 0]
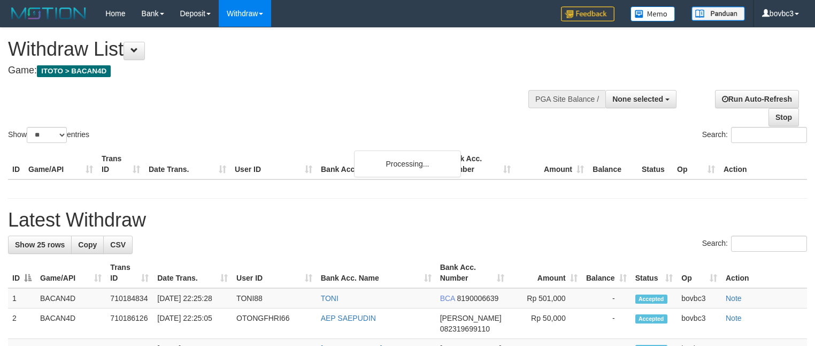
select select
select select "**"
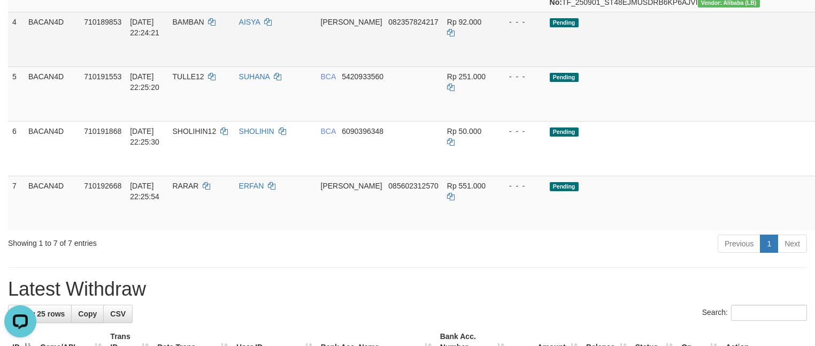
click at [815, 61] on link "Send PGA" at bounding box center [825, 51] width 18 height 19
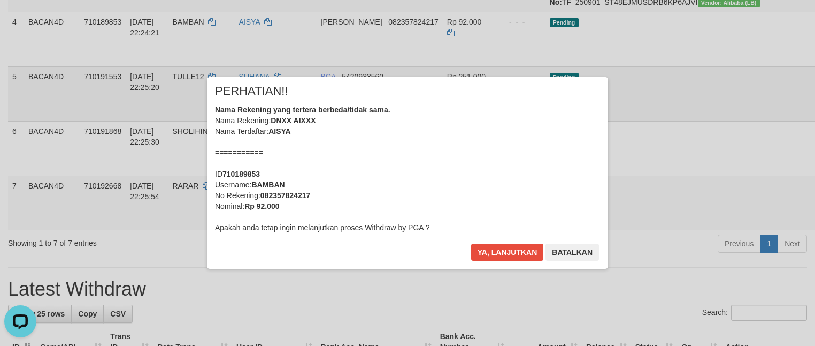
click at [749, 141] on div "× PERHATIAN!! Nama Rekening yang tertera berbeda/tidak sama. Nama Rekening: DNX…" at bounding box center [407, 173] width 815 height 234
click at [500, 251] on button "Ya, lanjutkan" at bounding box center [507, 251] width 73 height 17
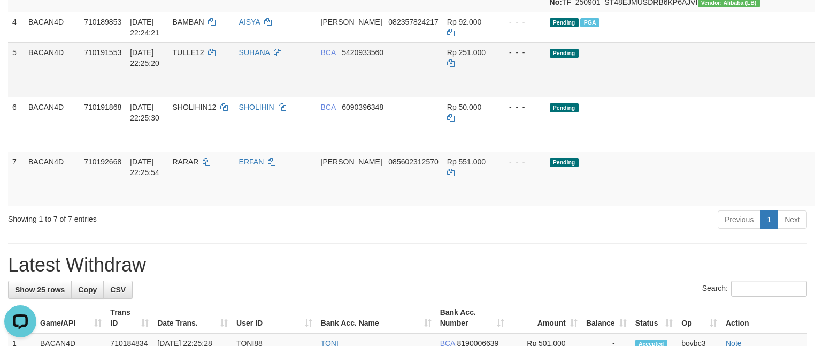
click at [815, 91] on link "Send PGA" at bounding box center [825, 81] width 18 height 19
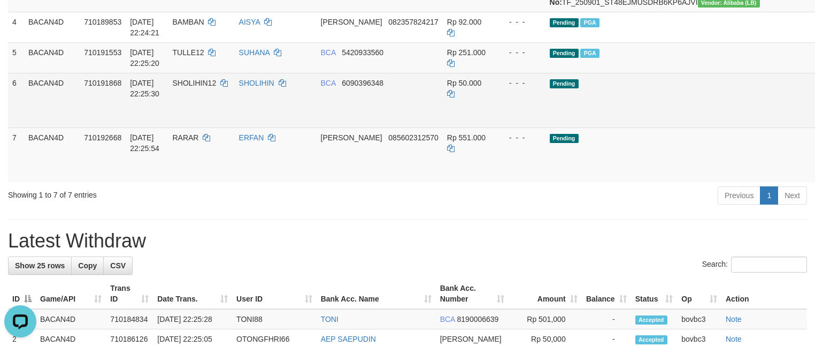
click at [815, 122] on link "Send PGA" at bounding box center [825, 112] width 18 height 19
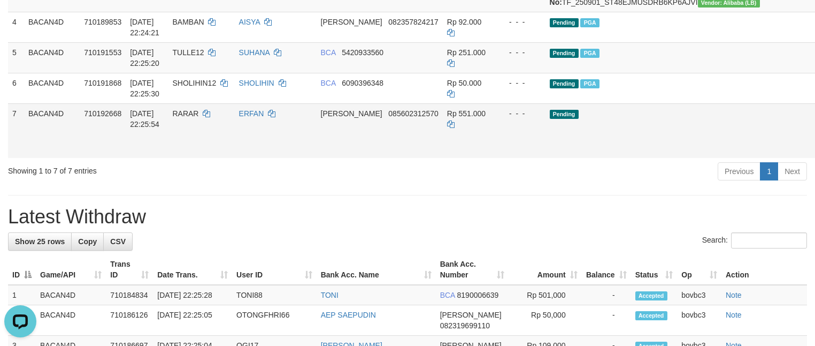
click at [815, 152] on link "Send PGA" at bounding box center [825, 142] width 18 height 19
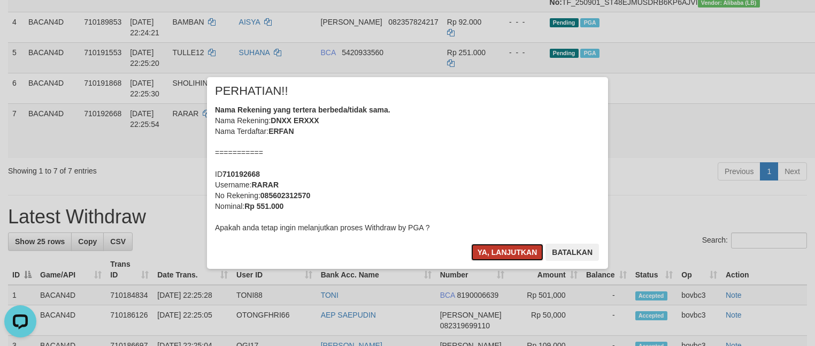
click at [489, 249] on button "Ya, lanjutkan" at bounding box center [507, 251] width 73 height 17
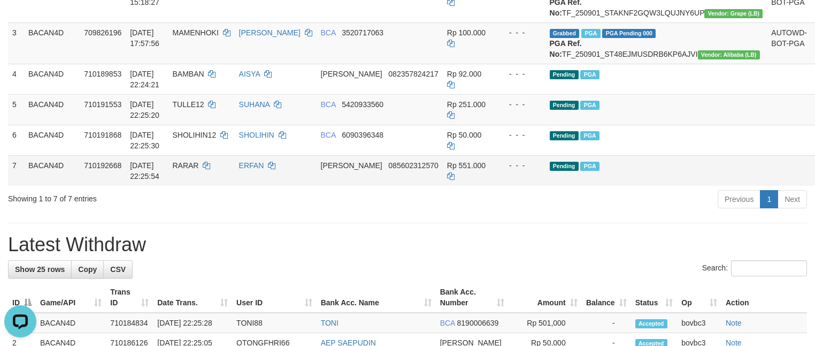
scroll to position [211, 0]
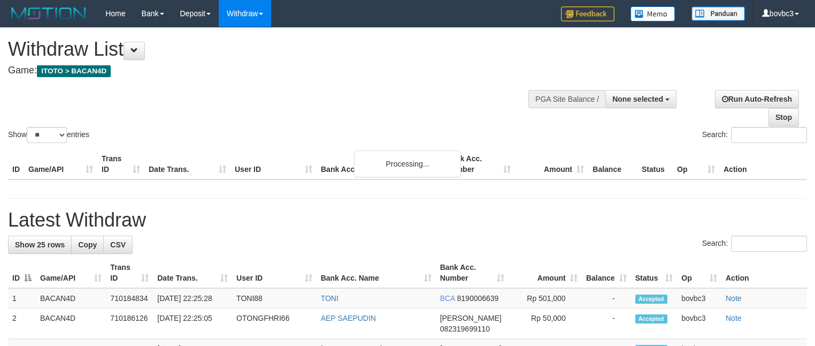
select select
select select "**"
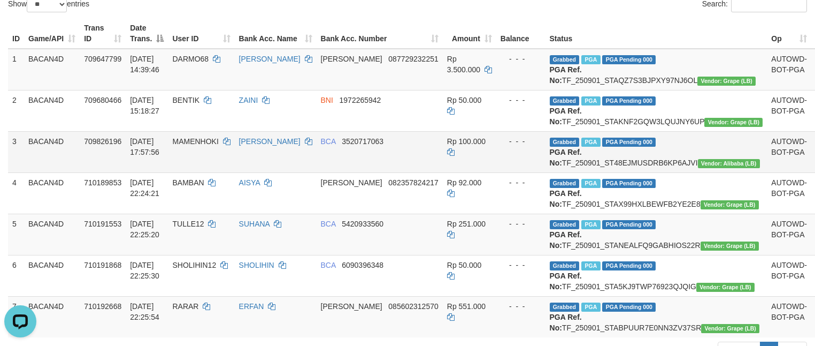
scroll to position [291, 0]
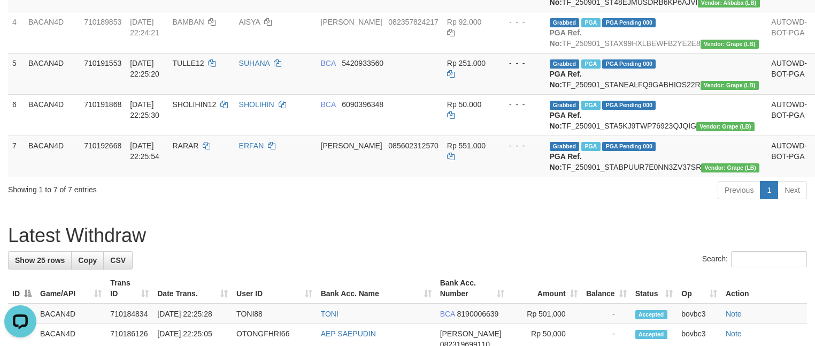
click at [372, 214] on hr at bounding box center [407, 213] width 799 height 1
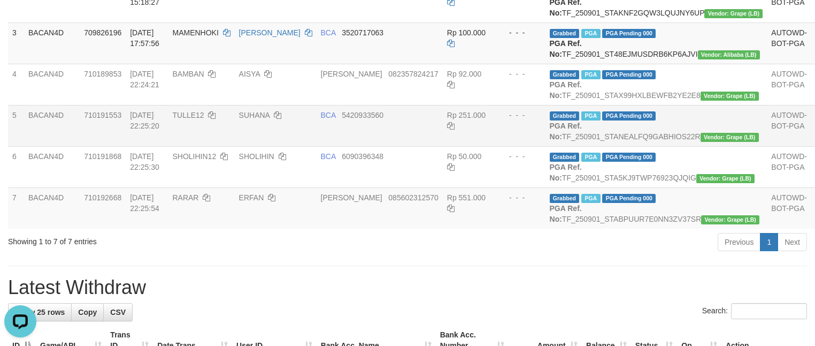
scroll to position [211, 0]
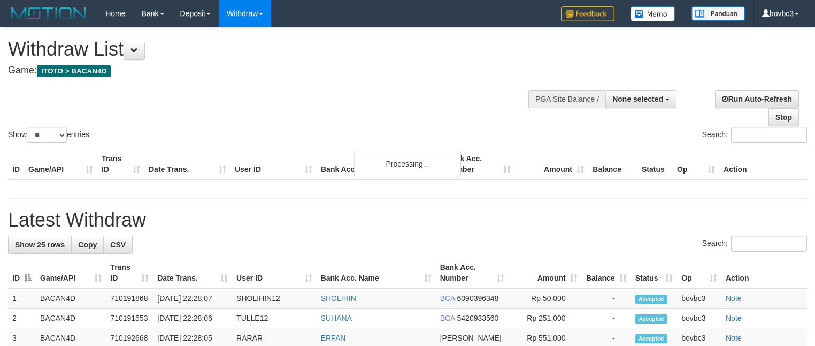
select select
select select "**"
select select
select select "**"
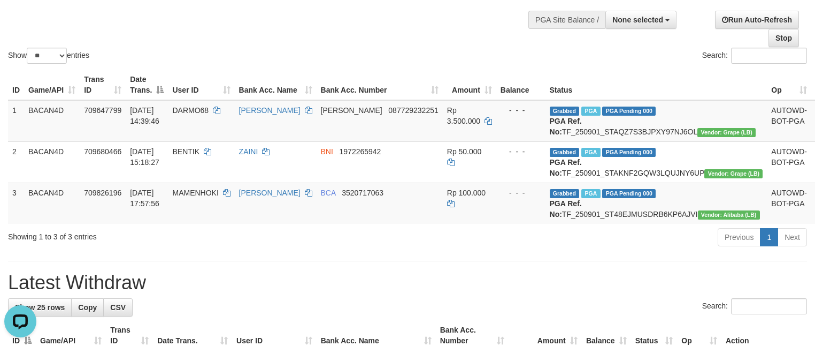
click at [323, 242] on div "Showing 1 to 3 of 3 entries" at bounding box center [170, 234] width 324 height 15
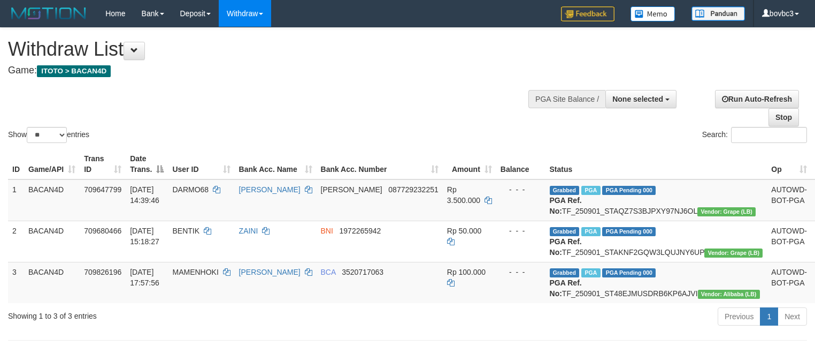
select select
select select "**"
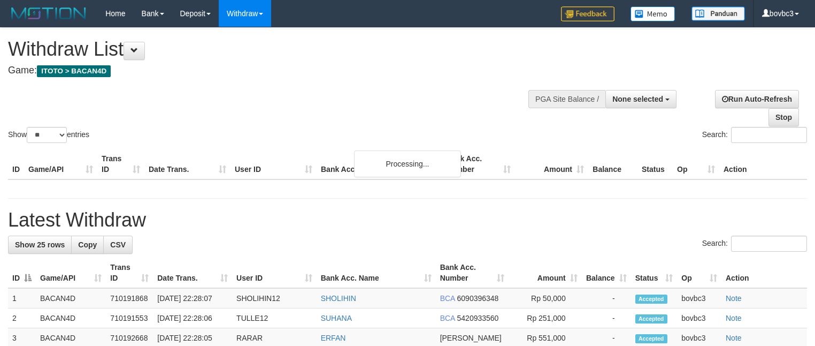
select select
select select "**"
select select
select select "**"
